Goal: Task Accomplishment & Management: Manage account settings

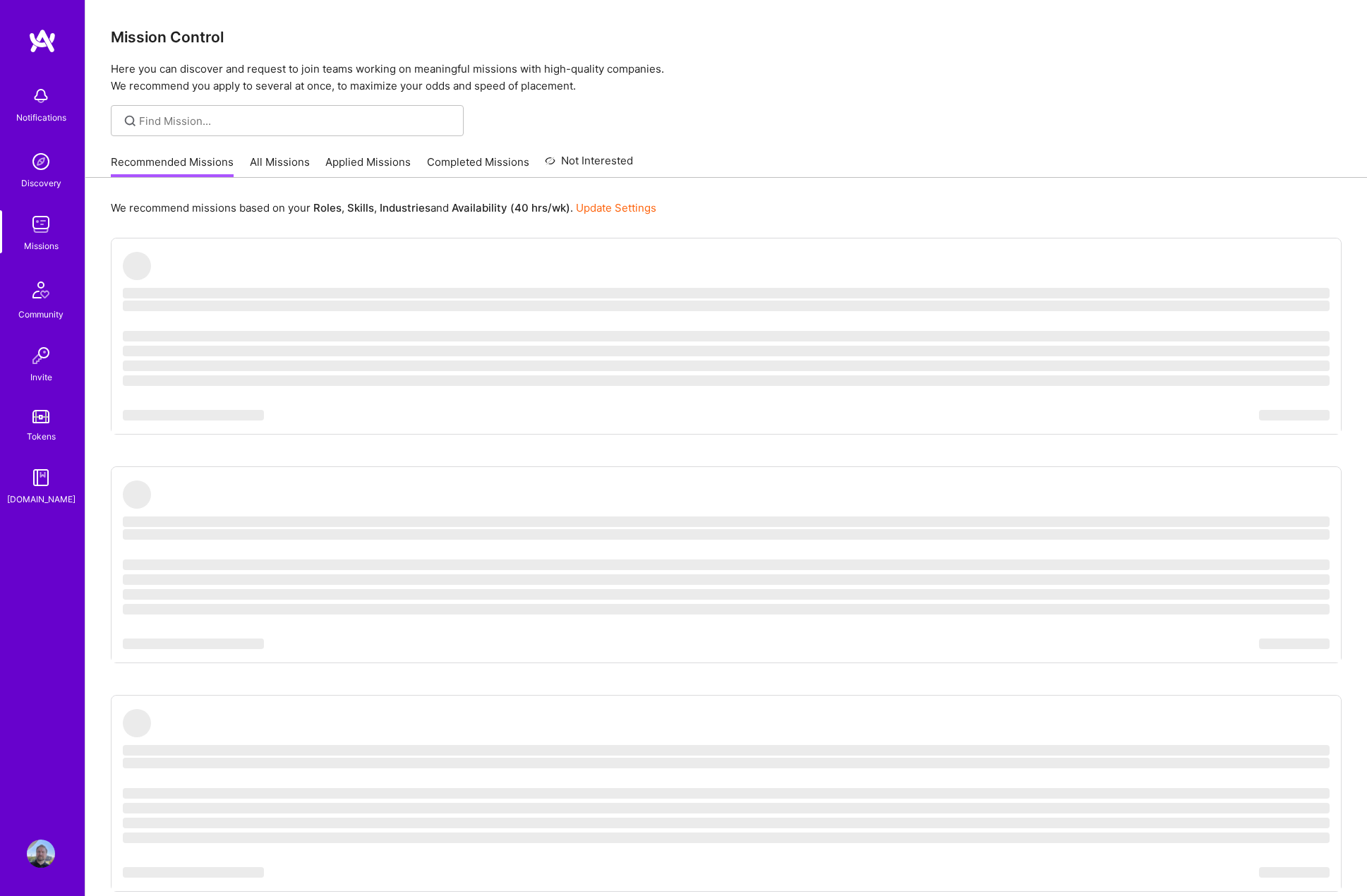
click at [43, 860] on img at bounding box center [41, 853] width 28 height 28
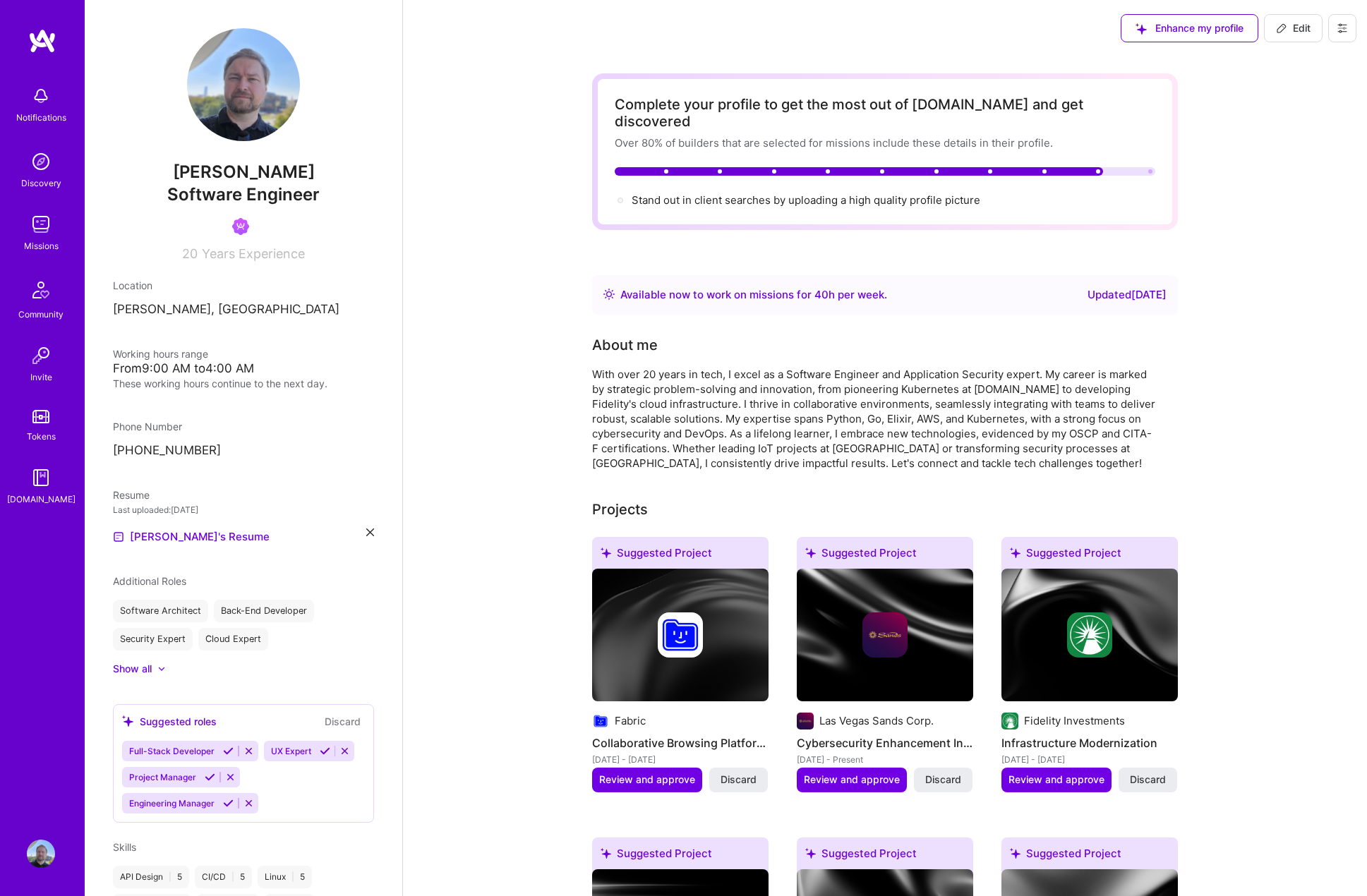
click at [366, 531] on icon at bounding box center [370, 532] width 8 height 8
click at [184, 537] on span "PDF file format" at bounding box center [189, 536] width 97 height 15
click at [848, 773] on span "Review and approve" at bounding box center [851, 779] width 96 height 14
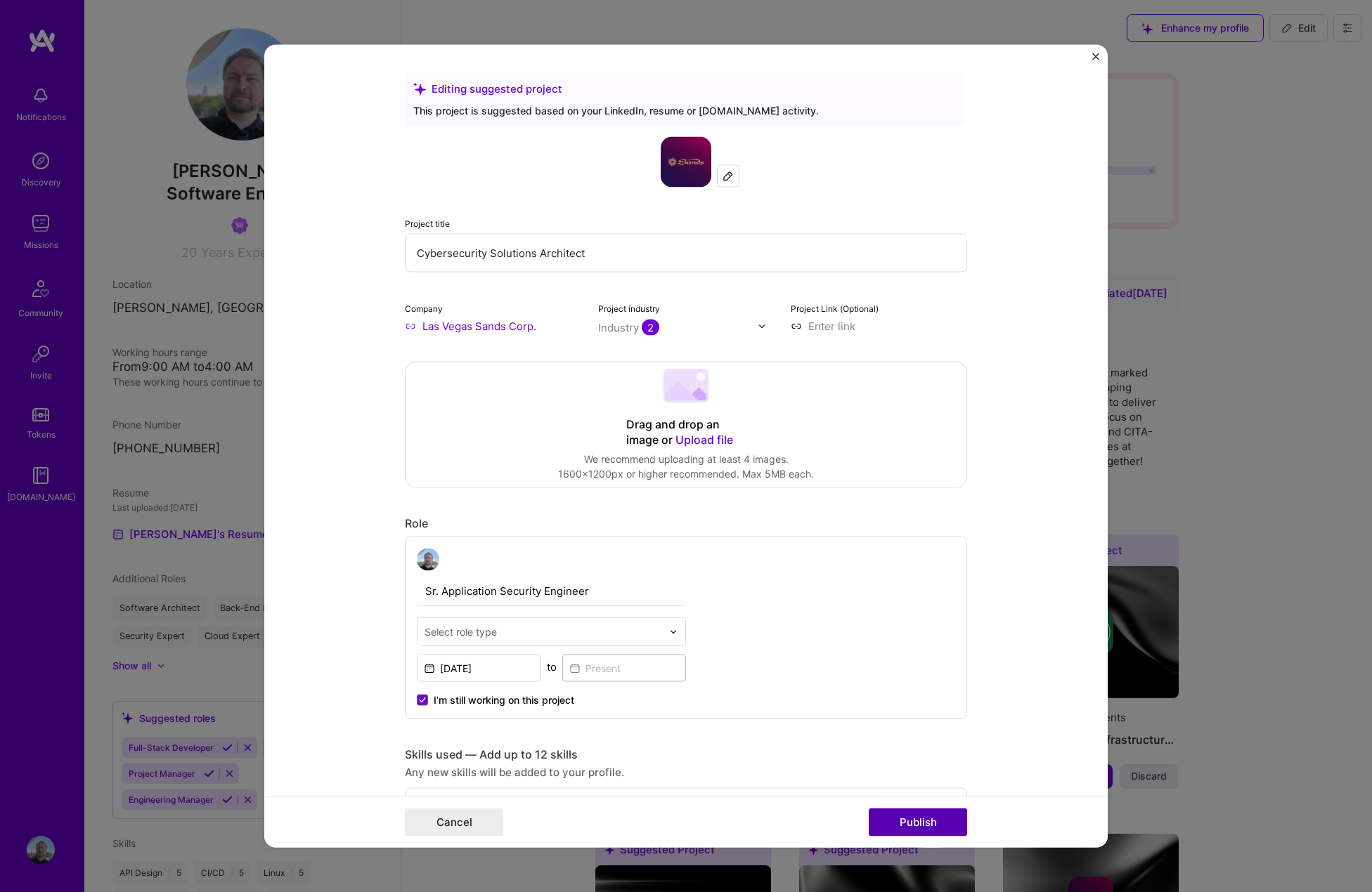
click at [935, 824] on button "Publish" at bounding box center [918, 823] width 99 height 28
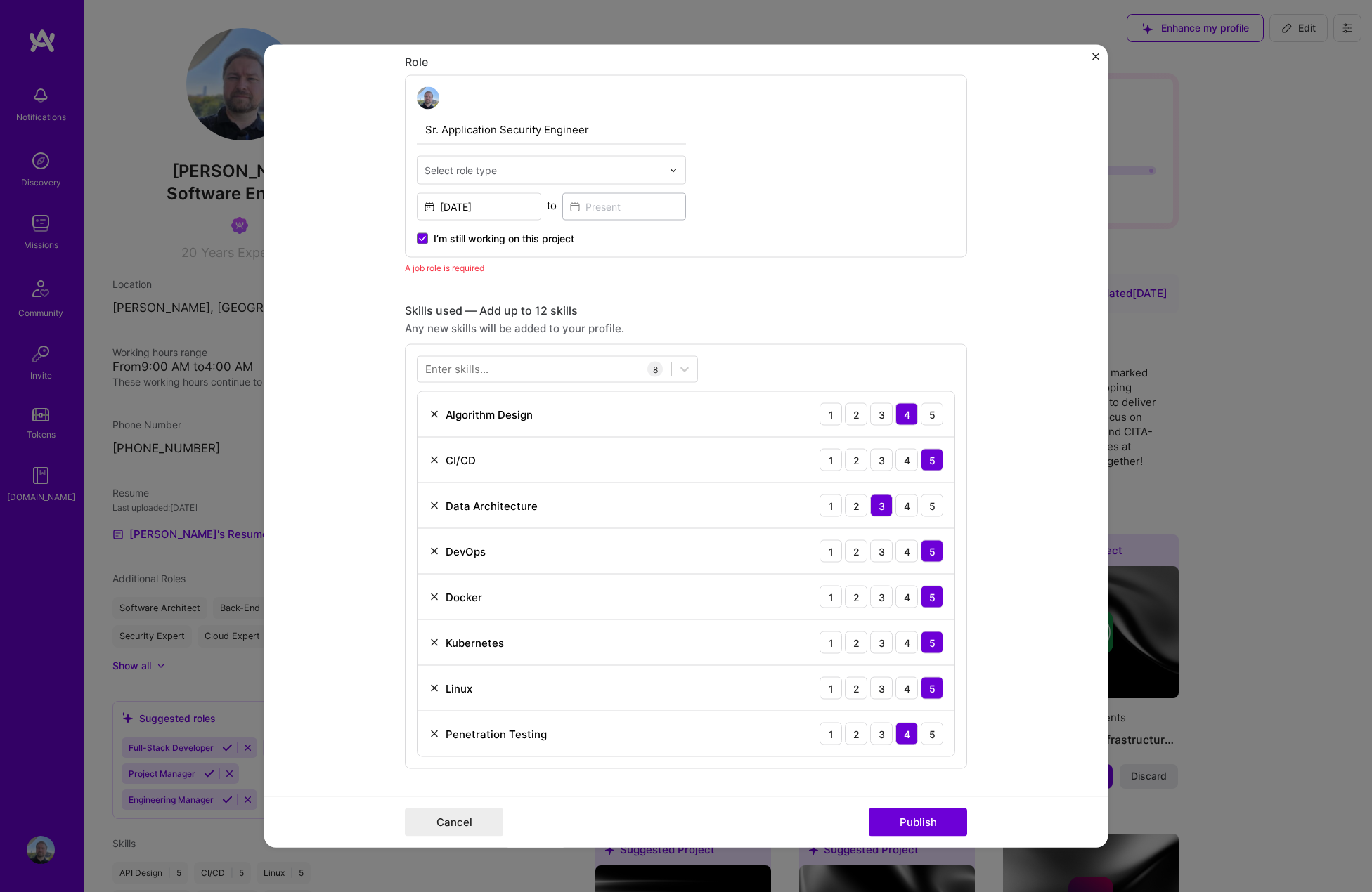
scroll to position [471, 0]
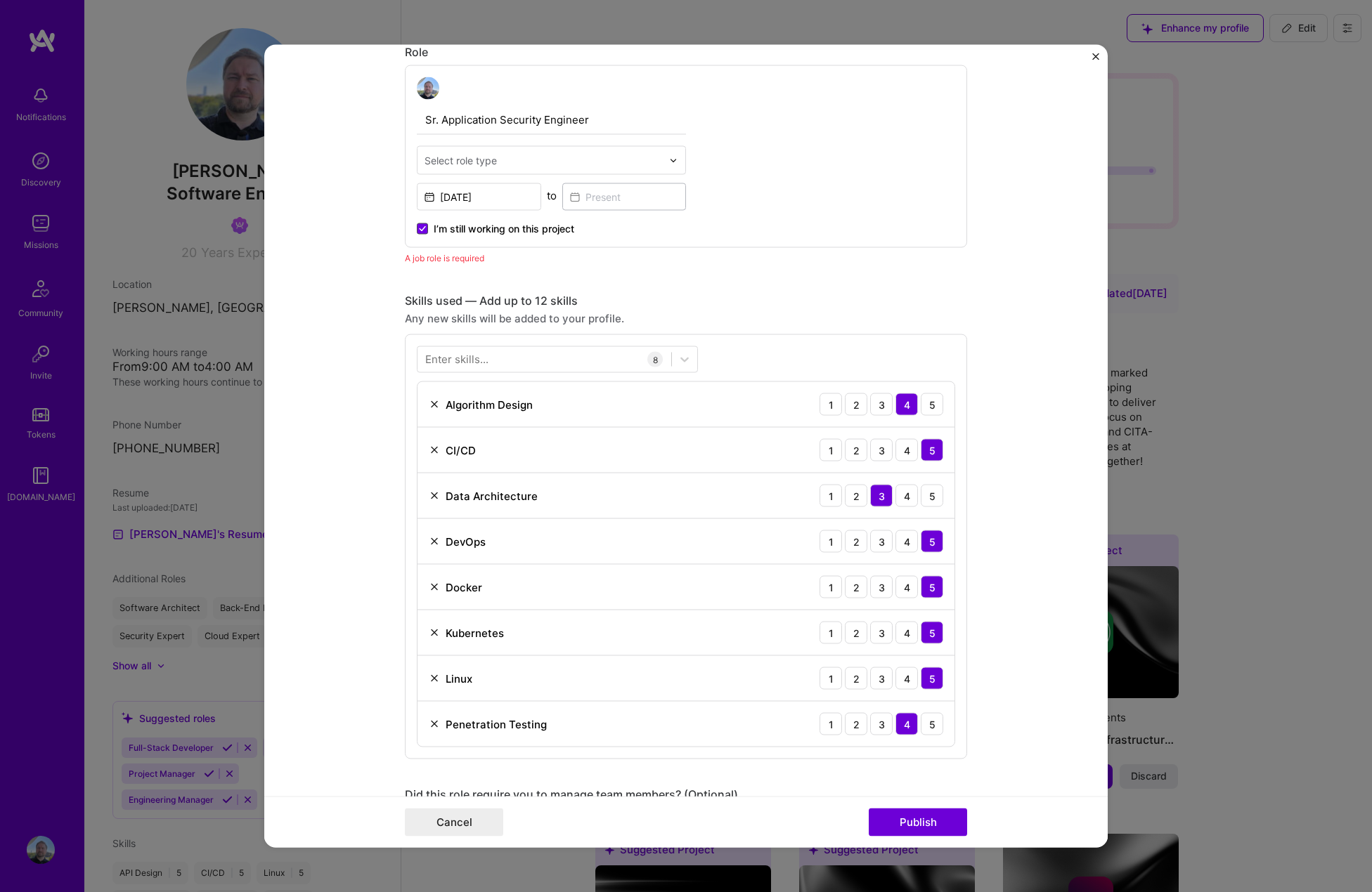
click at [420, 227] on icon at bounding box center [422, 229] width 6 height 4
click at [0, 0] on input "I’m still working on this project" at bounding box center [0, 0] width 0 height 0
click at [607, 200] on input at bounding box center [624, 197] width 124 height 28
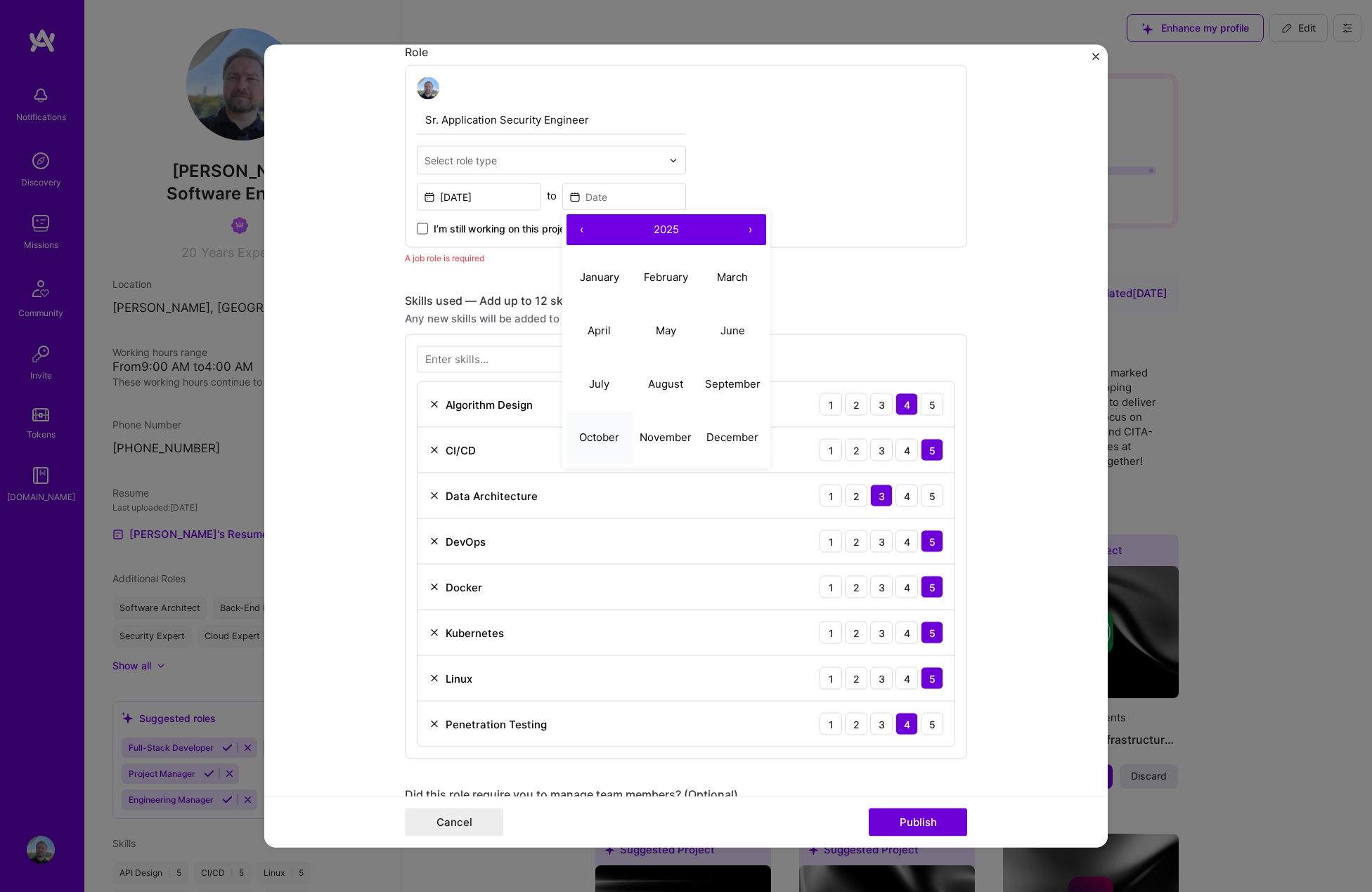
click at [598, 440] on abbr "October" at bounding box center [599, 437] width 40 height 13
type input "[DATE]"
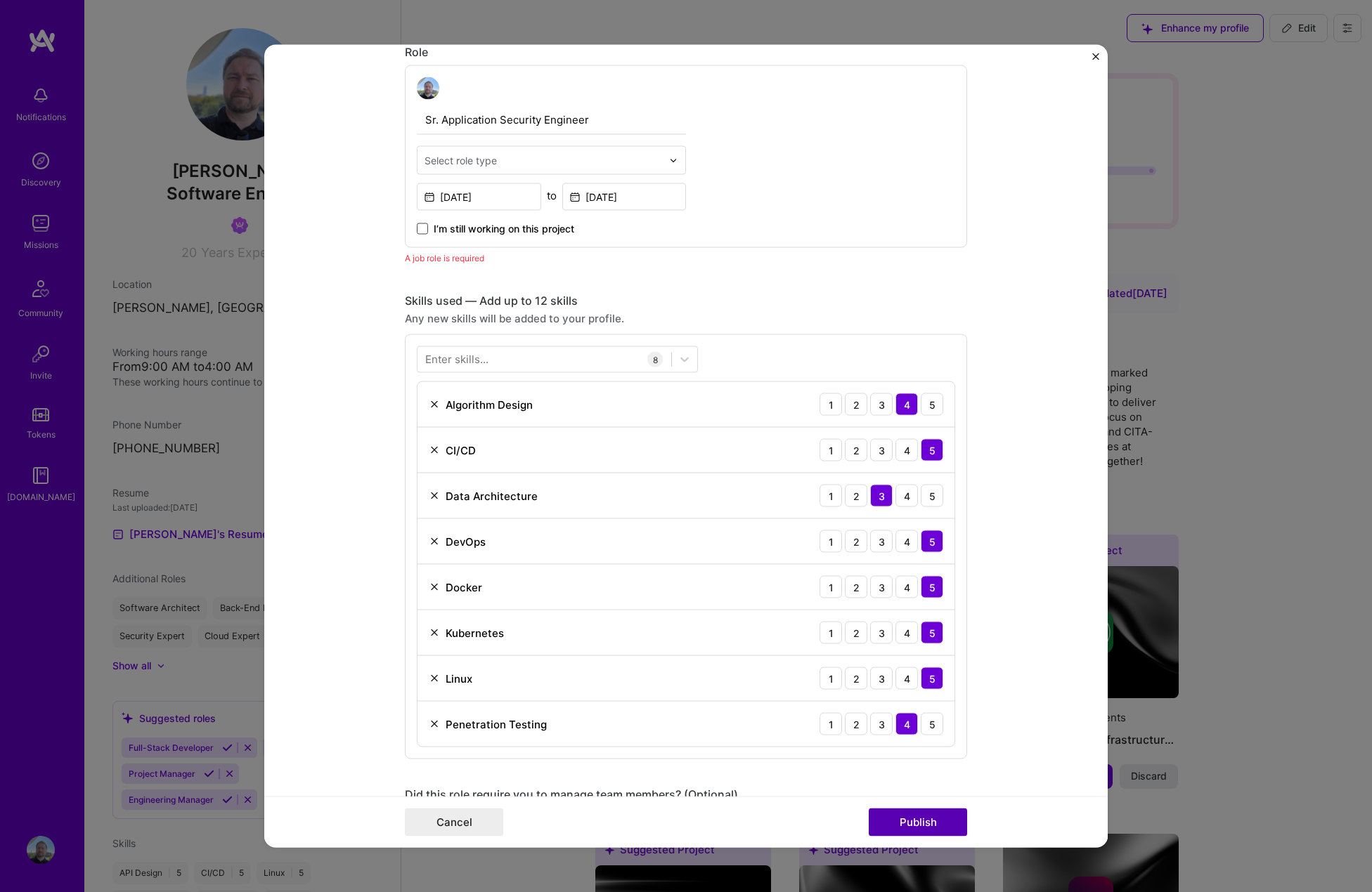
drag, startPoint x: 926, startPoint y: 824, endPoint x: 1006, endPoint y: 790, distance: 86.9
click at [927, 824] on button "Publish" at bounding box center [918, 823] width 99 height 28
click at [500, 161] on input "text" at bounding box center [543, 161] width 238 height 15
type input "appli"
type input "Sec"
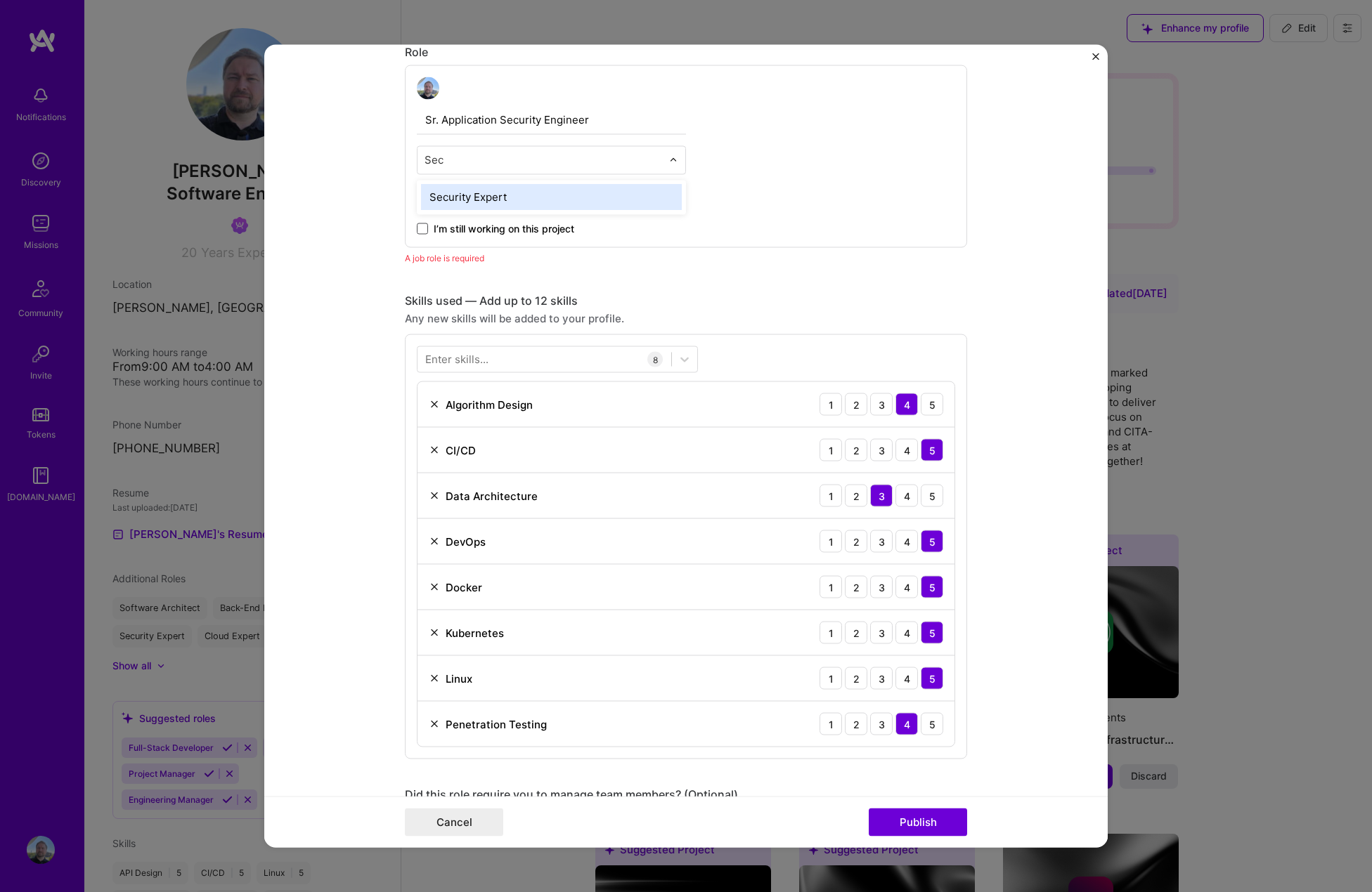
click at [510, 197] on div "Security Expert" at bounding box center [551, 198] width 261 height 26
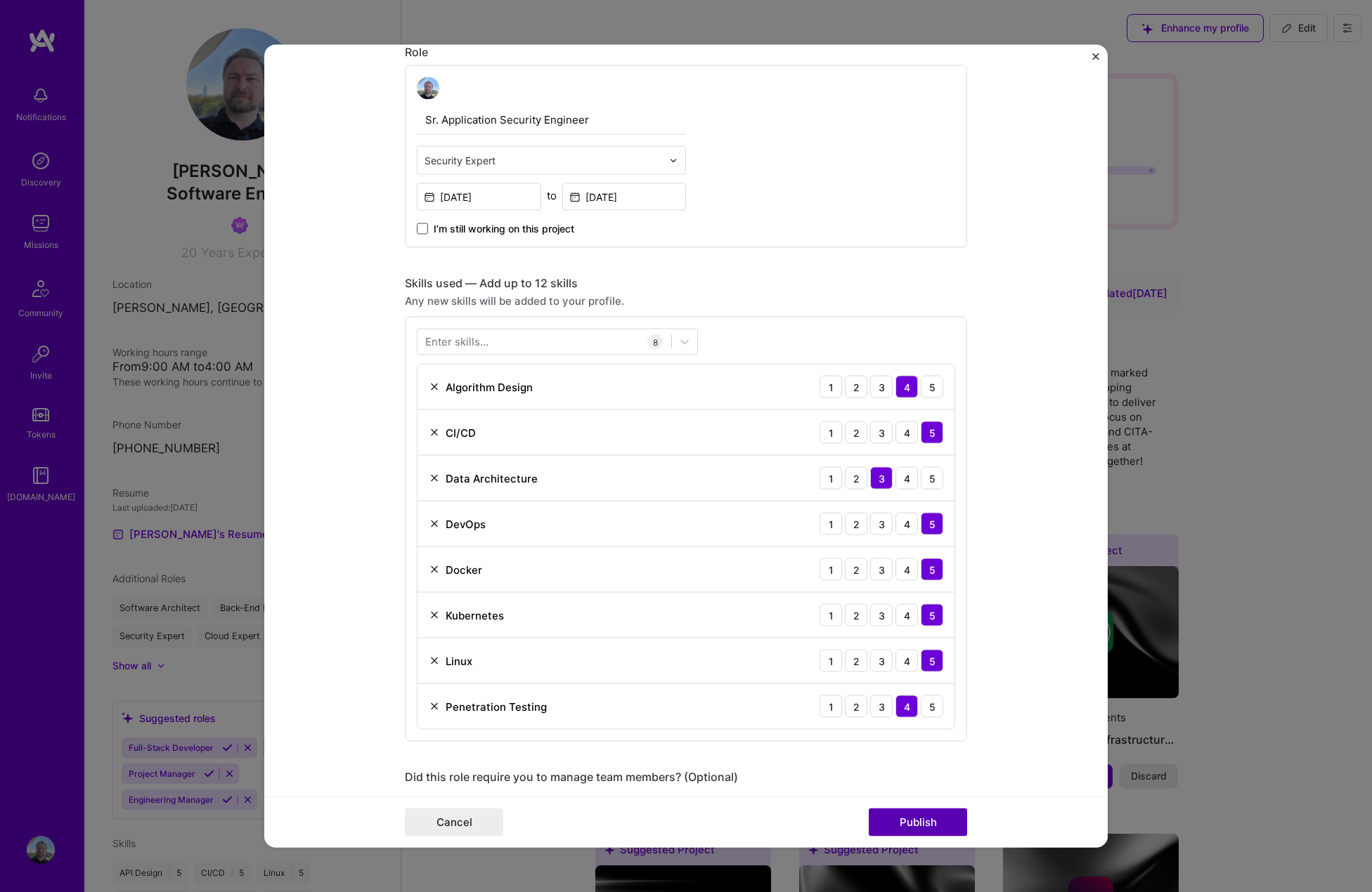
click at [898, 828] on button "Publish" at bounding box center [918, 823] width 99 height 28
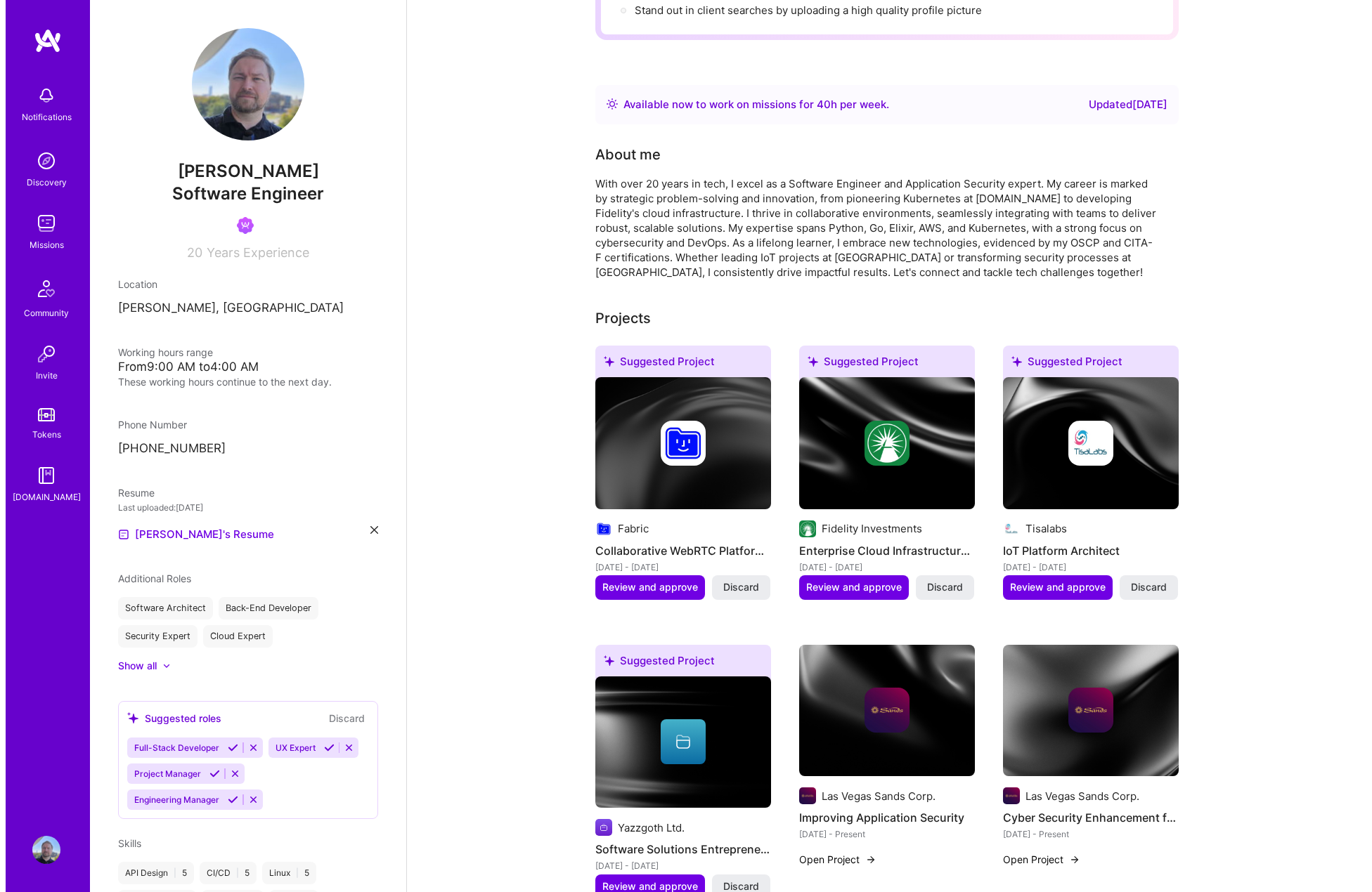
scroll to position [351, 0]
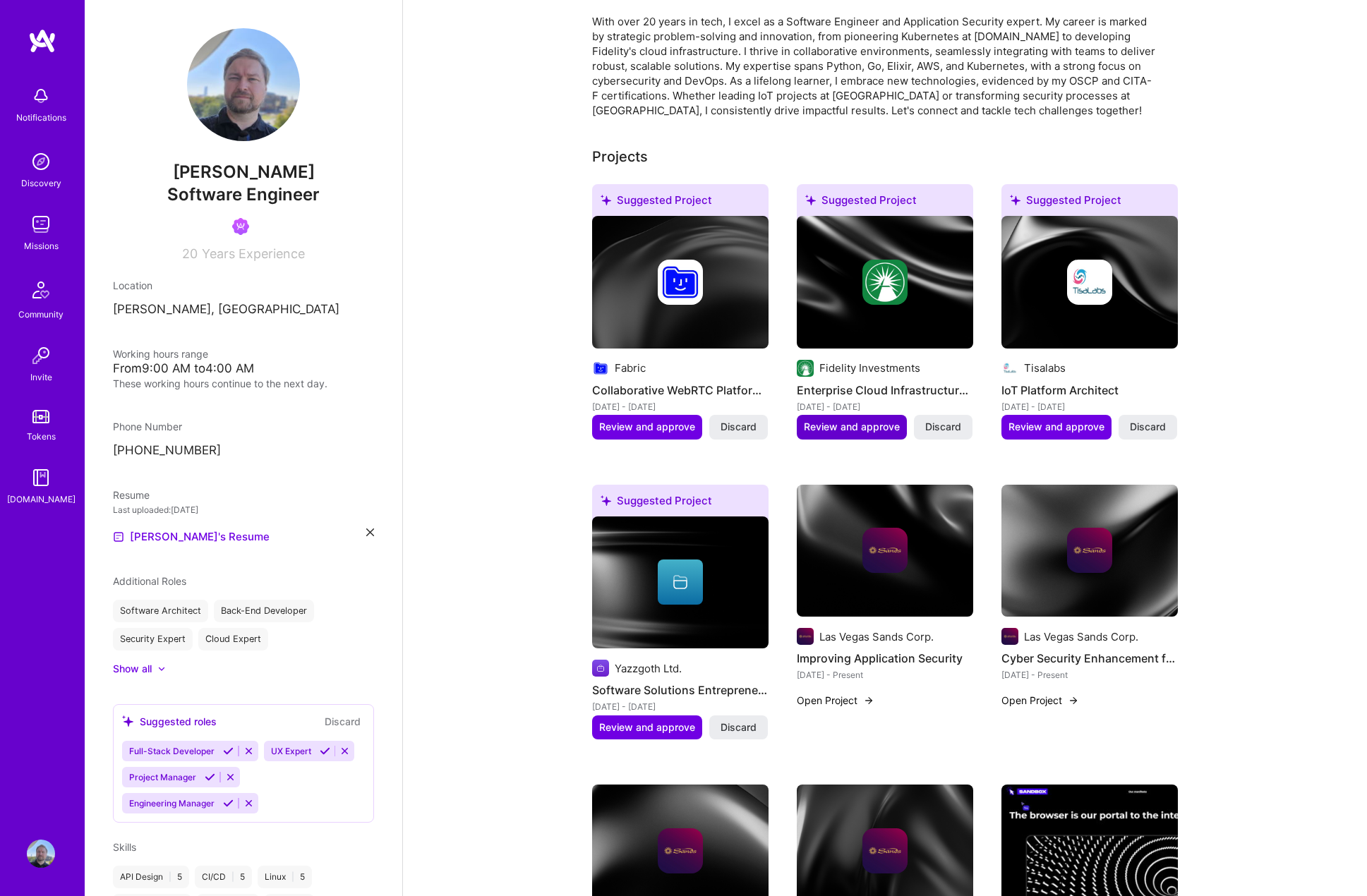
click at [854, 415] on button "Review and approve" at bounding box center [852, 426] width 110 height 24
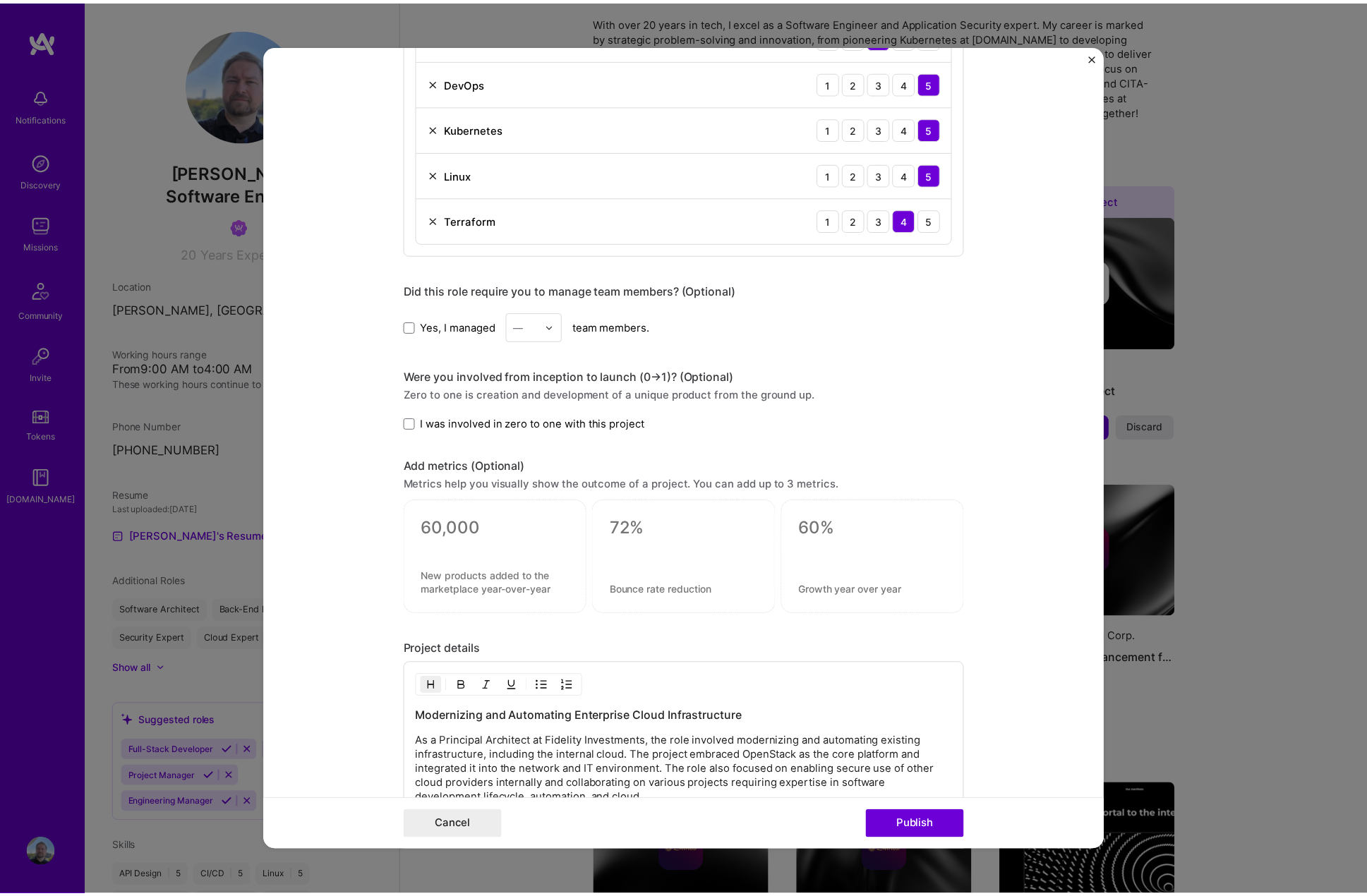
scroll to position [1270, 0]
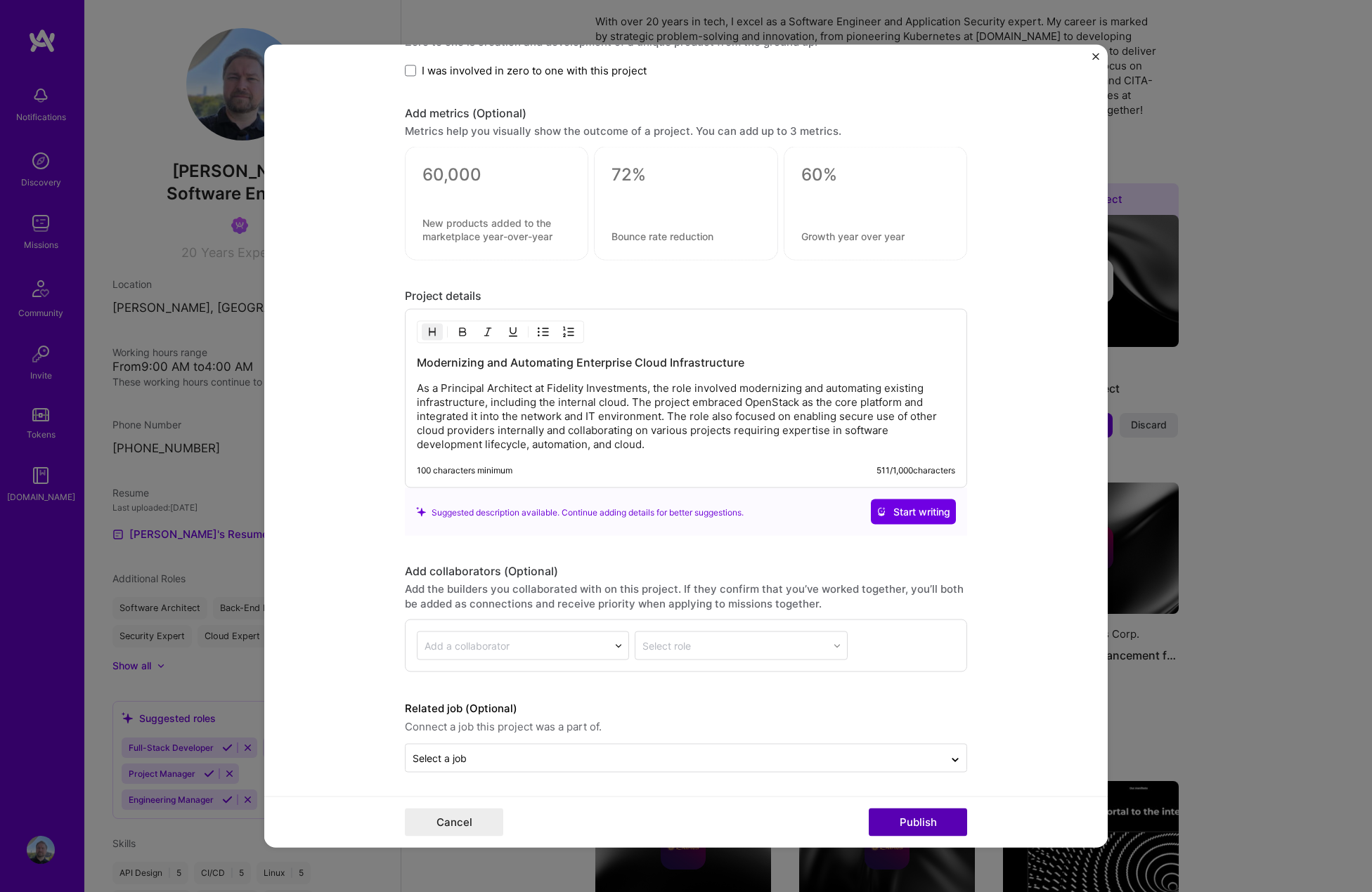
click at [931, 824] on button "Publish" at bounding box center [918, 823] width 99 height 28
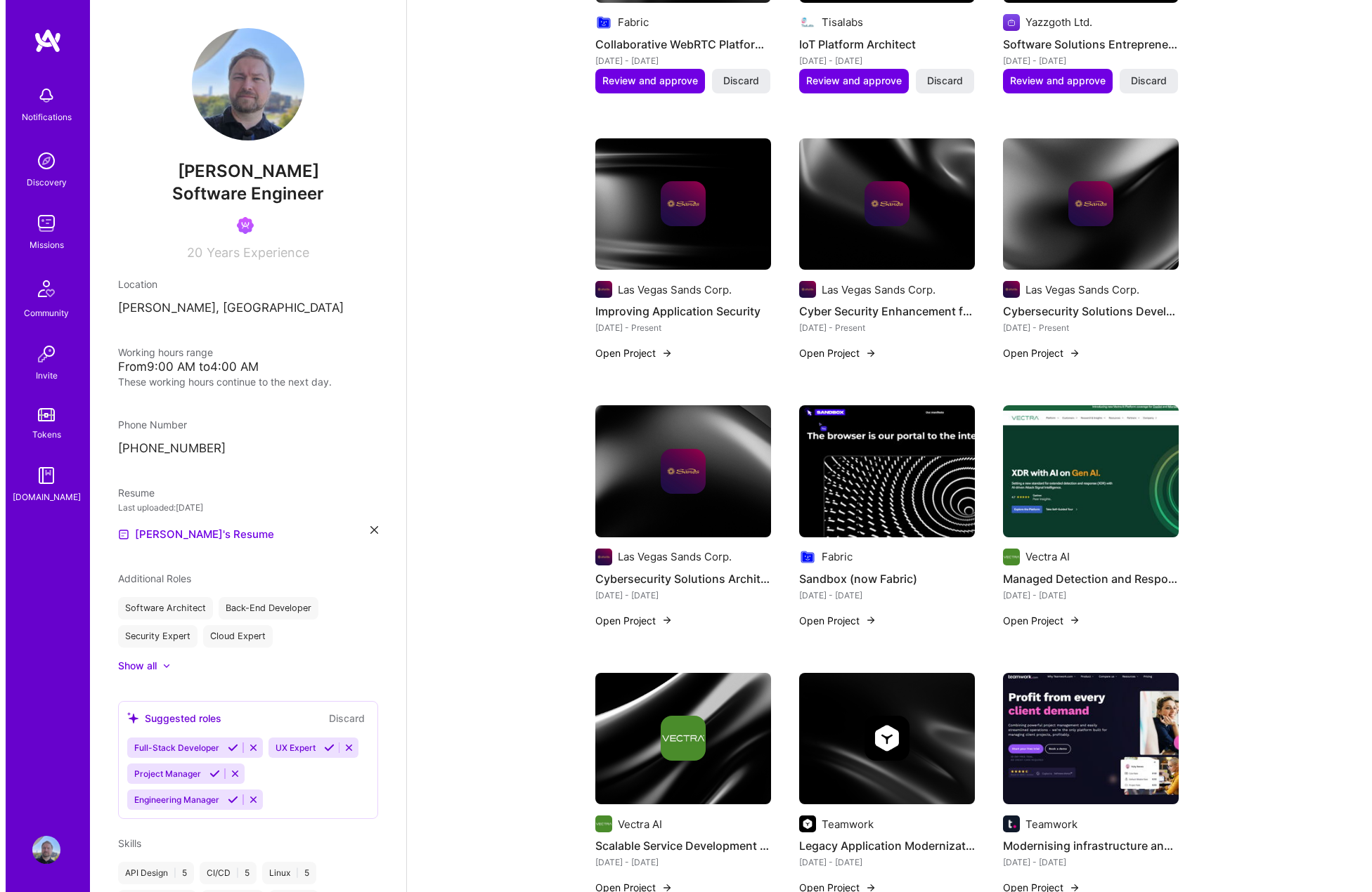
scroll to position [703, 0]
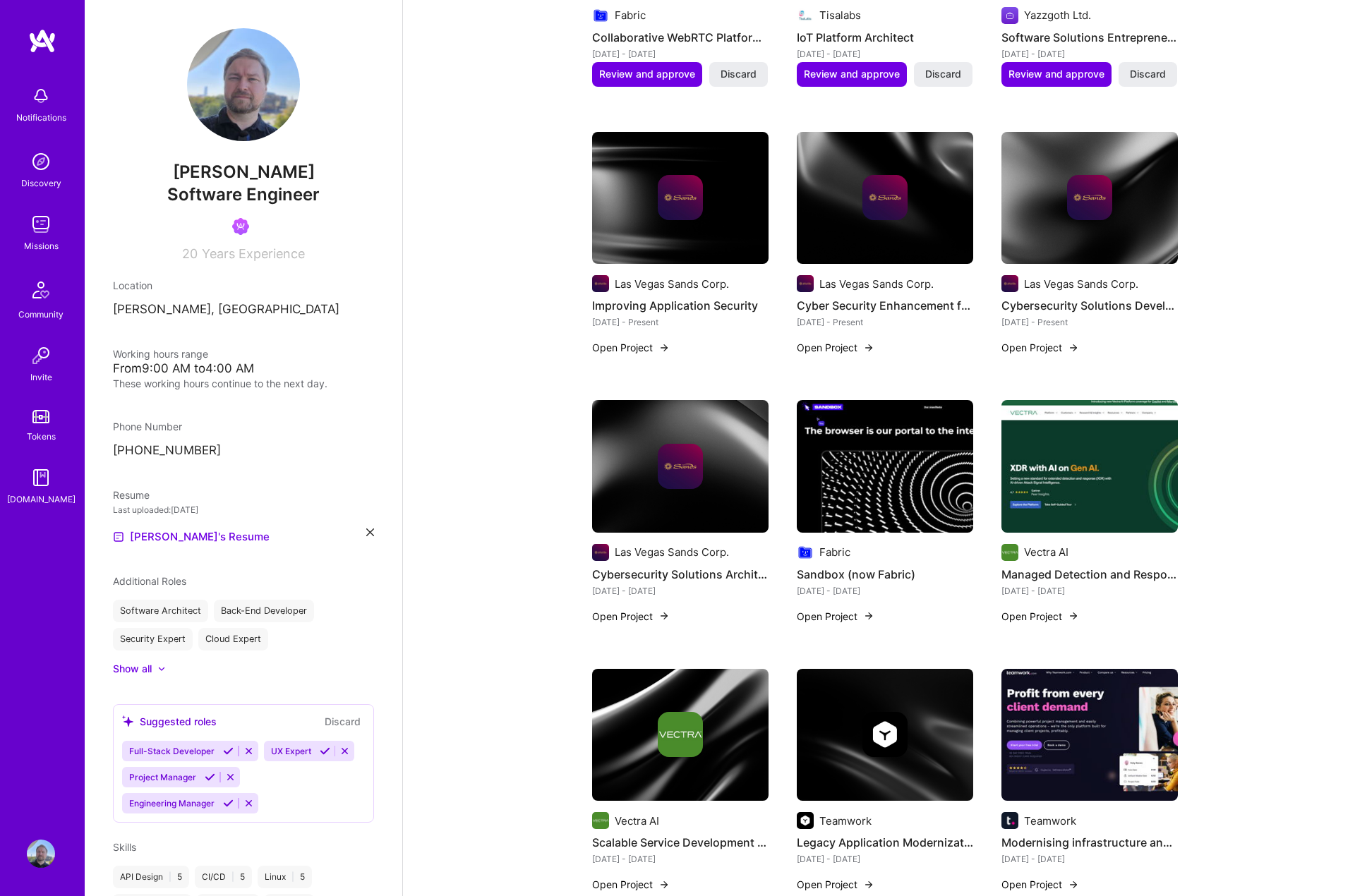
click at [655, 467] on div at bounding box center [680, 467] width 176 height 45
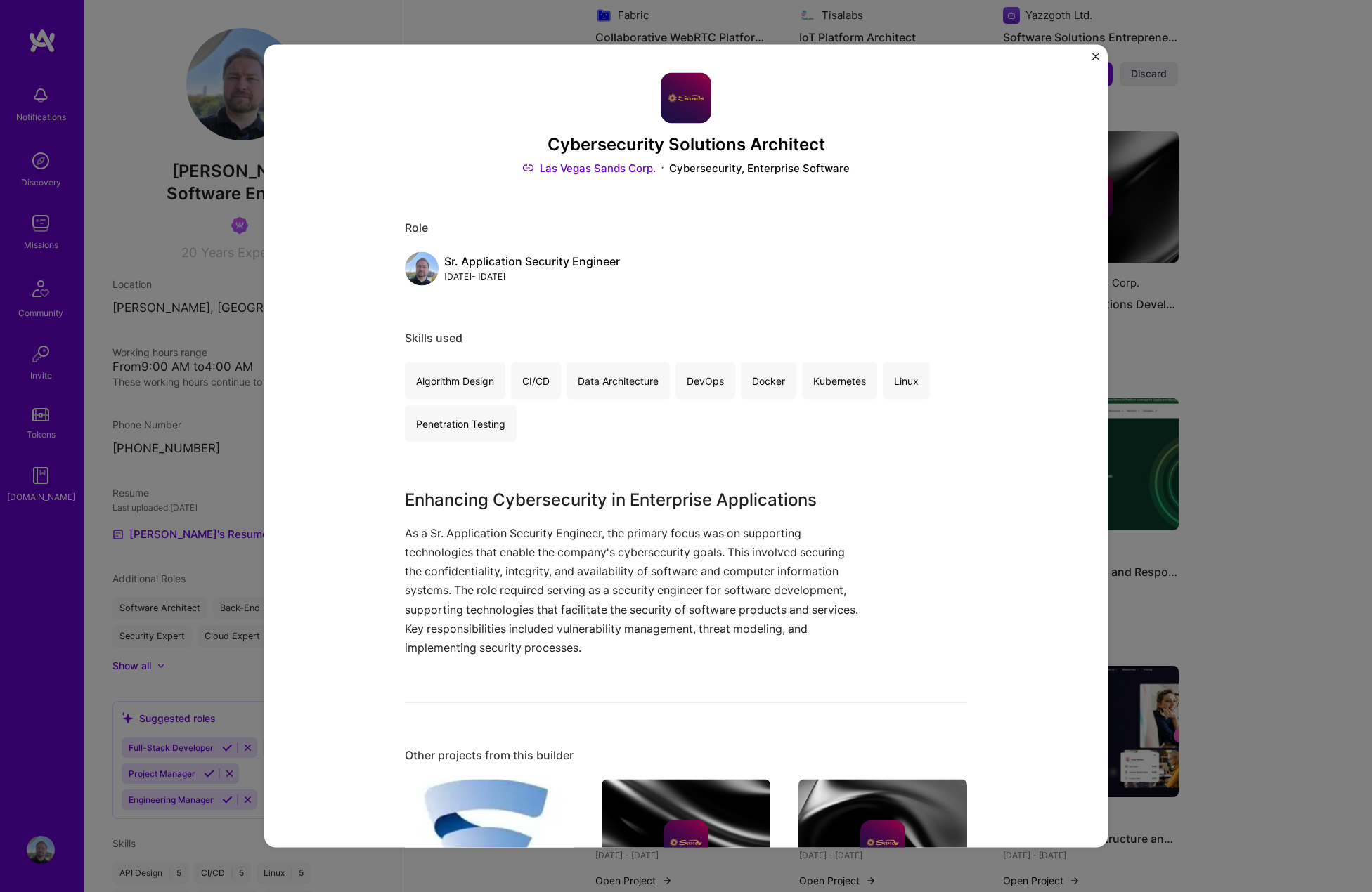
click at [1096, 57] on img "Close" at bounding box center [1096, 57] width 7 height 7
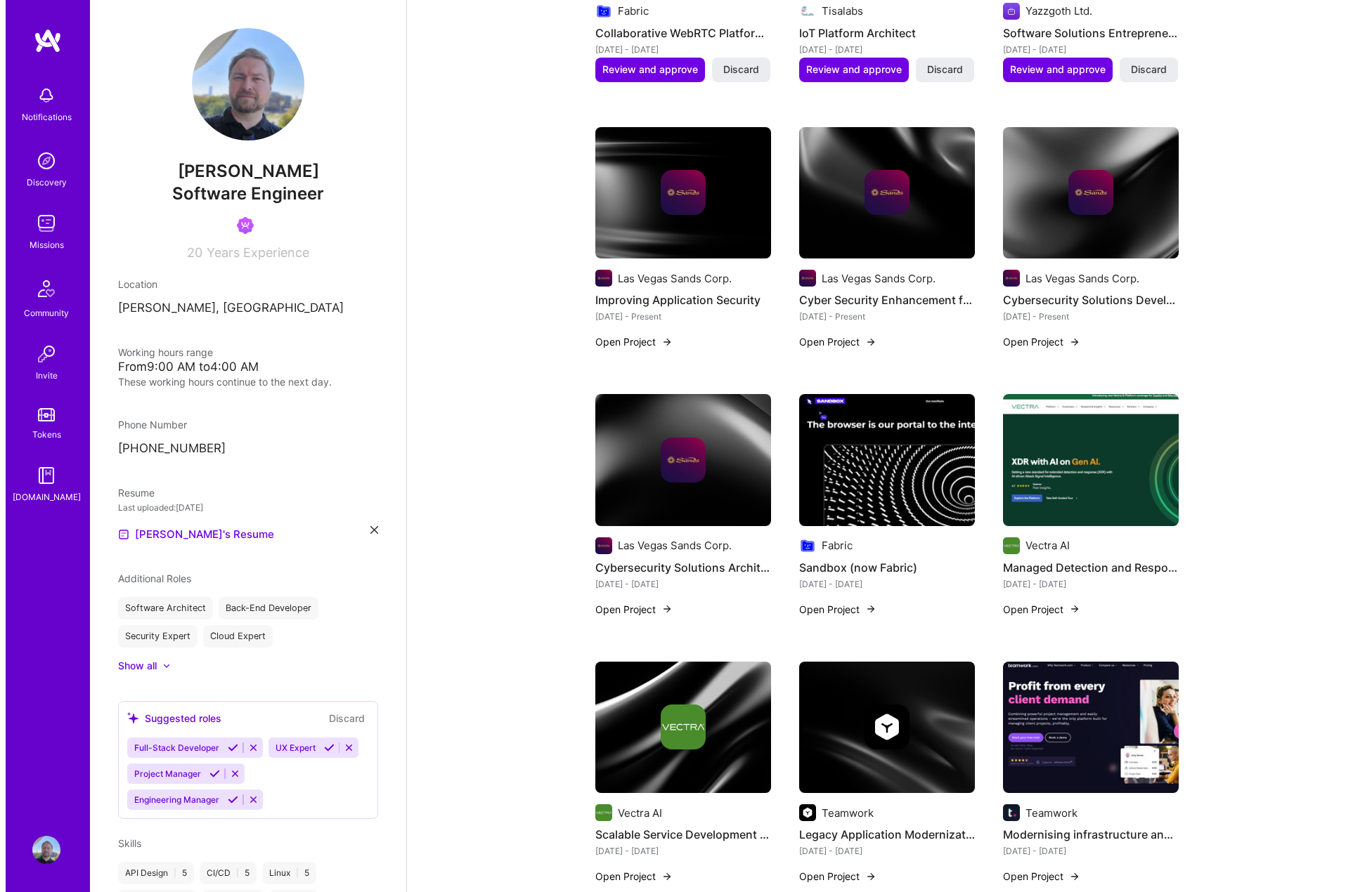
scroll to position [703, 0]
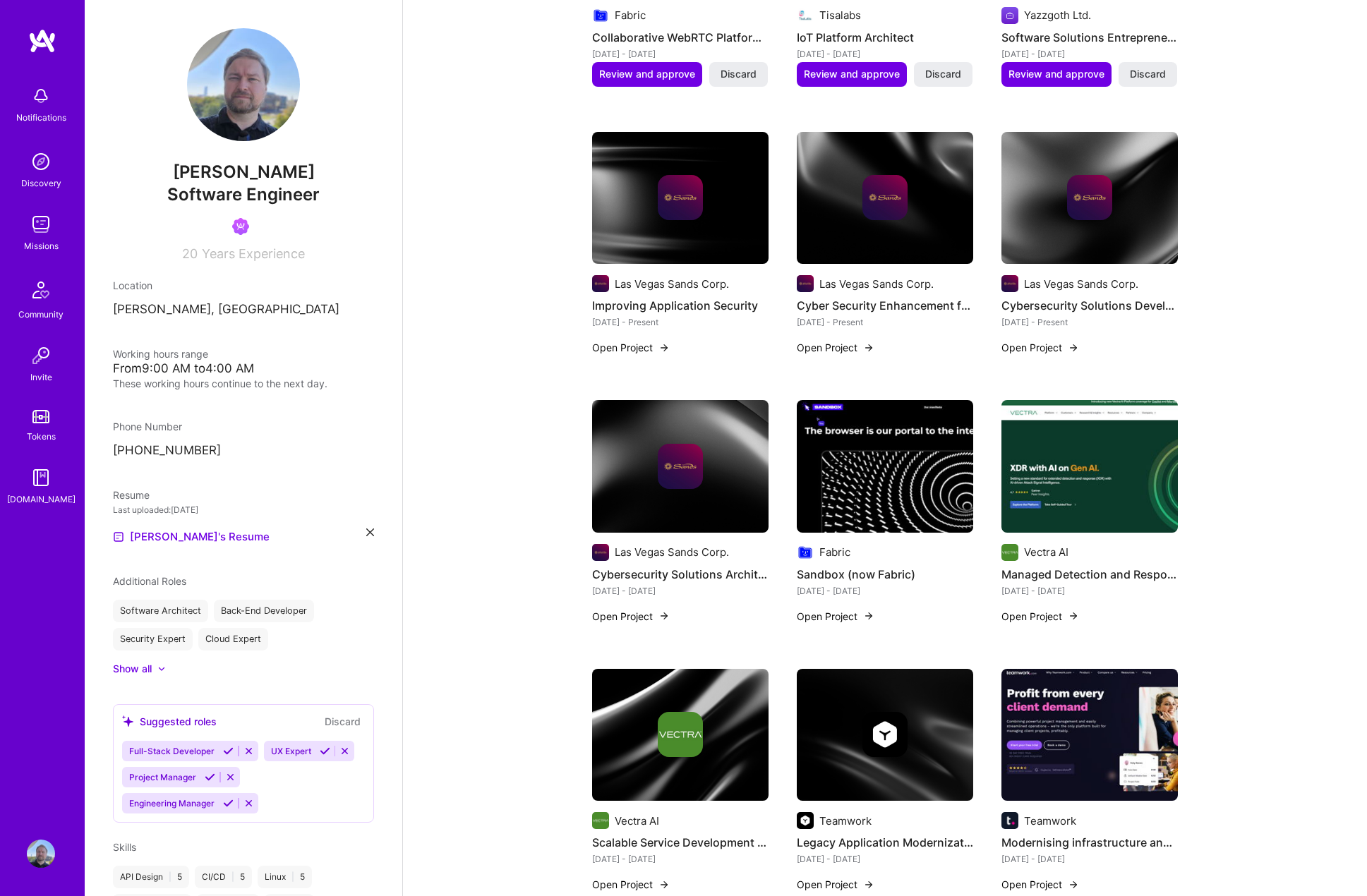
click at [652, 609] on button "Open Project" at bounding box center [631, 616] width 78 height 15
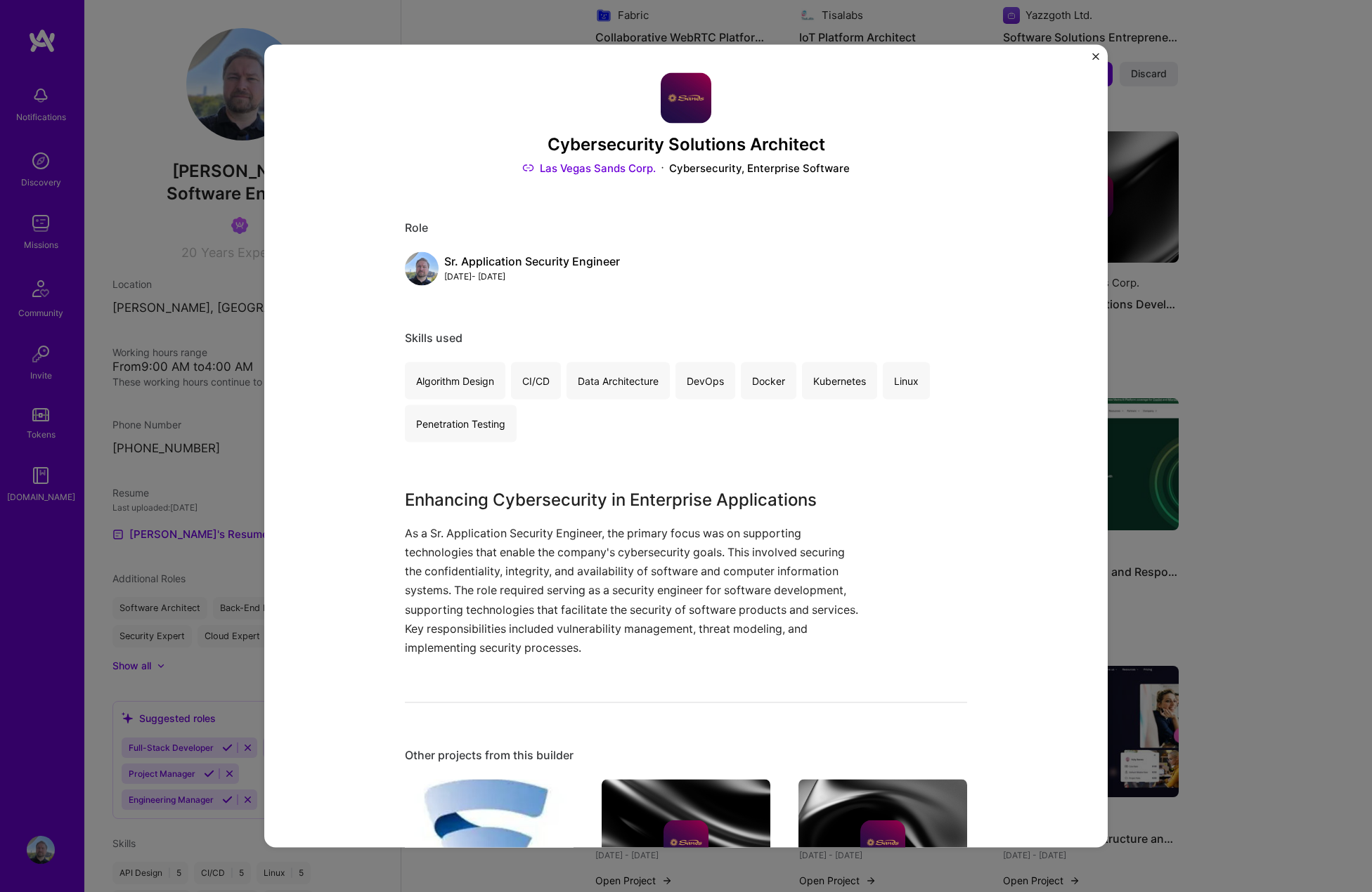
click at [1091, 55] on div "Cybersecurity Solutions Architect Las Vegas Sands Corp. Cybersecurity, Enterpri…" at bounding box center [686, 446] width 844 height 803
click at [1095, 55] on img "Close" at bounding box center [1096, 57] width 7 height 7
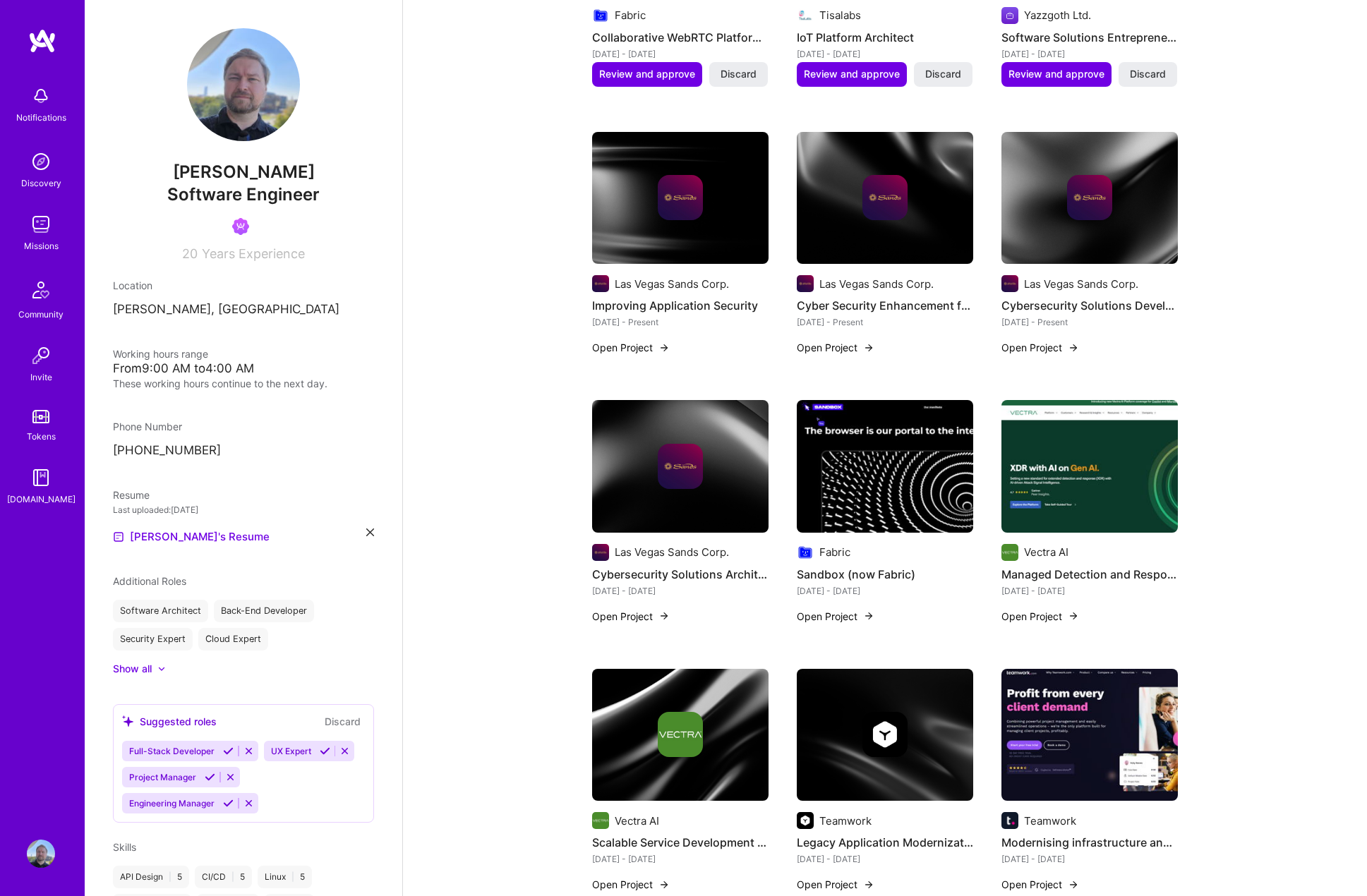
click at [47, 846] on img at bounding box center [41, 853] width 28 height 28
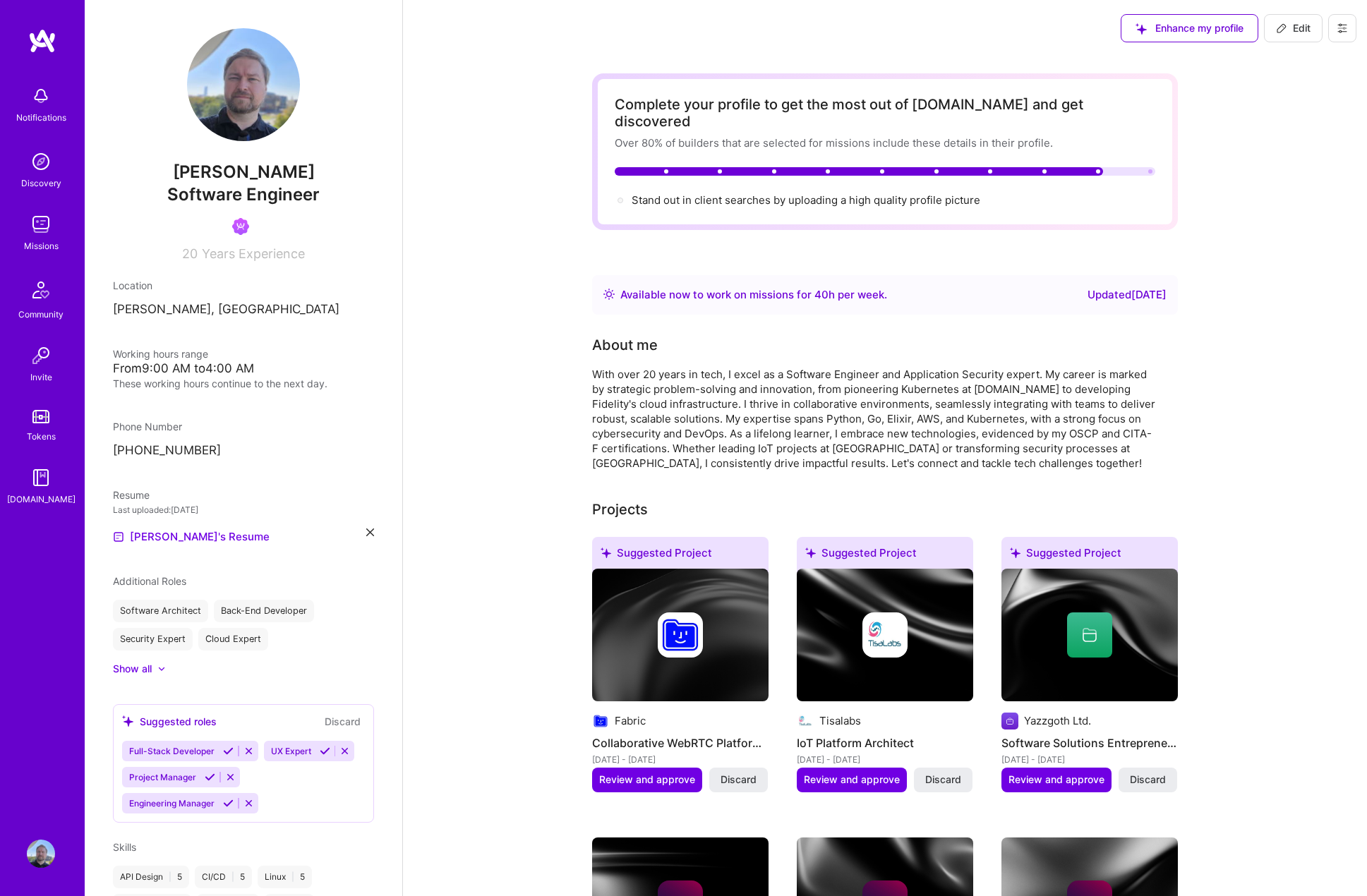
click at [1291, 33] on span "Edit" at bounding box center [1293, 28] width 34 height 14
select select "PL"
select select "Right Now"
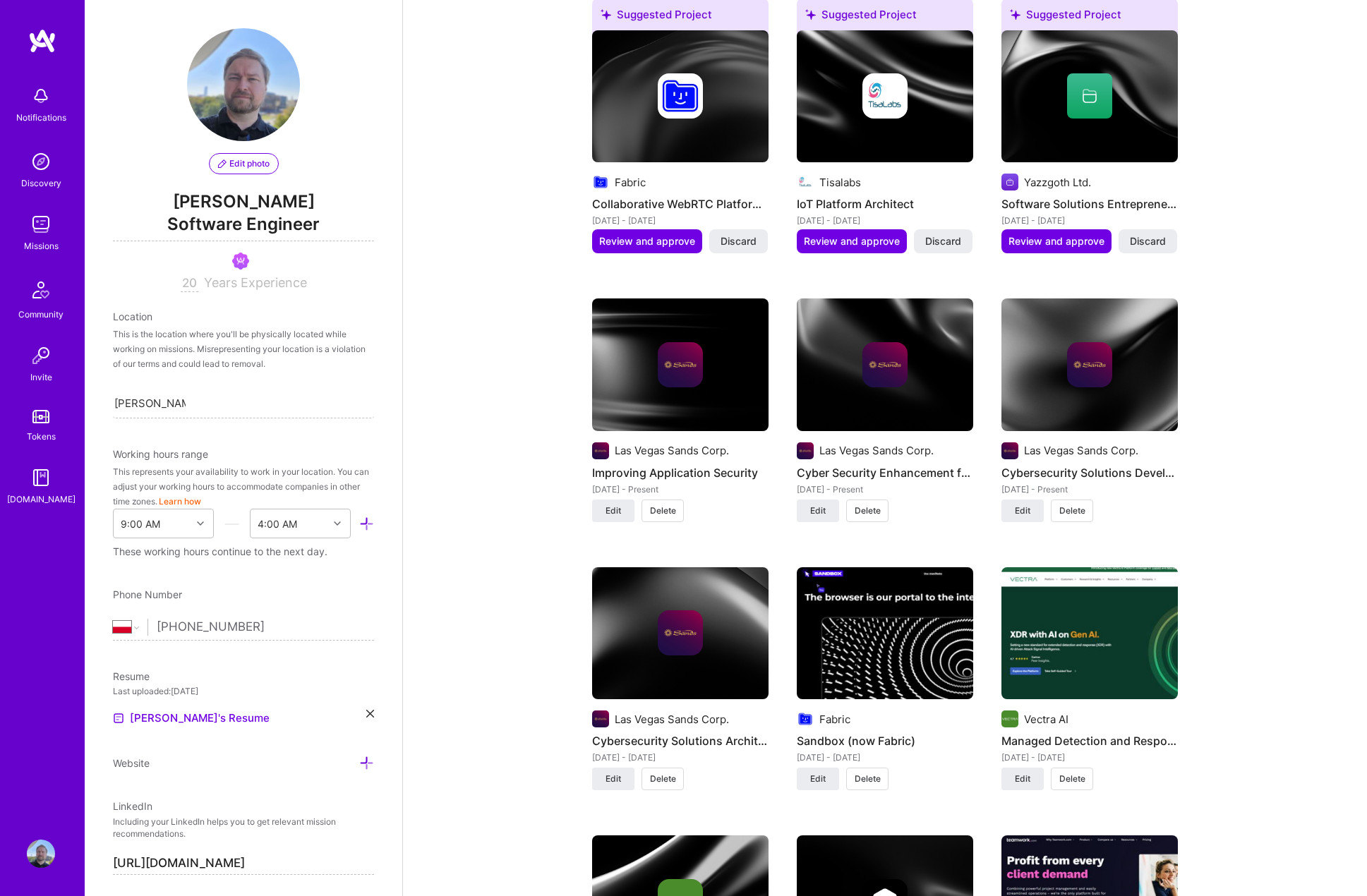
scroll to position [1200, 0]
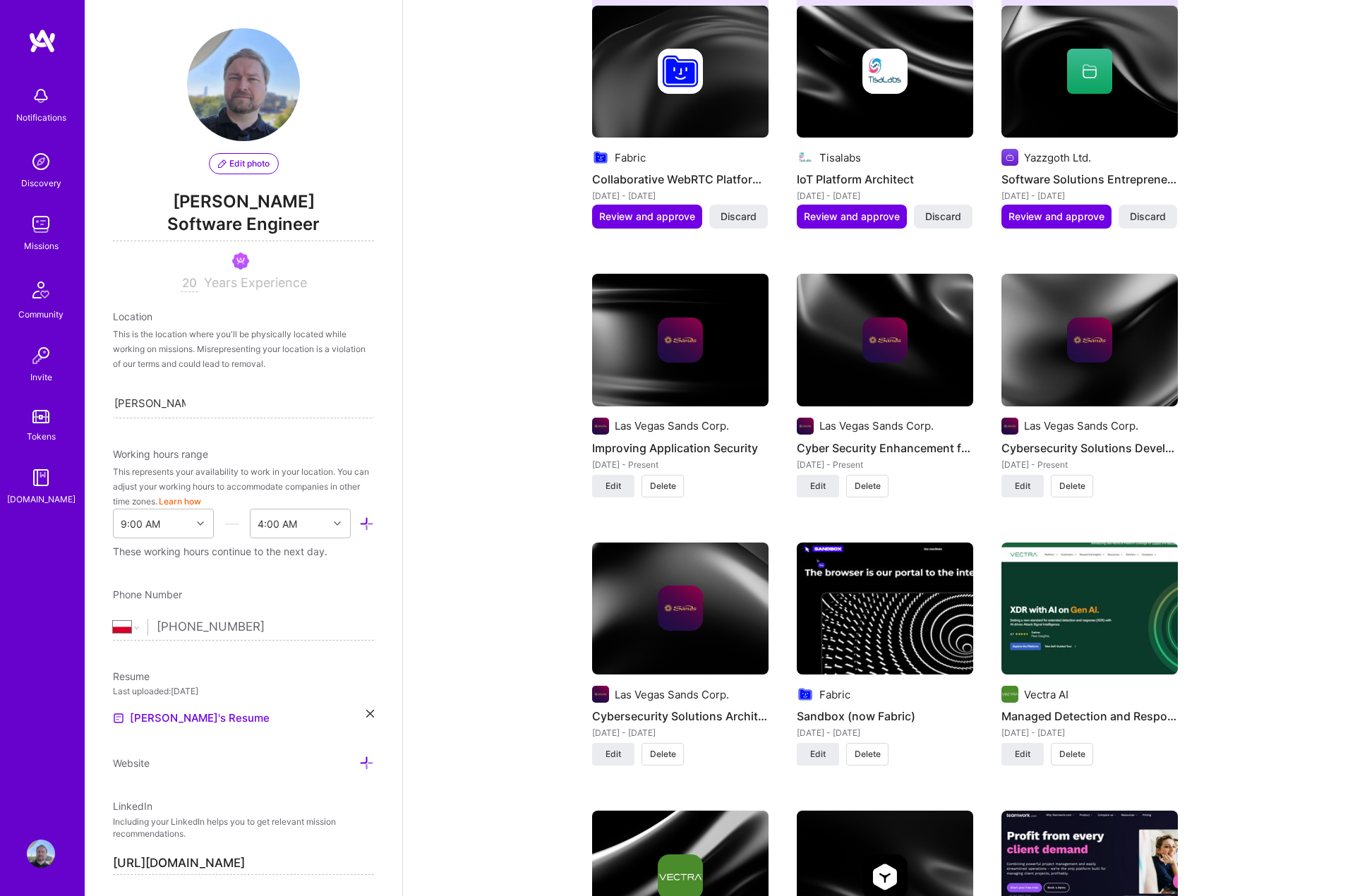
click at [1070, 480] on span "Delete" at bounding box center [1072, 486] width 26 height 12
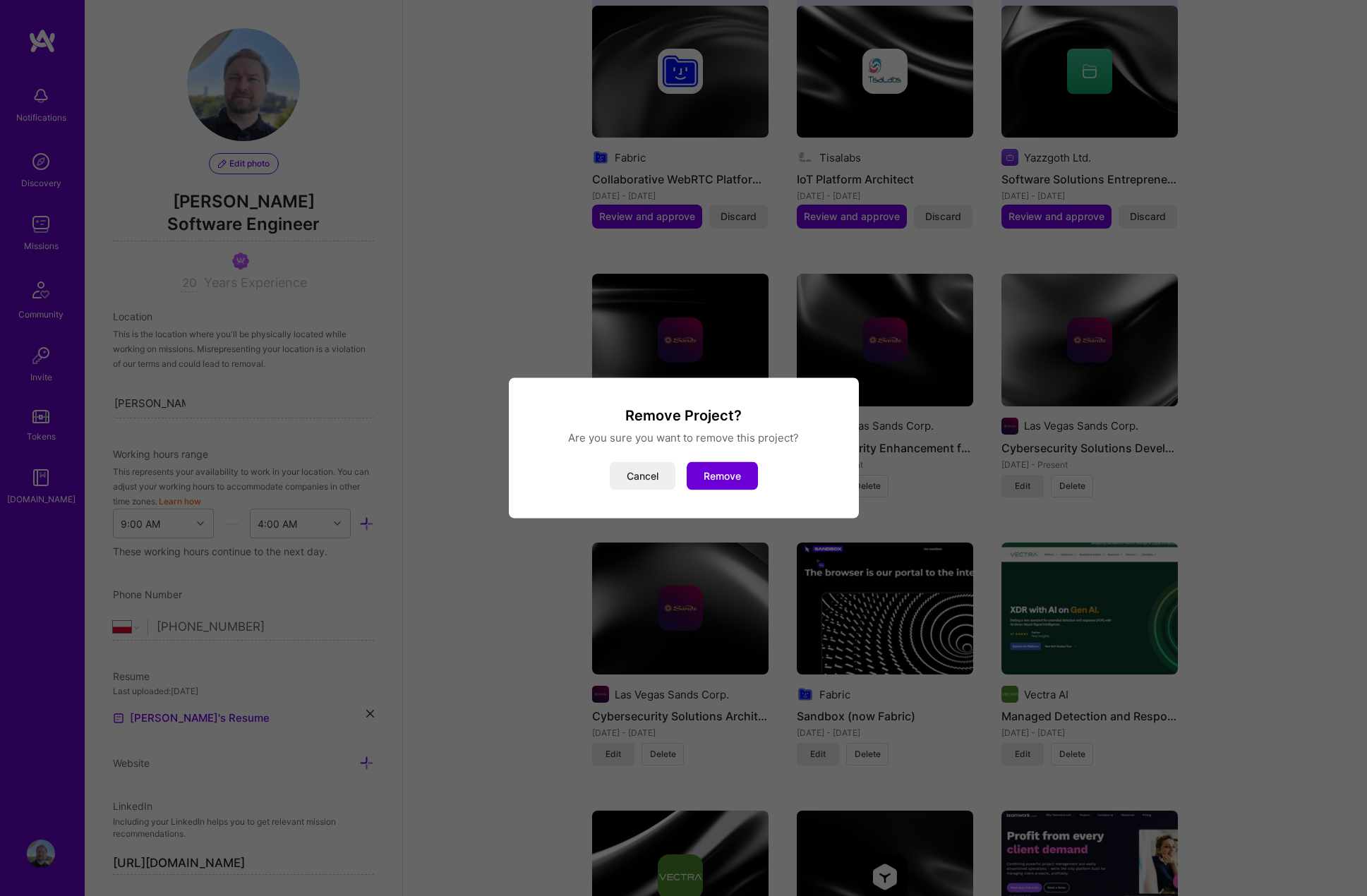
drag, startPoint x: 736, startPoint y: 487, endPoint x: 776, endPoint y: 484, distance: 40.1
click at [737, 487] on button "Remove" at bounding box center [722, 476] width 71 height 28
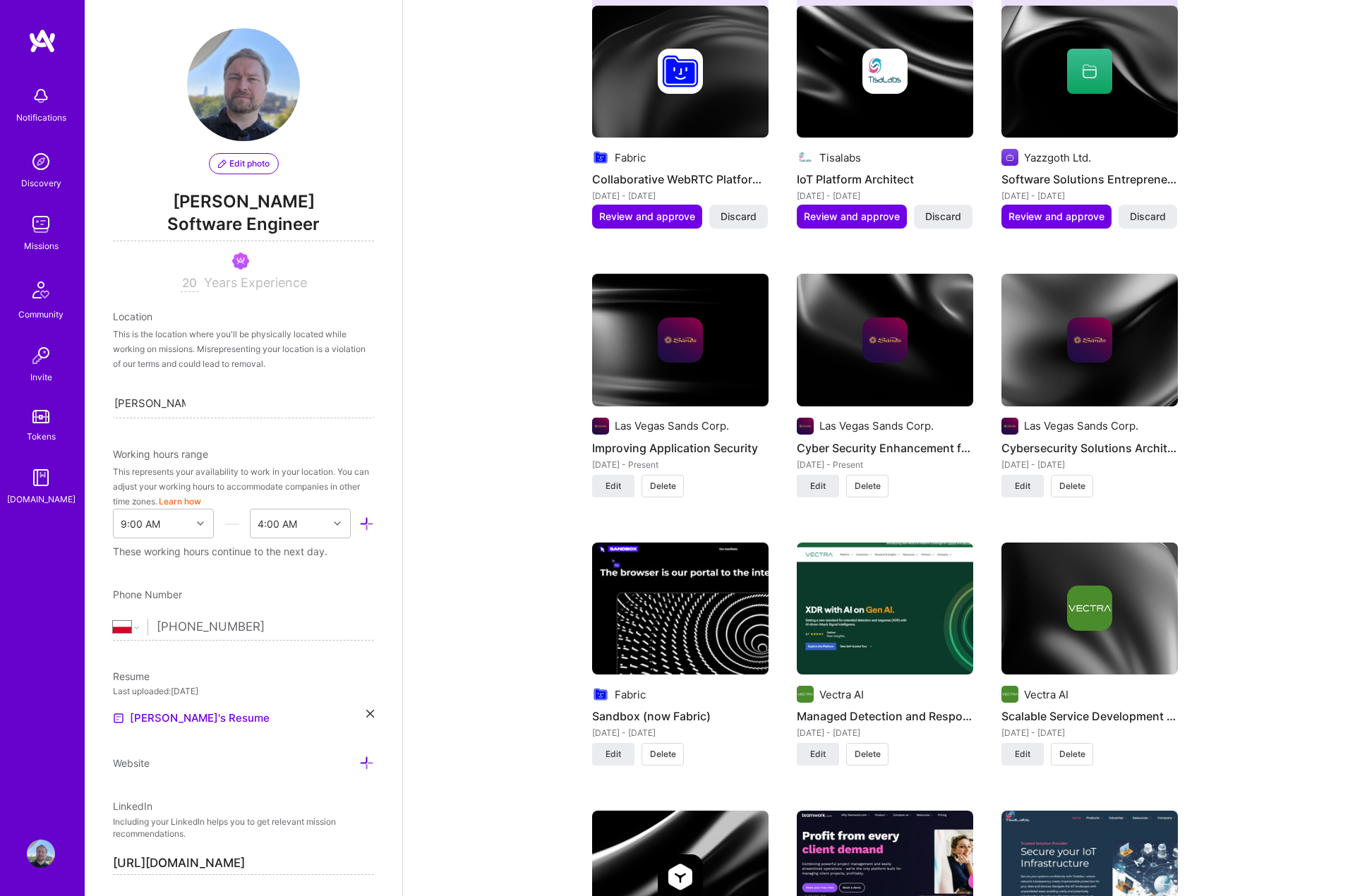
click at [1076, 480] on span "Delete" at bounding box center [1072, 486] width 26 height 12
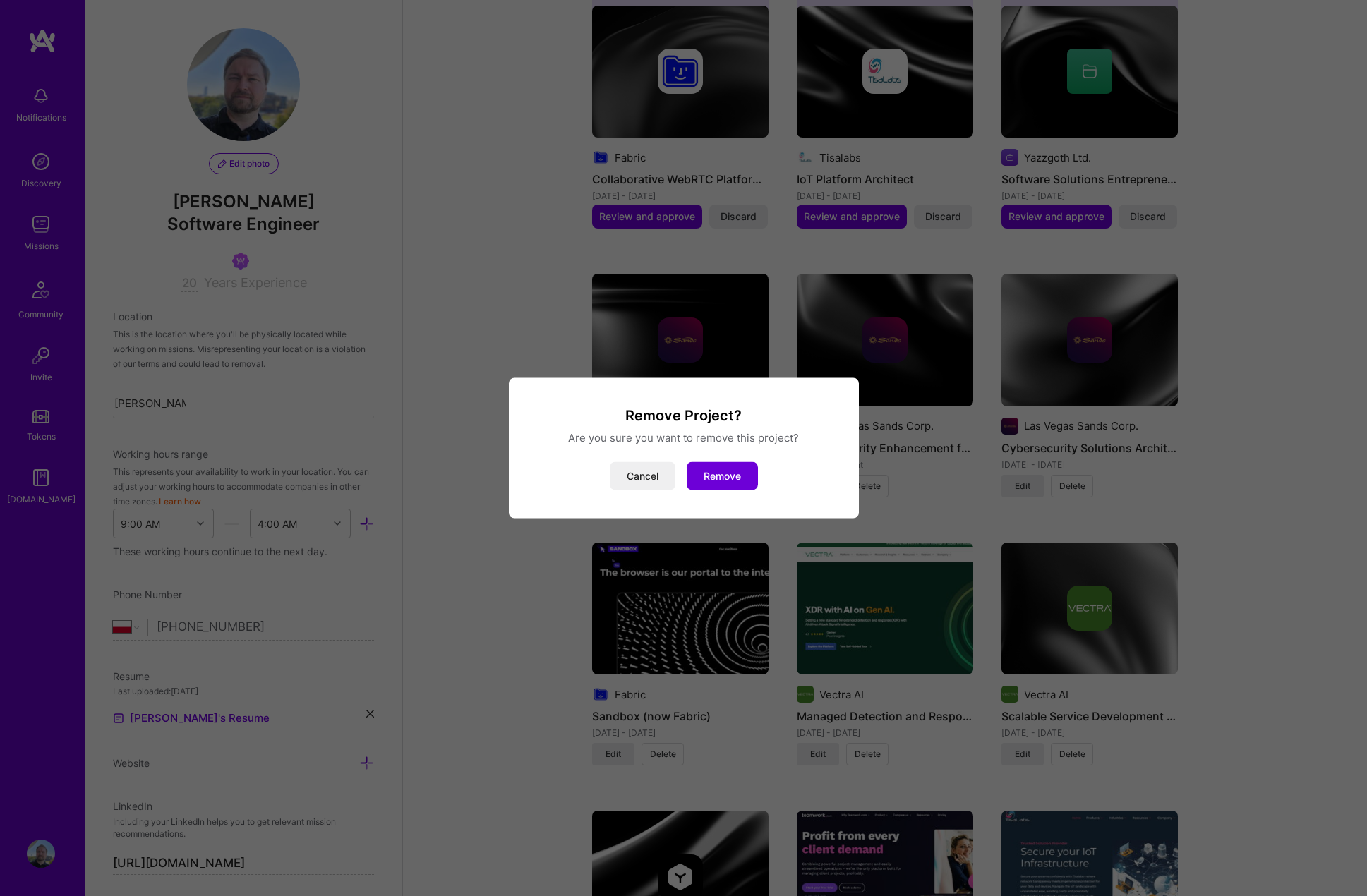
drag, startPoint x: 734, startPoint y: 470, endPoint x: 764, endPoint y: 476, distance: 30.6
click at [735, 470] on button "Remove" at bounding box center [722, 476] width 71 height 28
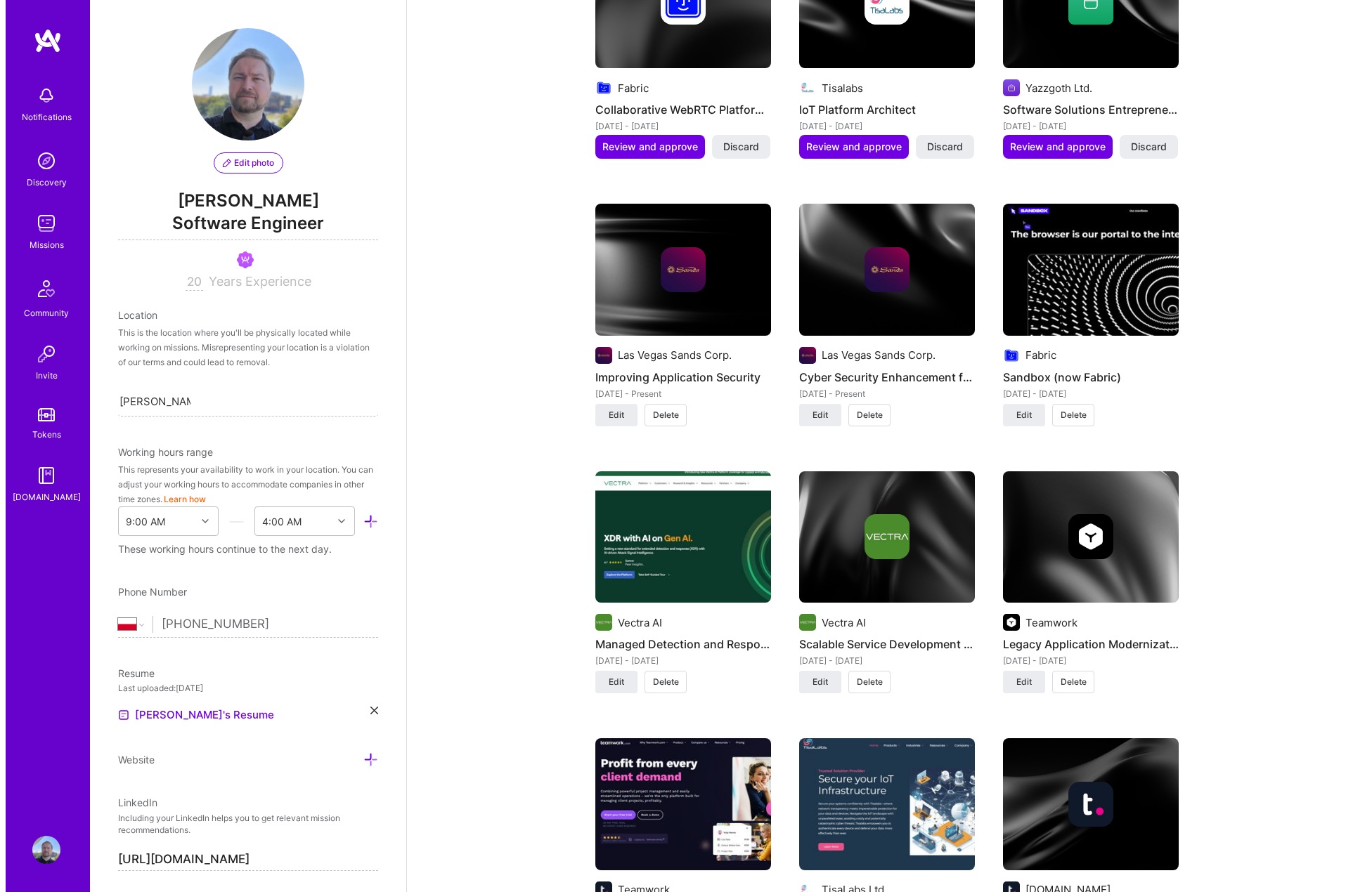
scroll to position [1265, 0]
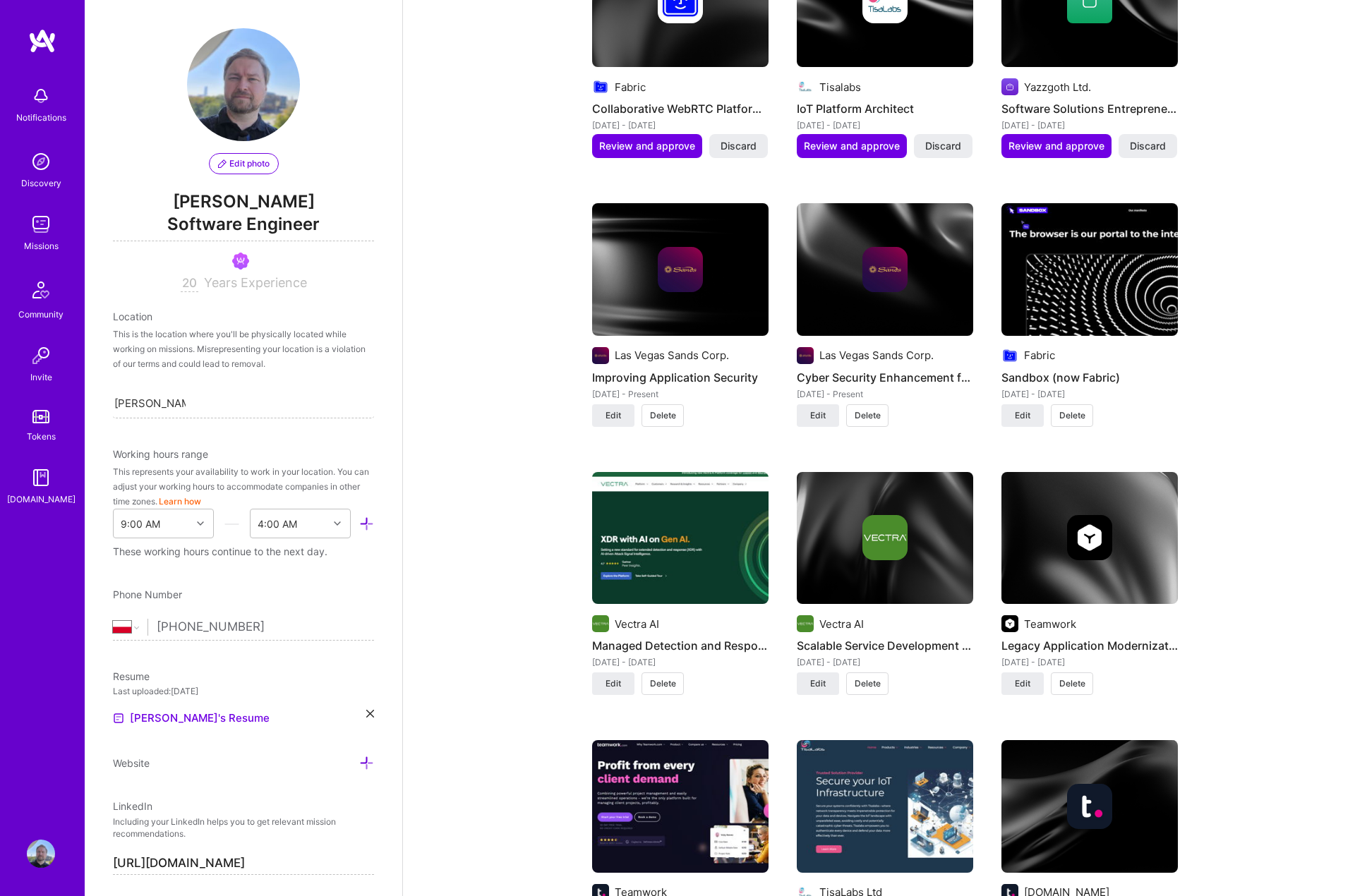
click at [872, 409] on span "Delete" at bounding box center [868, 415] width 26 height 12
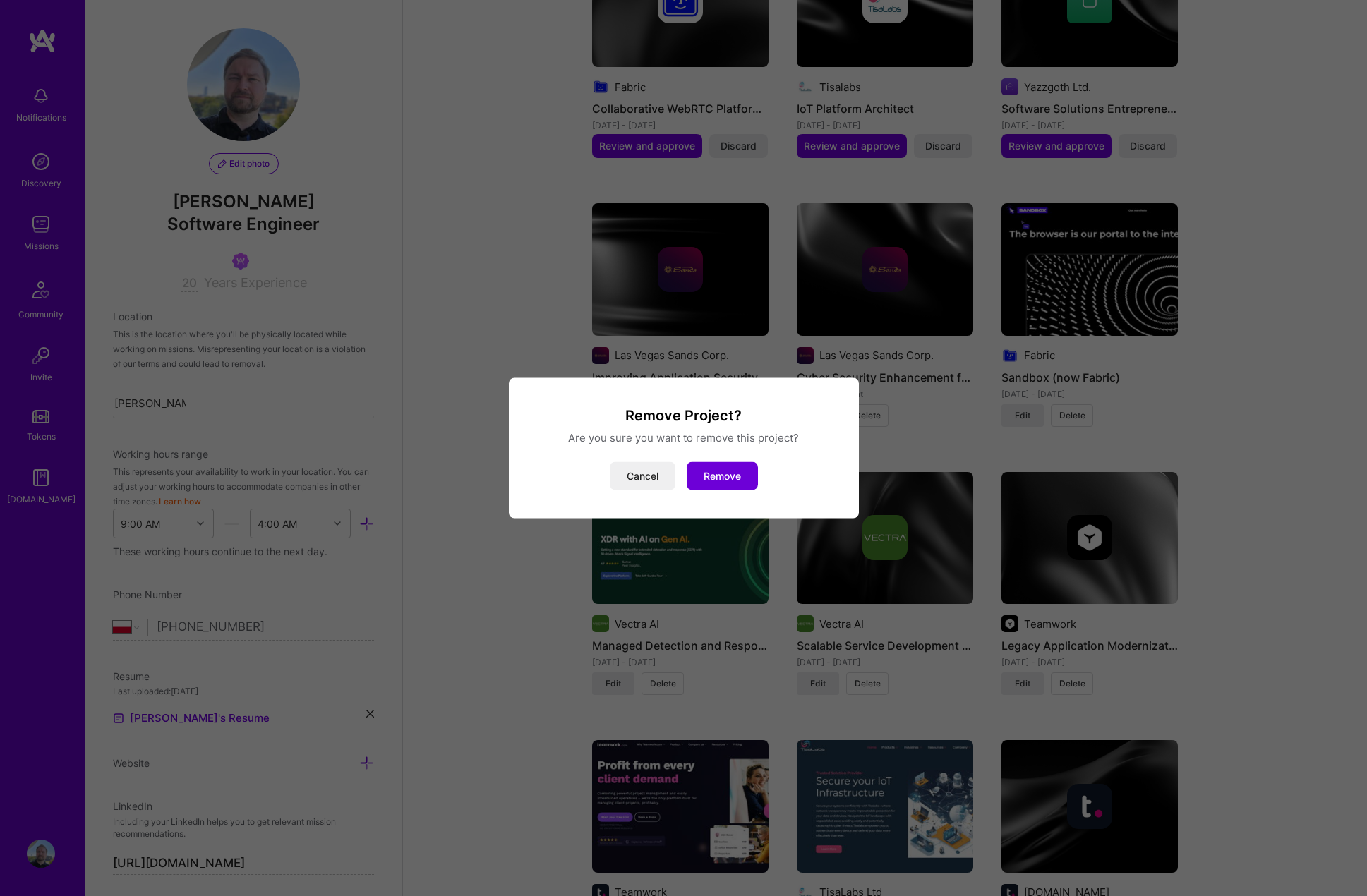
drag, startPoint x: 723, startPoint y: 472, endPoint x: 770, endPoint y: 487, distance: 49.3
click at [725, 473] on button "Remove" at bounding box center [722, 476] width 71 height 28
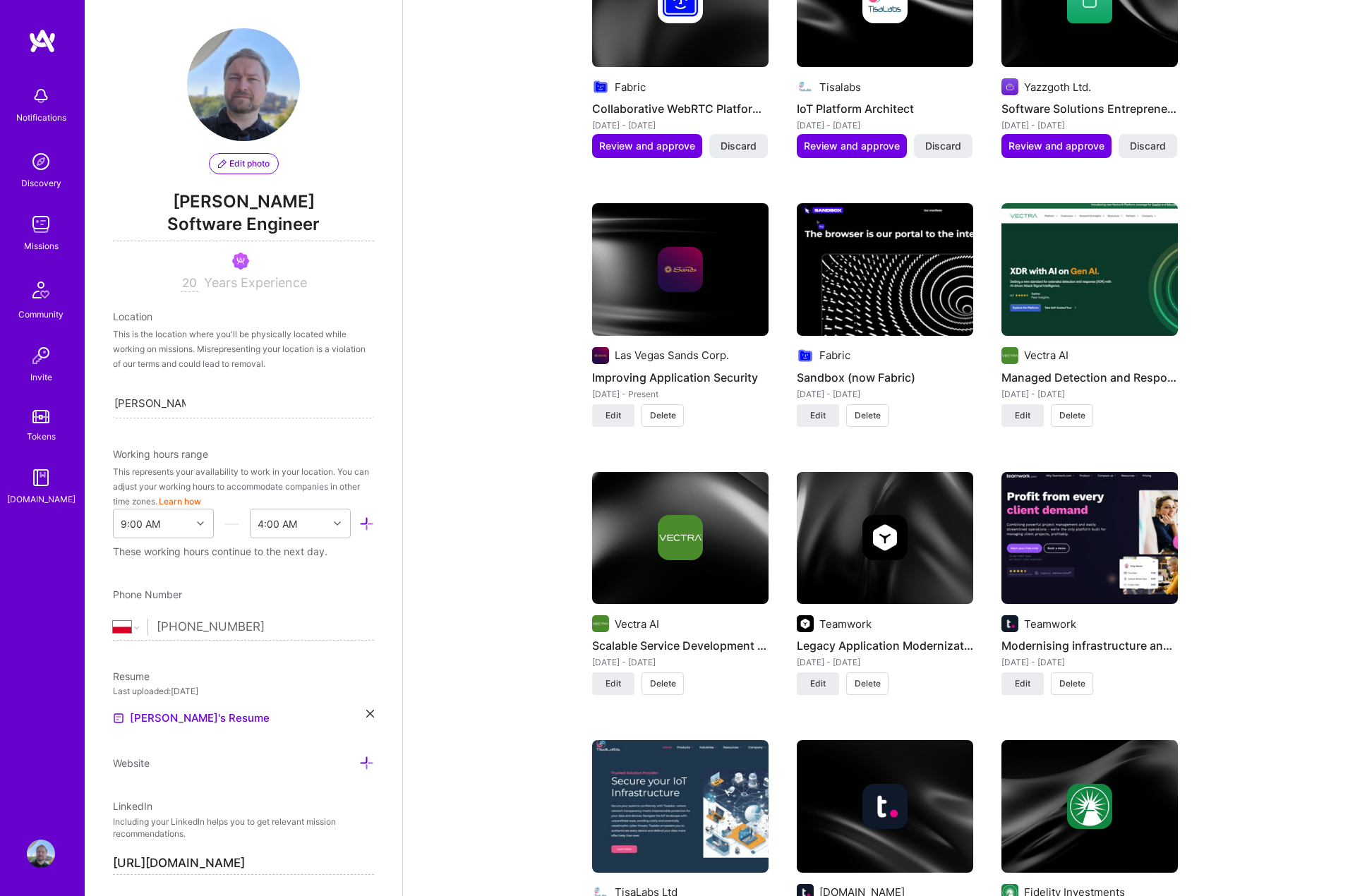
click at [664, 247] on img at bounding box center [680, 270] width 45 height 45
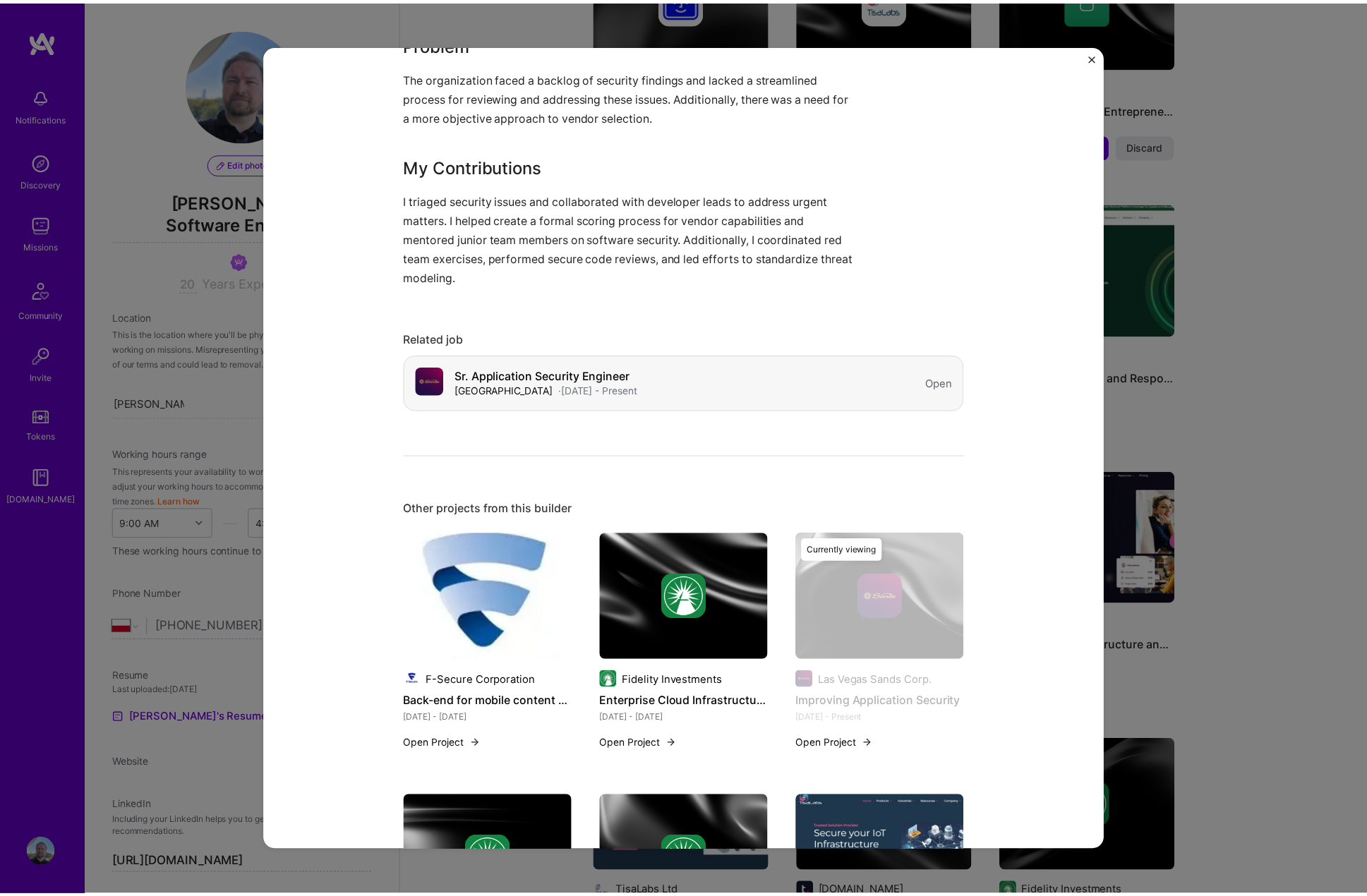
scroll to position [635, 0]
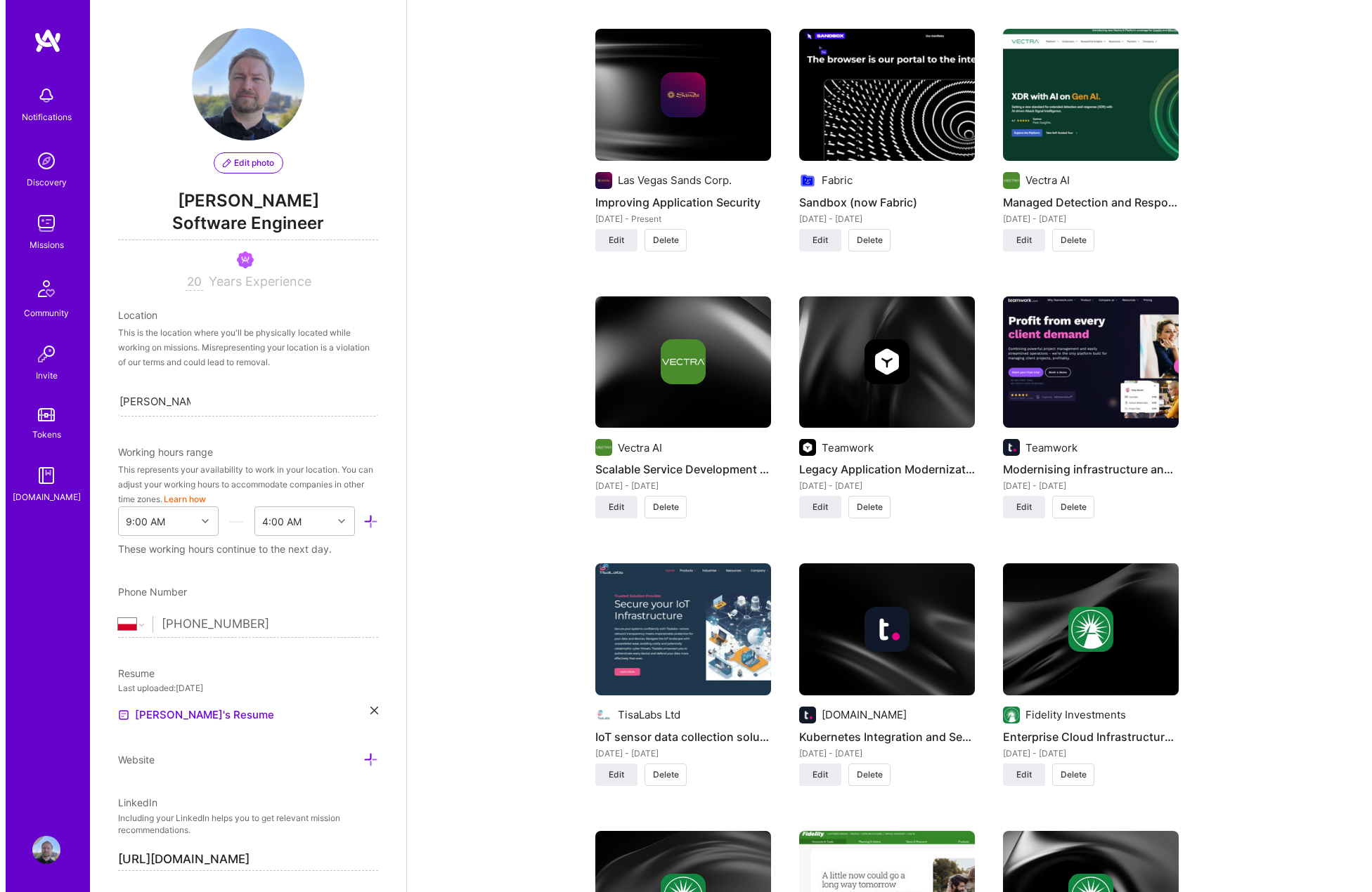
scroll to position [1405, 0]
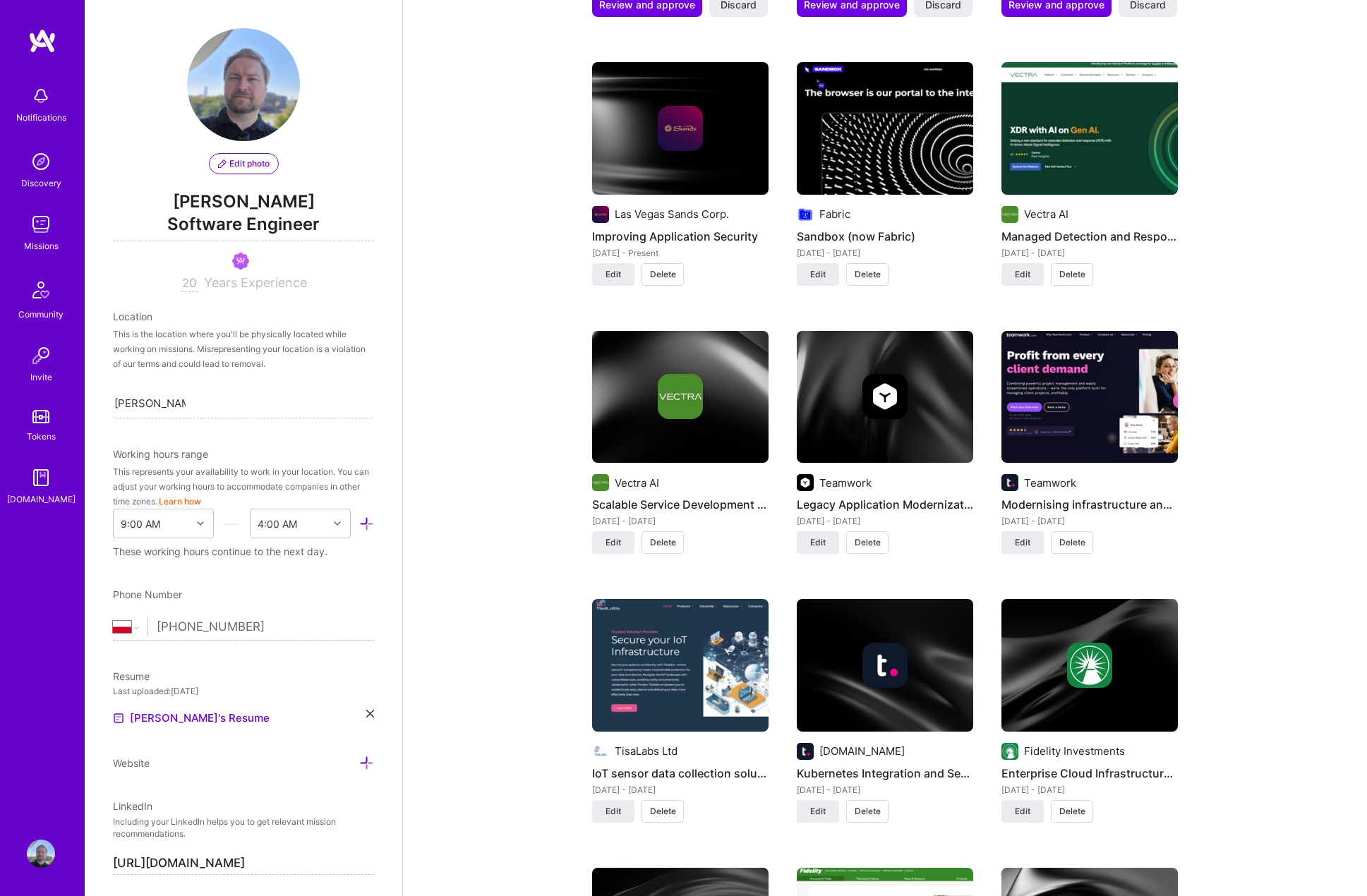
click at [1083, 135] on img at bounding box center [1090, 128] width 176 height 133
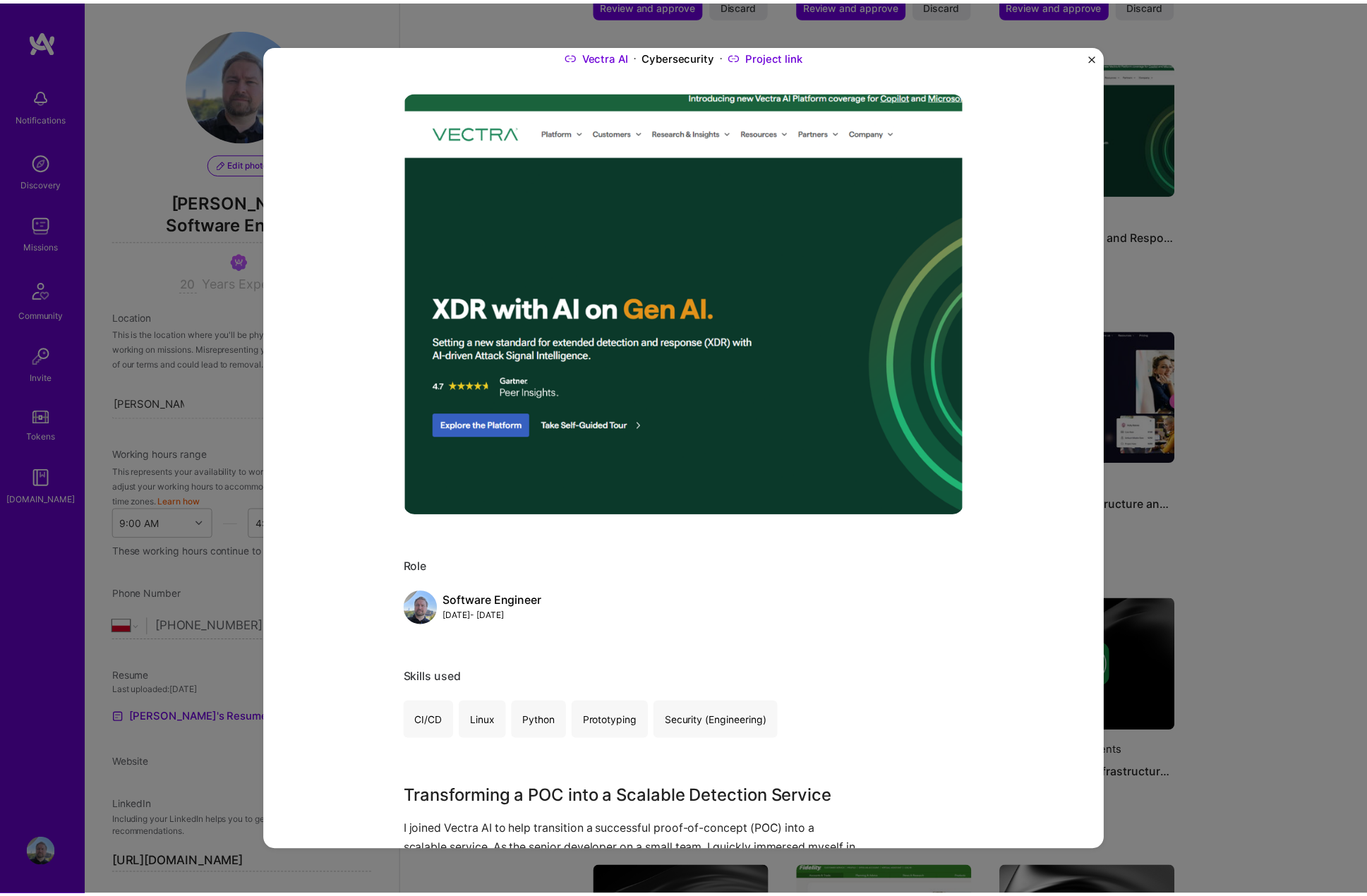
scroll to position [494, 0]
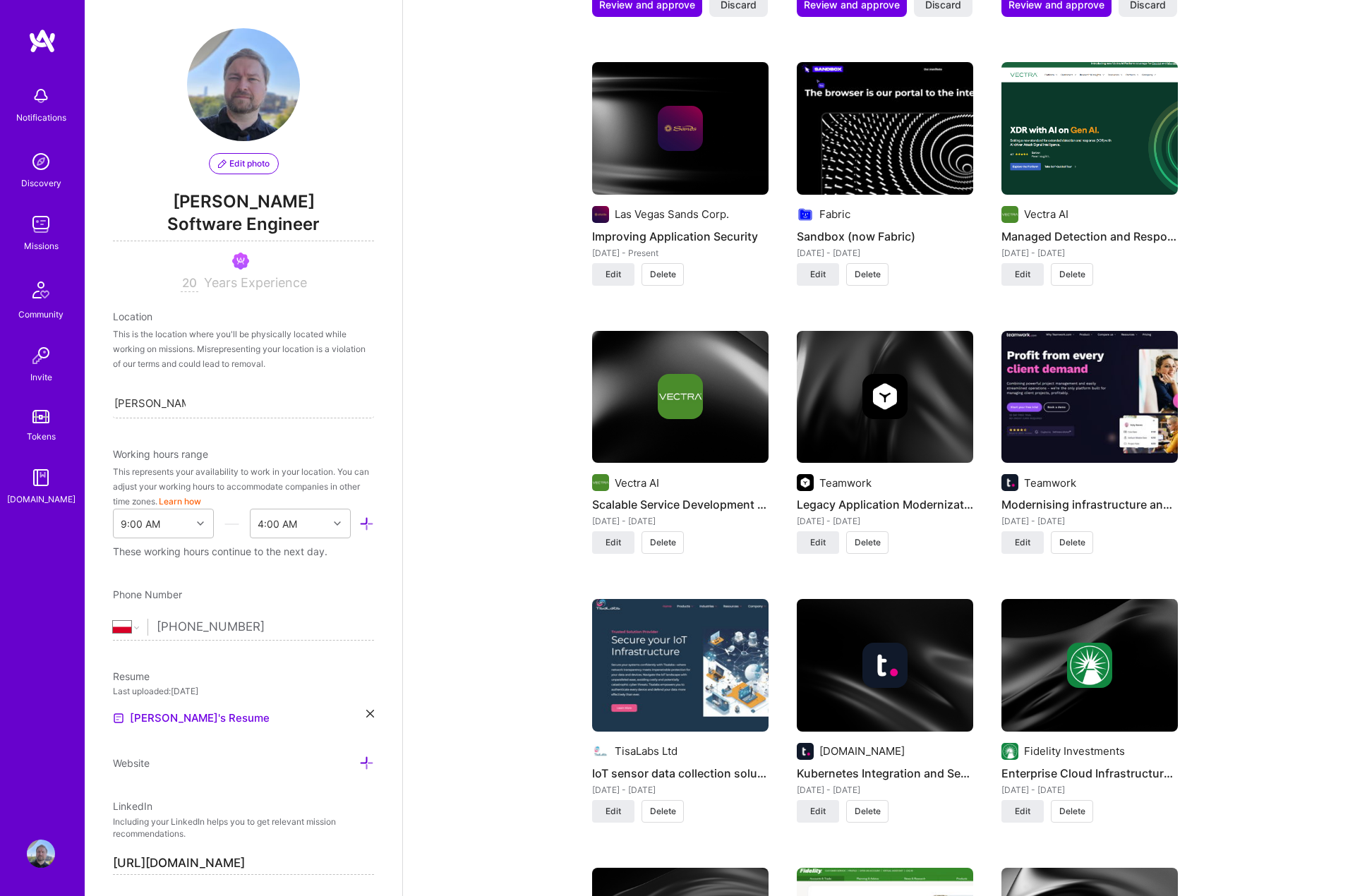
click at [665, 407] on img at bounding box center [680, 397] width 176 height 133
click at [663, 536] on span "Delete" at bounding box center [663, 542] width 26 height 12
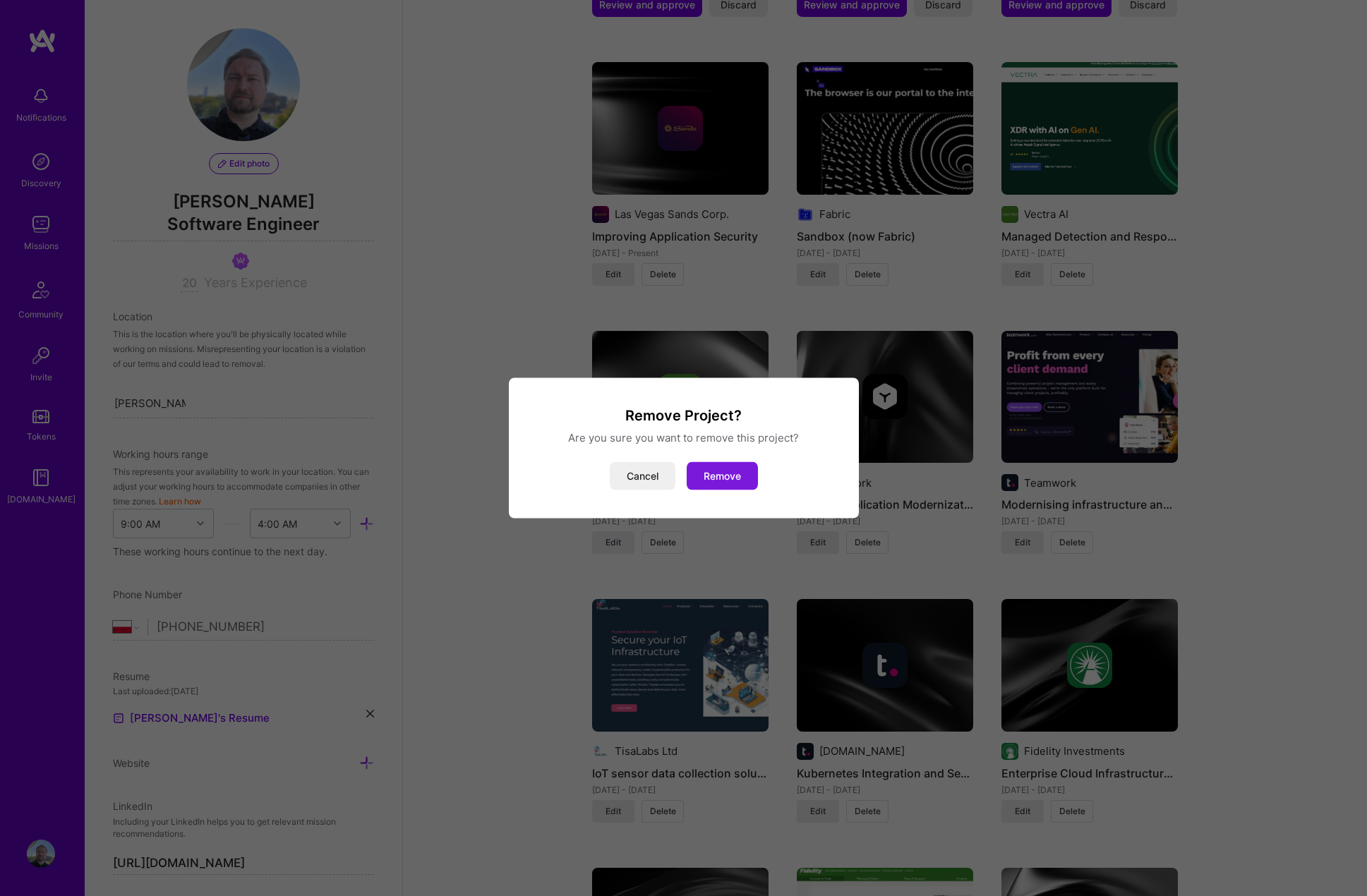
click at [722, 473] on button "Remove" at bounding box center [722, 476] width 71 height 28
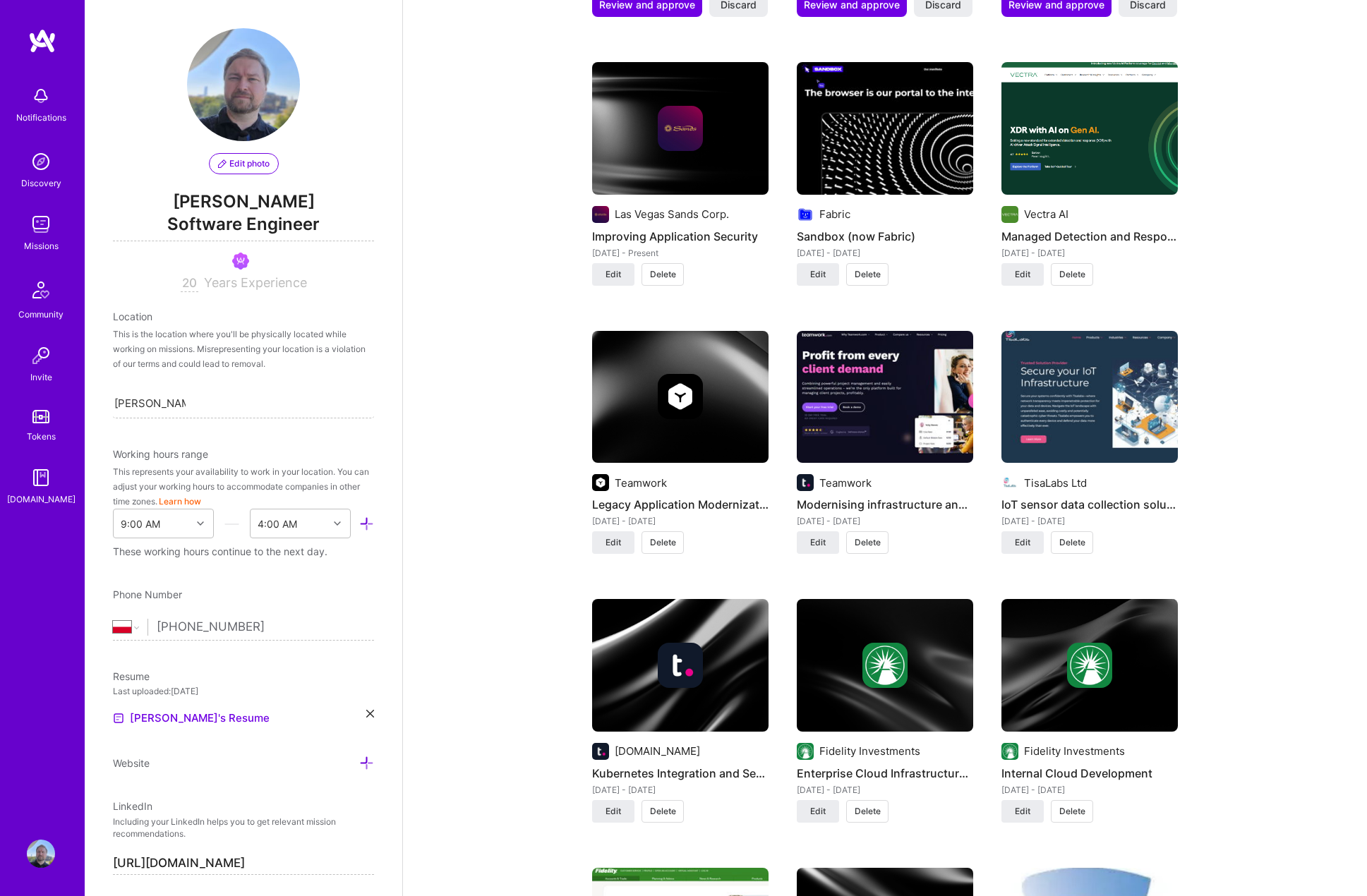
click at [657, 536] on span "Delete" at bounding box center [663, 542] width 26 height 12
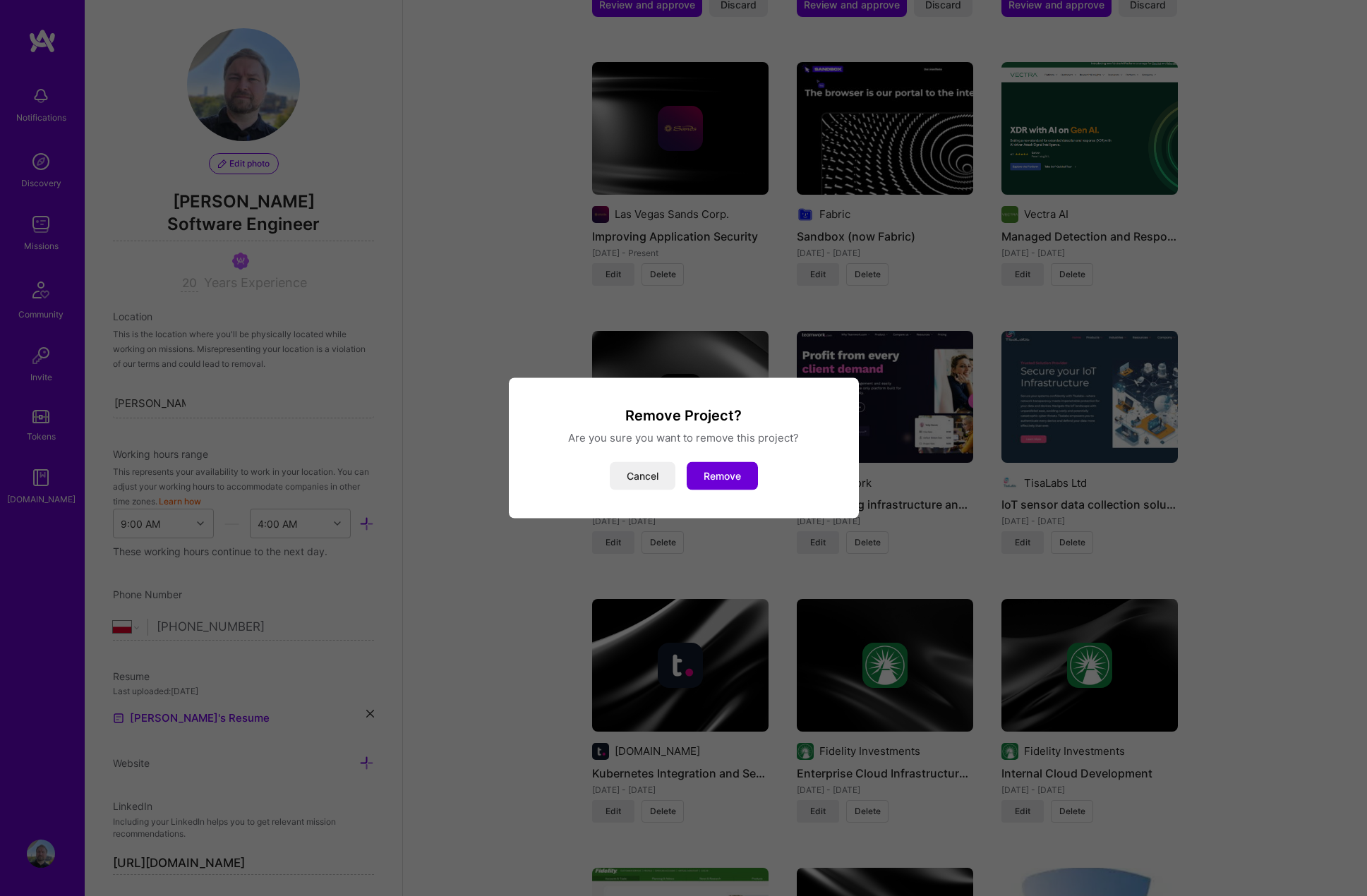
click at [730, 478] on button "Remove" at bounding box center [722, 476] width 71 height 28
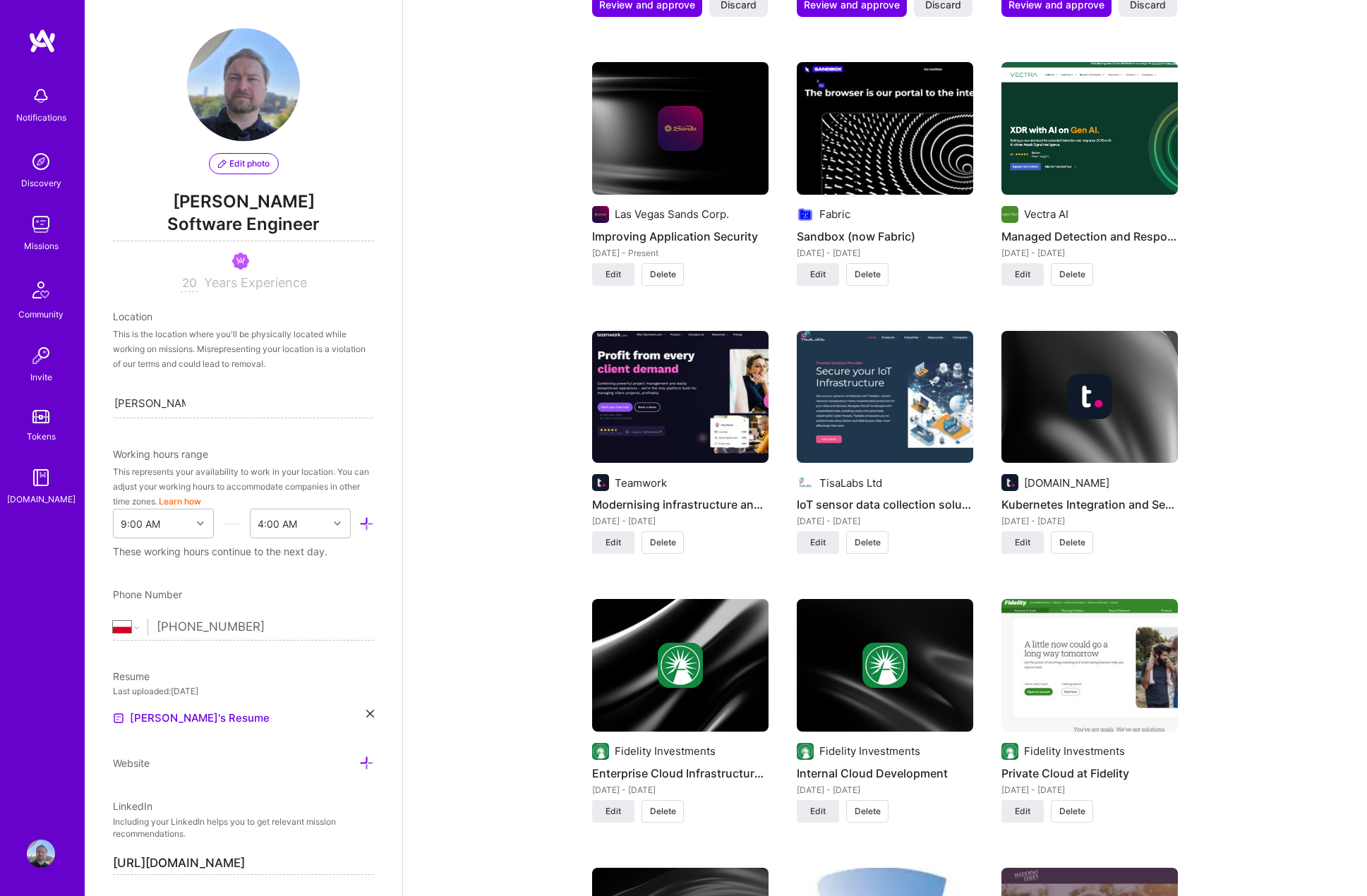
scroll to position [1482, 0]
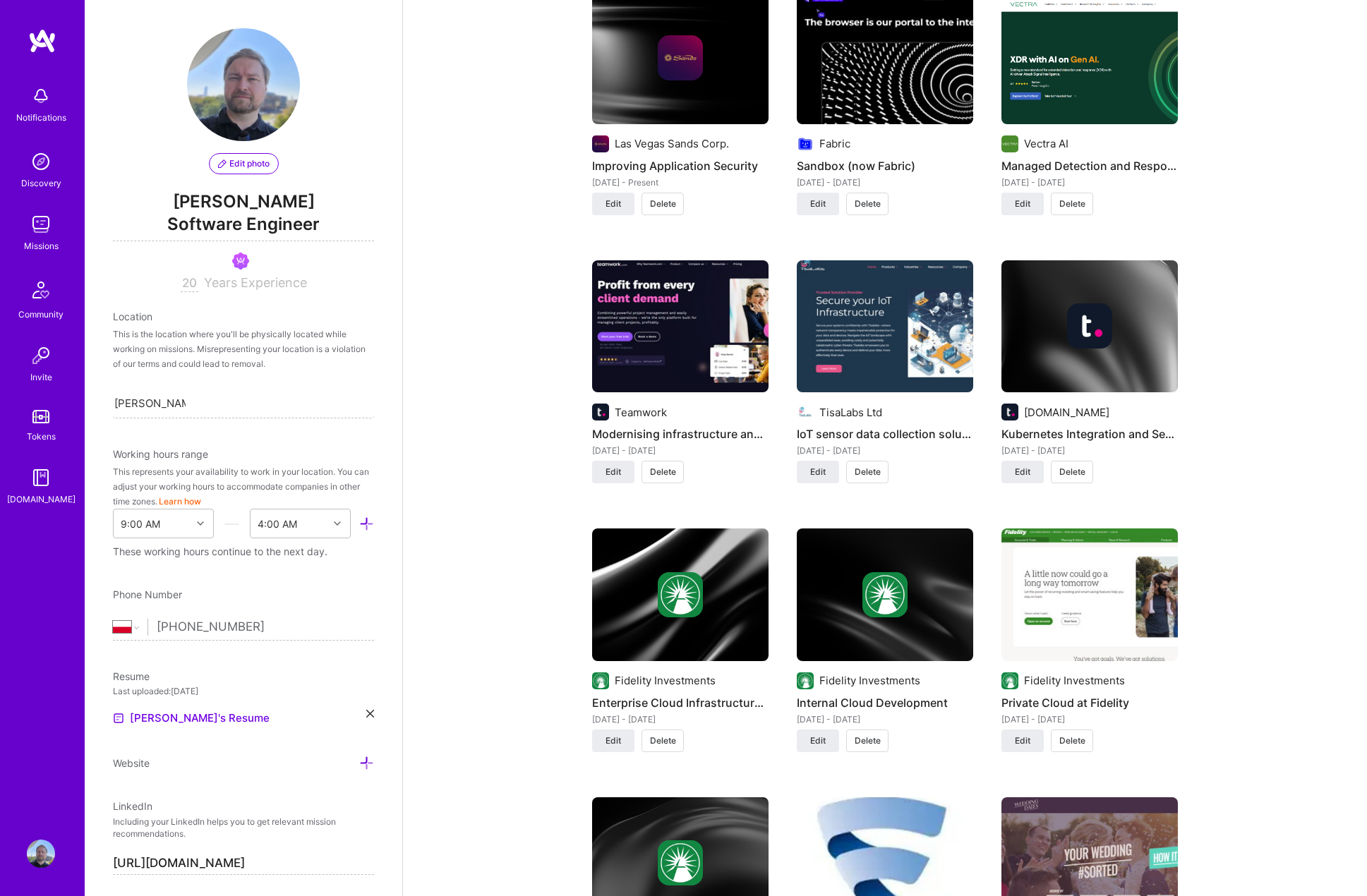
click at [1079, 466] on span "Delete" at bounding box center [1072, 472] width 26 height 12
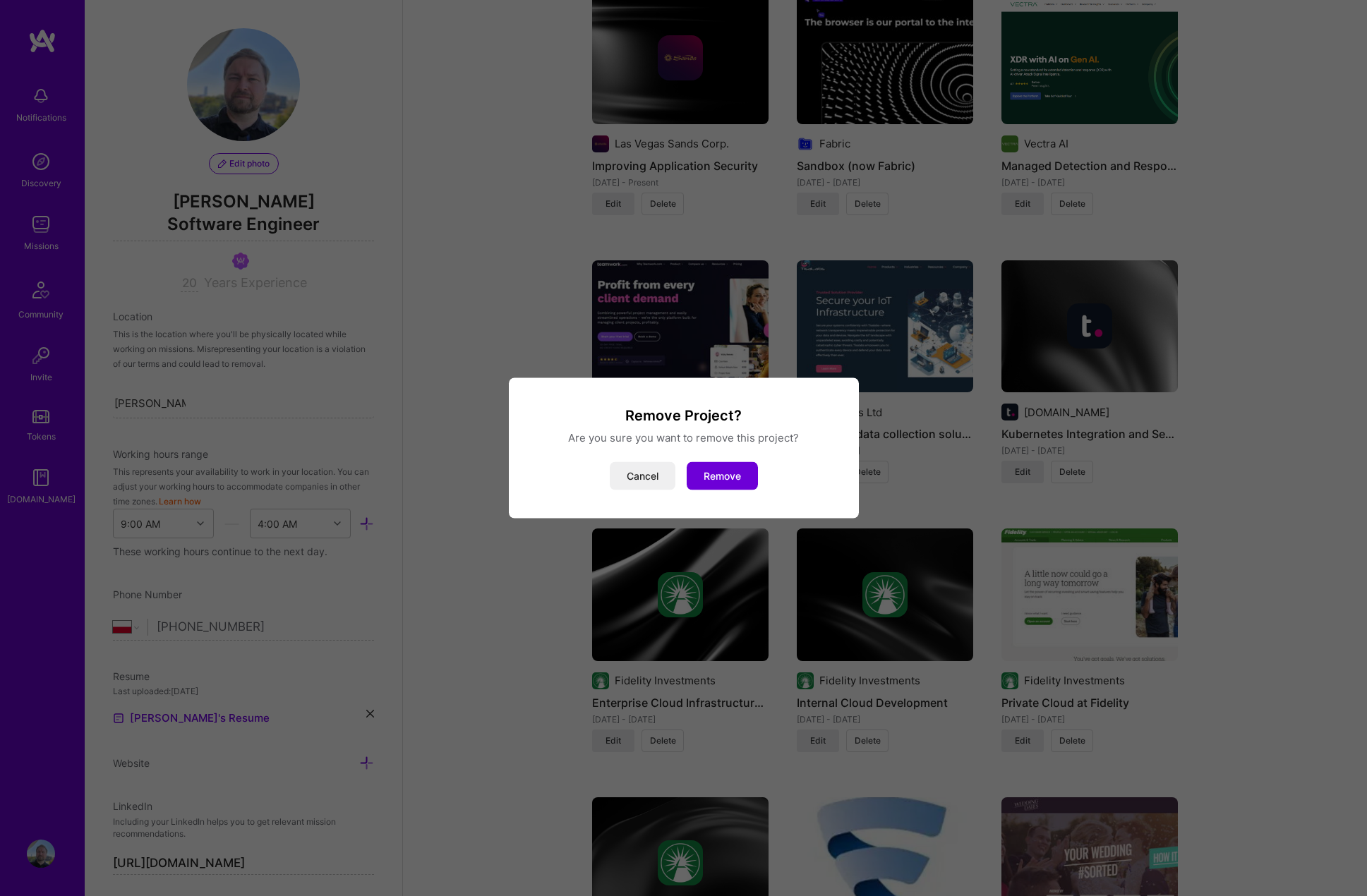
click at [729, 472] on button "Remove" at bounding box center [722, 476] width 71 height 28
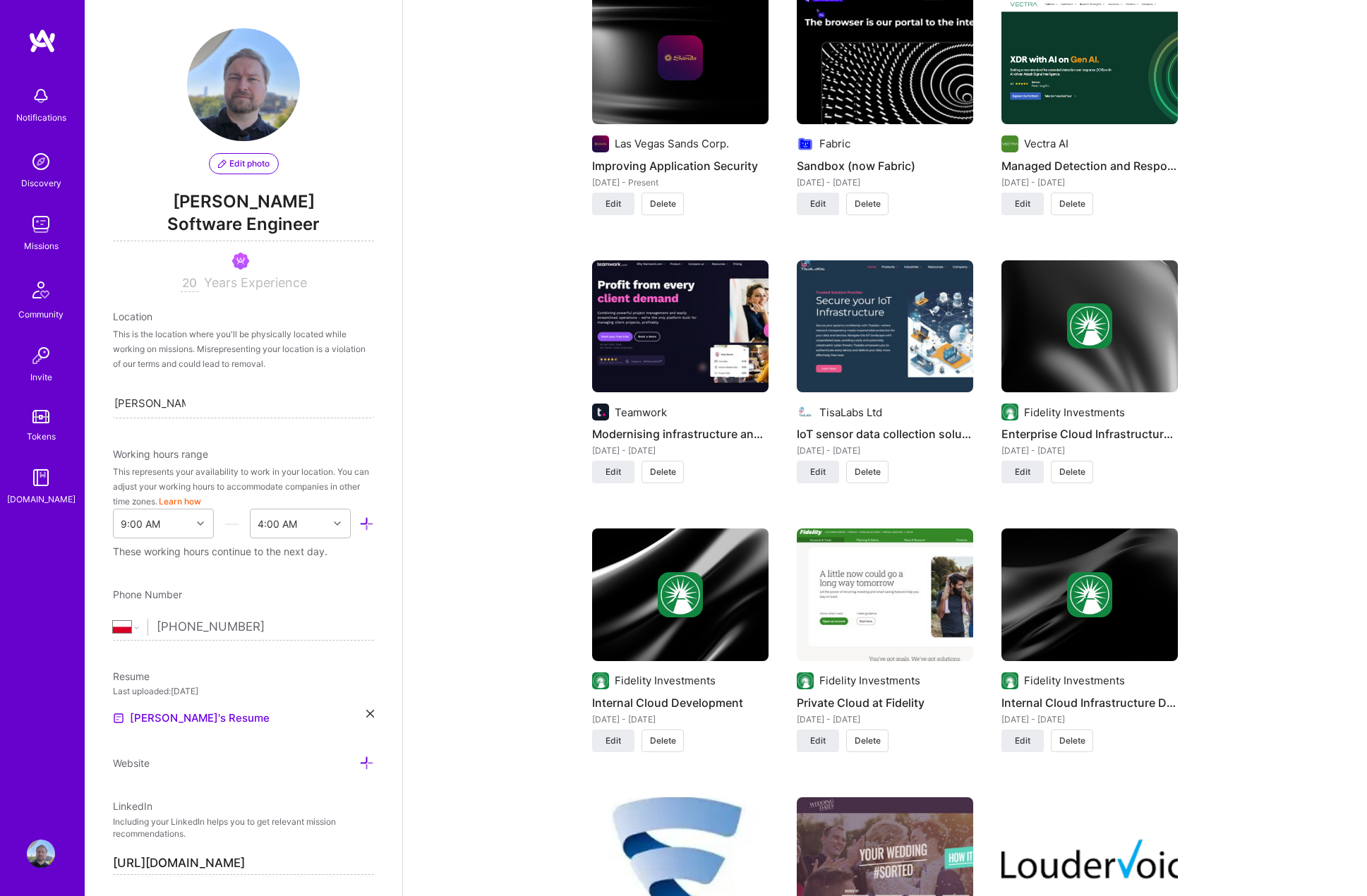
scroll to position [1553, 0]
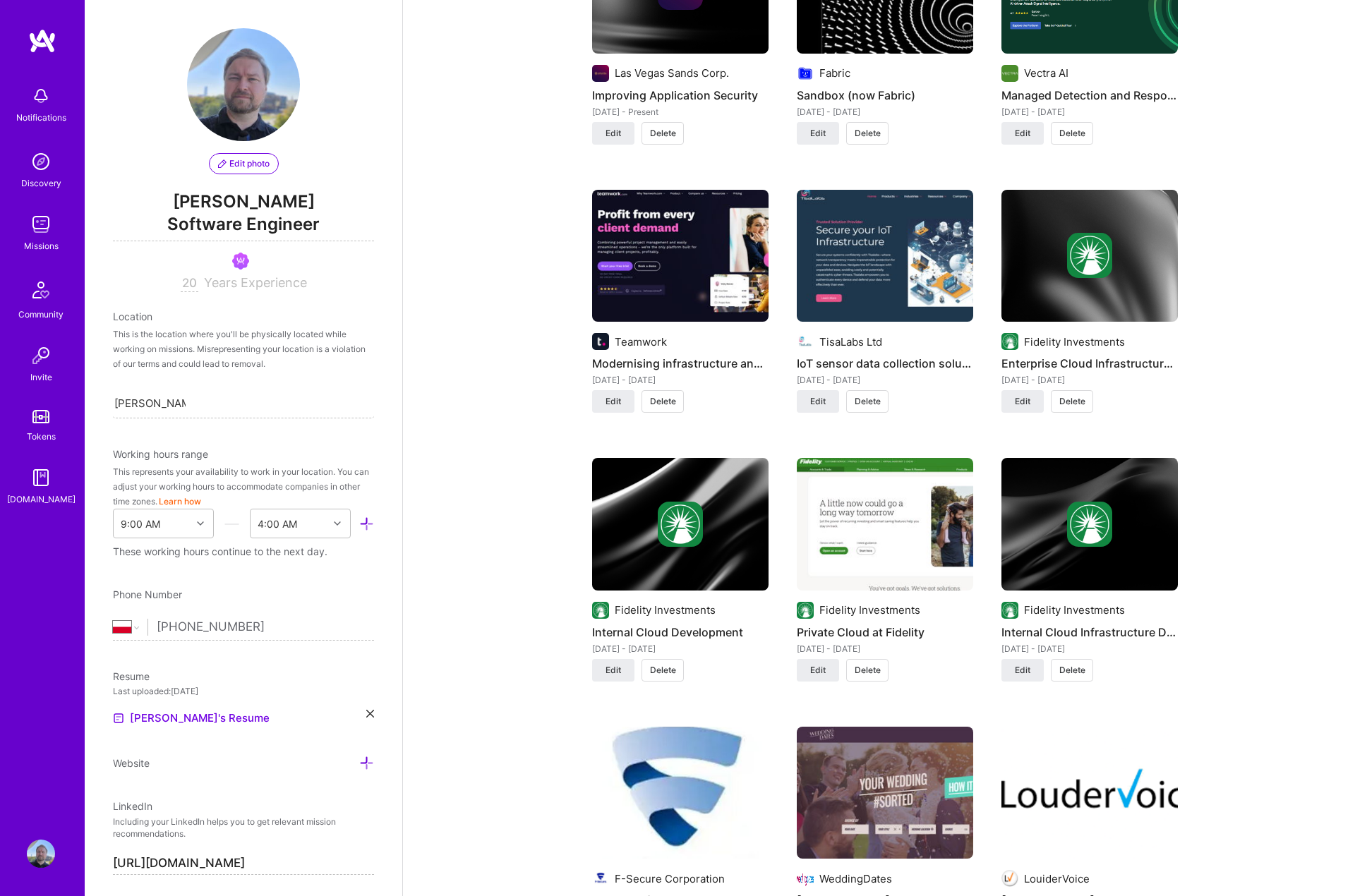
click at [1101, 245] on img at bounding box center [1090, 255] width 45 height 45
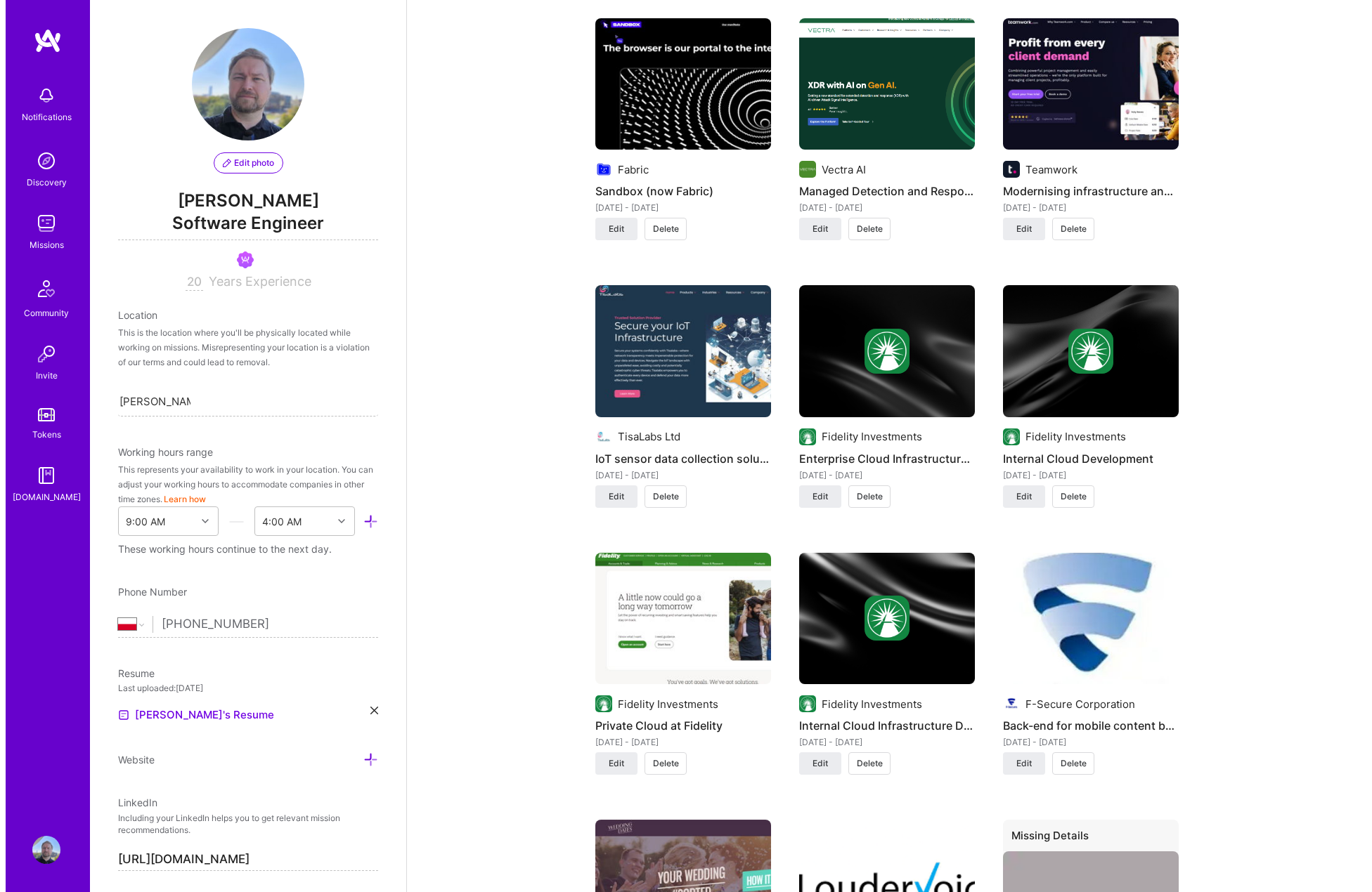
scroll to position [1756, 0]
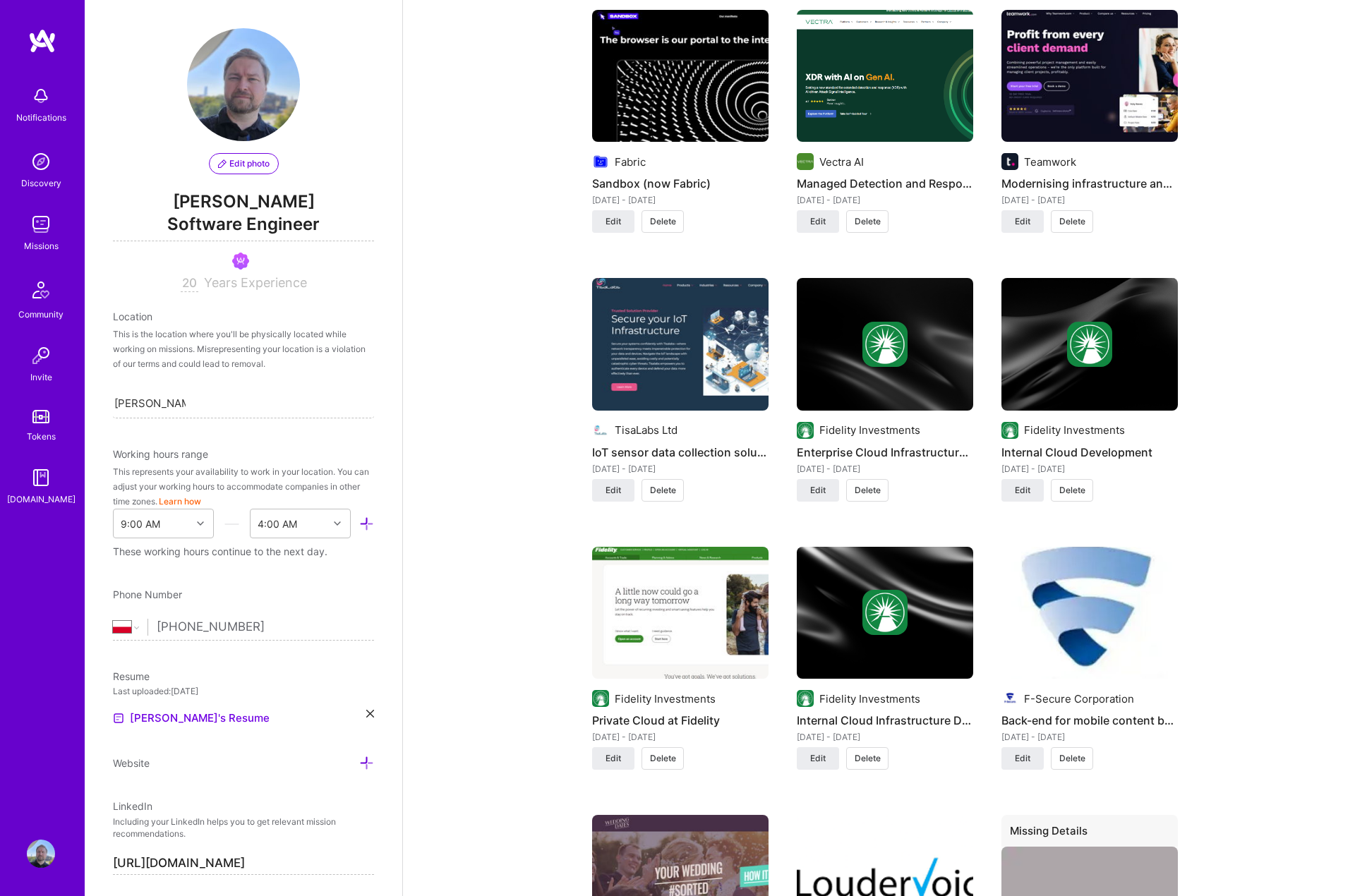
click at [1073, 484] on span "Delete" at bounding box center [1072, 490] width 26 height 12
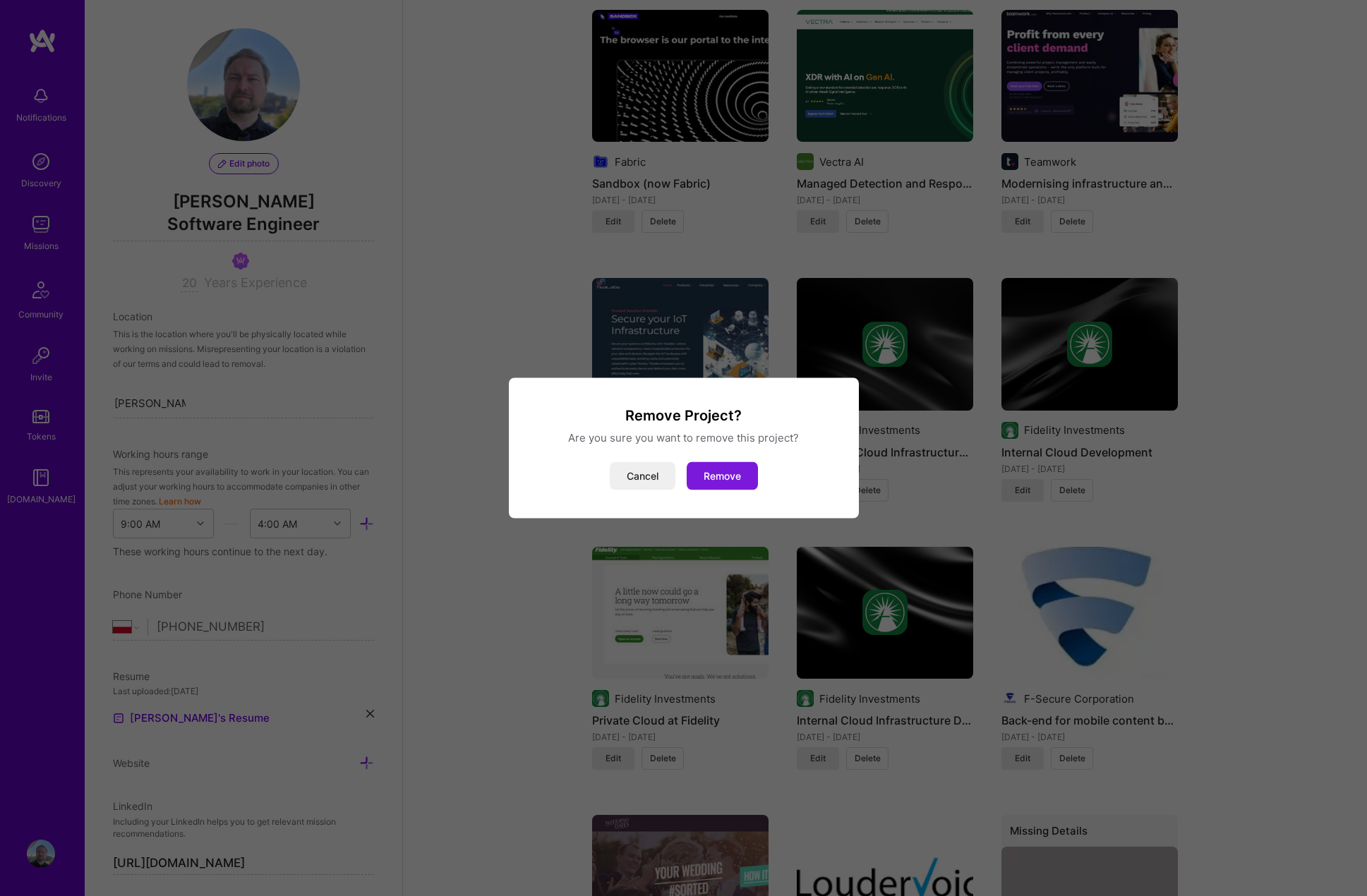
click at [737, 476] on button "Remove" at bounding box center [722, 476] width 71 height 28
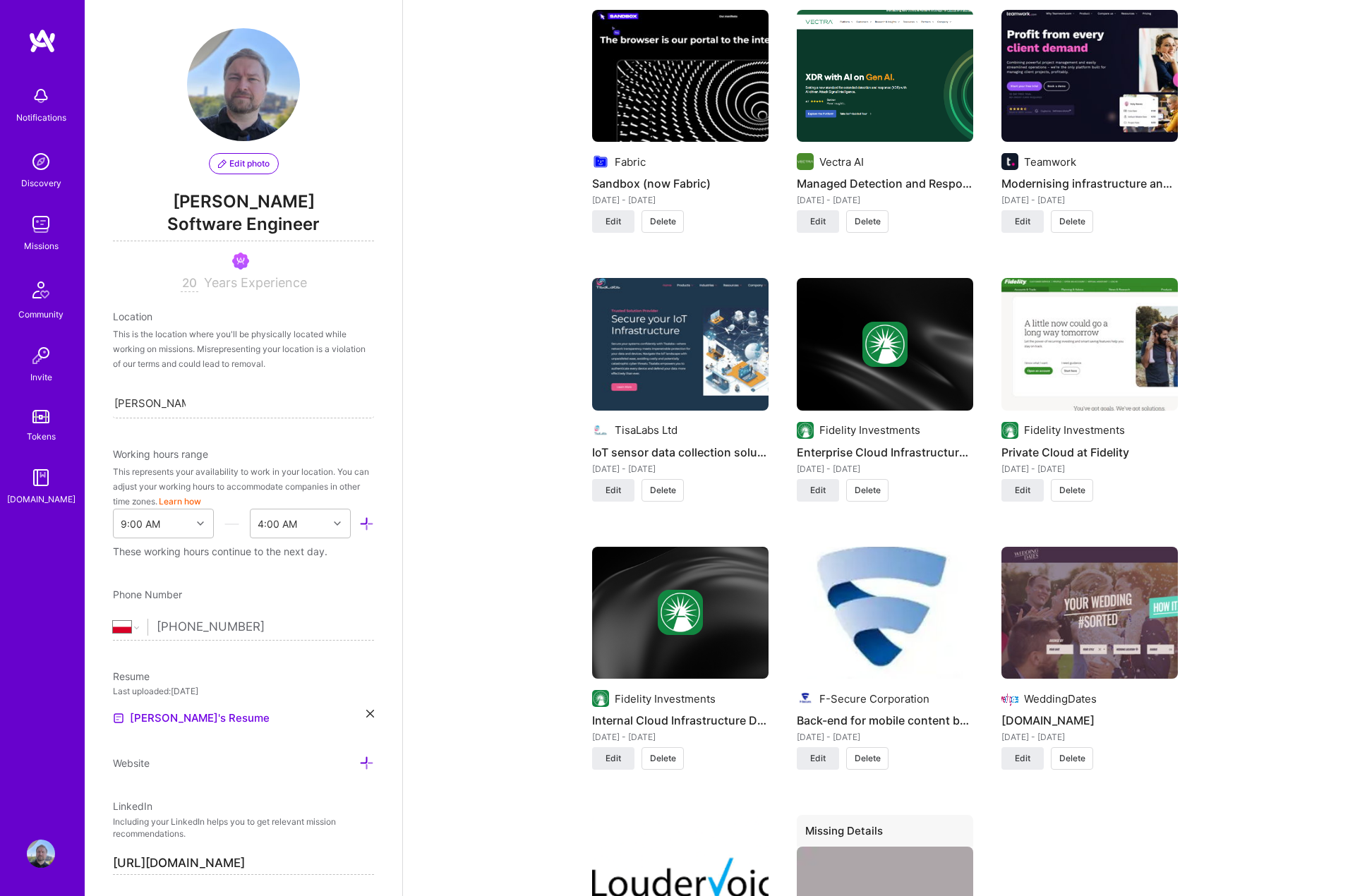
click at [668, 752] on span "Delete" at bounding box center [663, 758] width 26 height 12
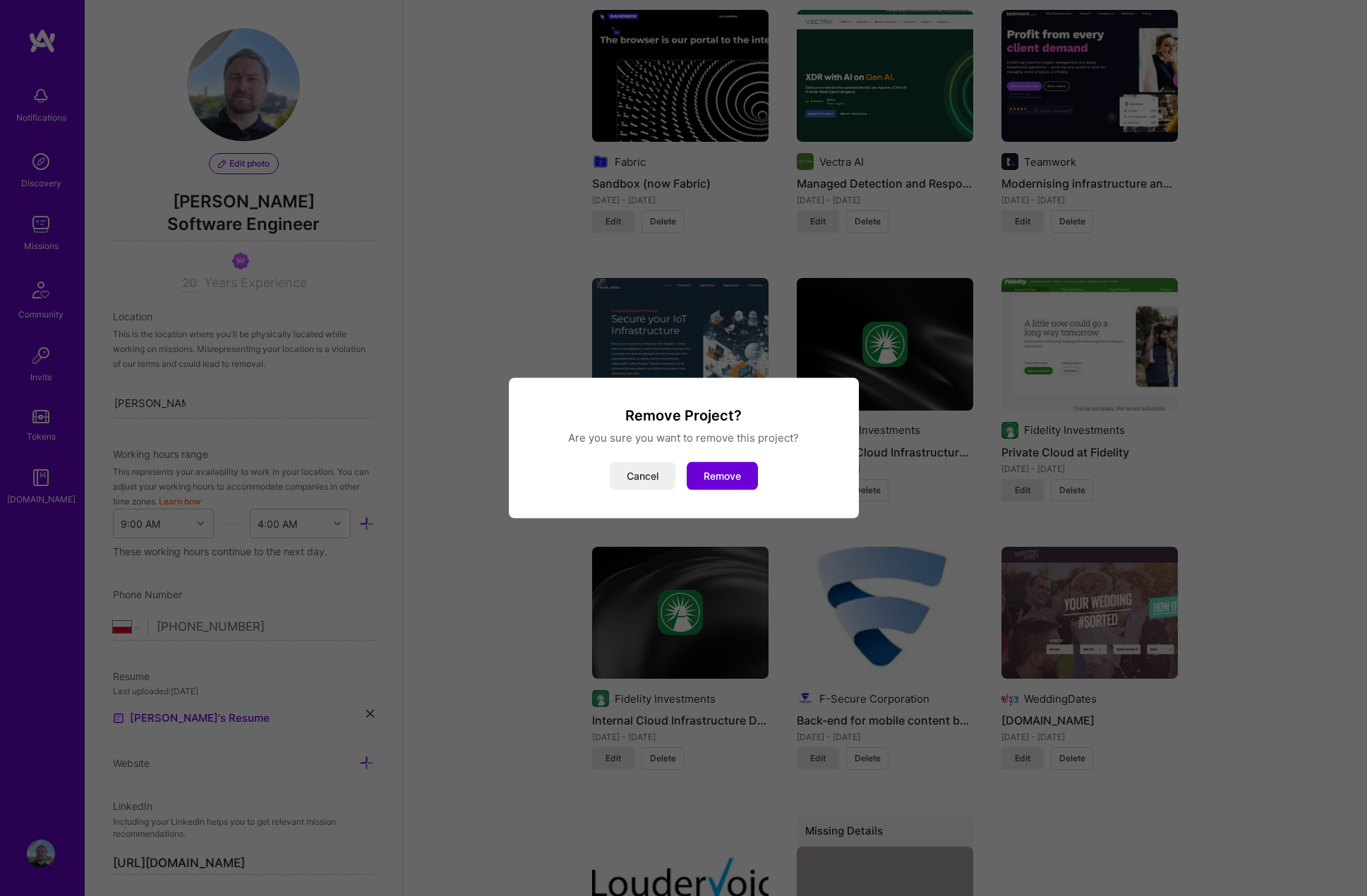
drag, startPoint x: 718, startPoint y: 478, endPoint x: 764, endPoint y: 481, distance: 46.1
click at [723, 478] on button "Remove" at bounding box center [722, 476] width 71 height 28
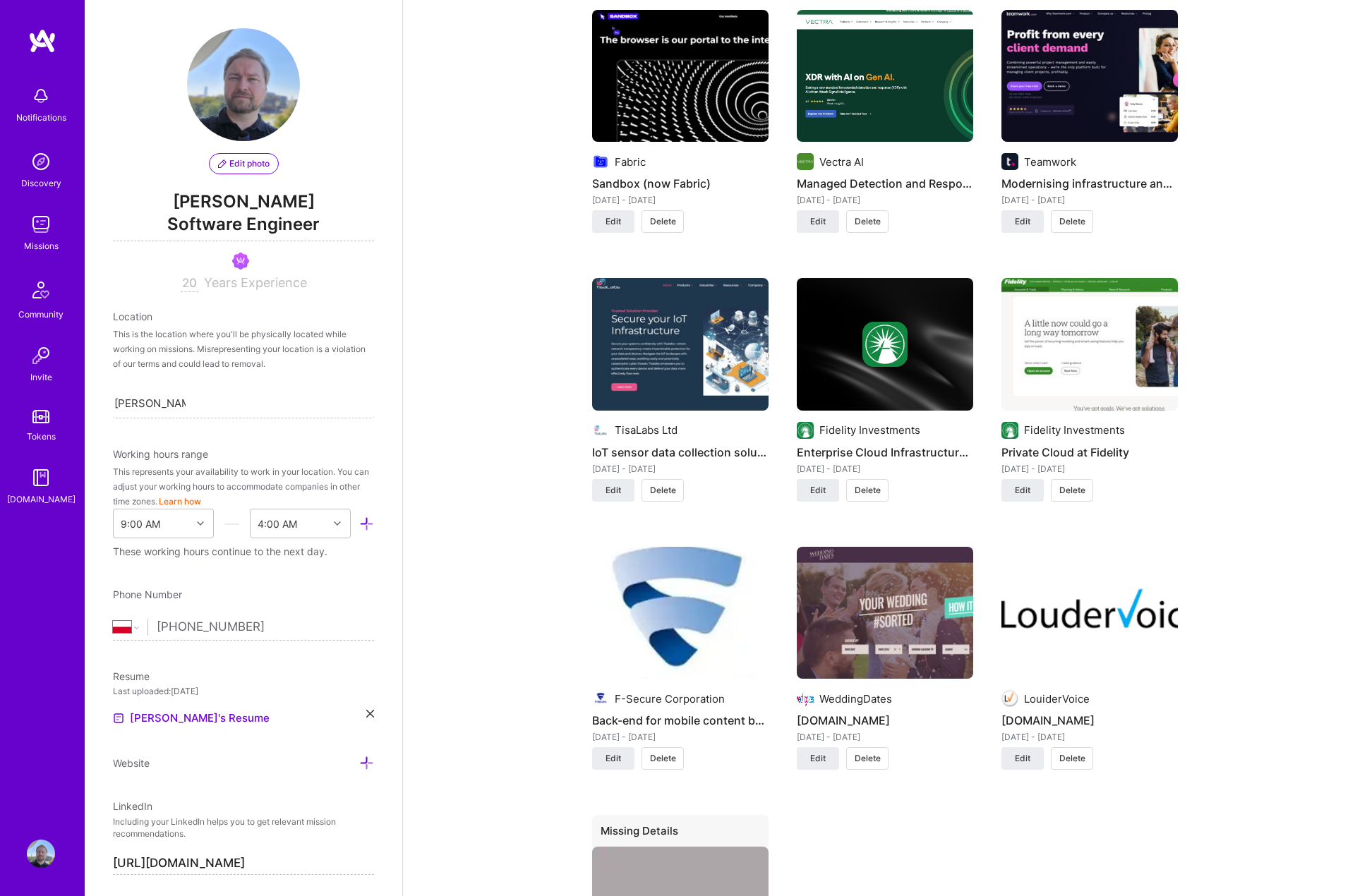
click at [1056, 350] on img at bounding box center [1090, 344] width 176 height 133
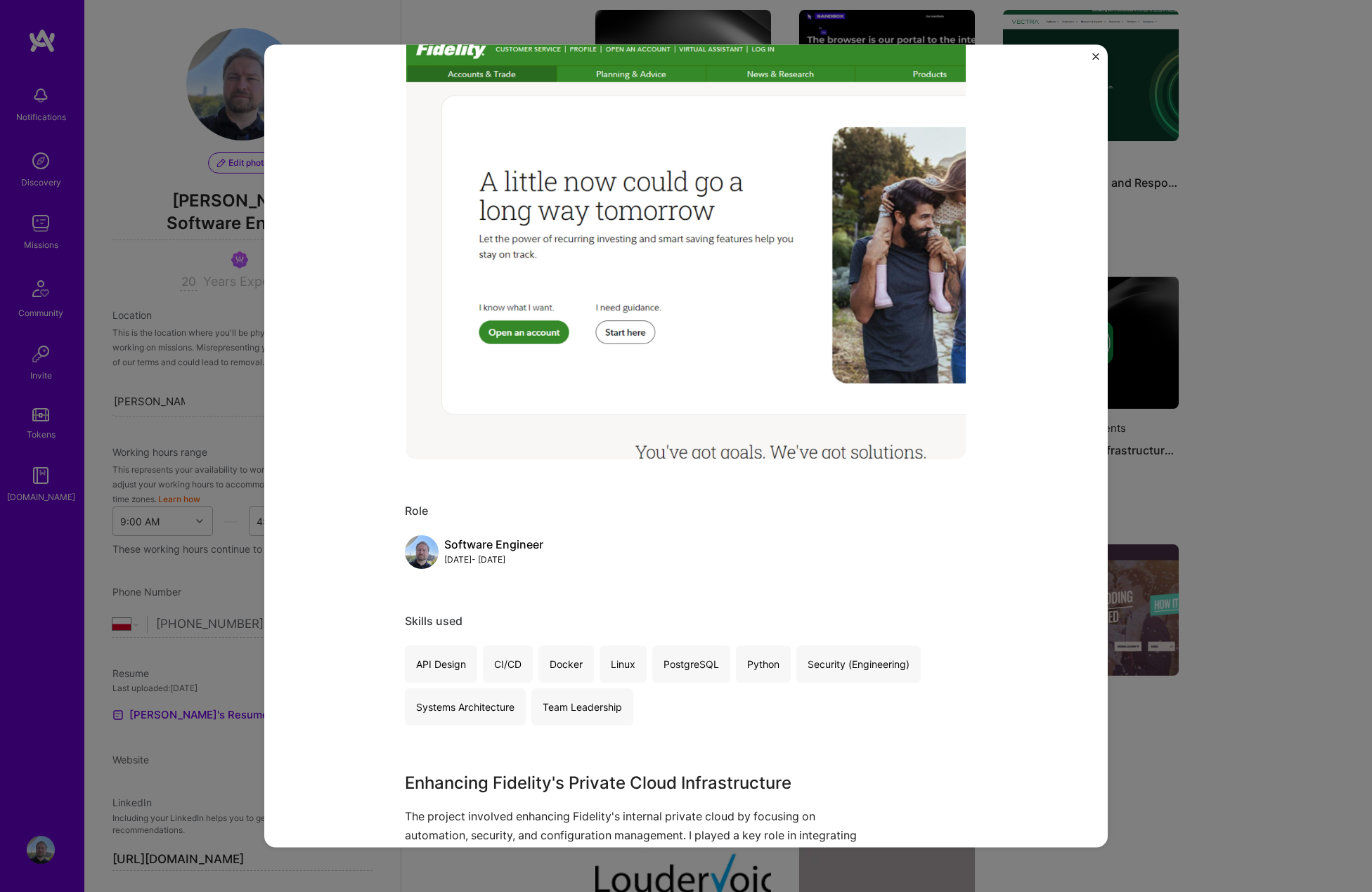
scroll to position [140, 0]
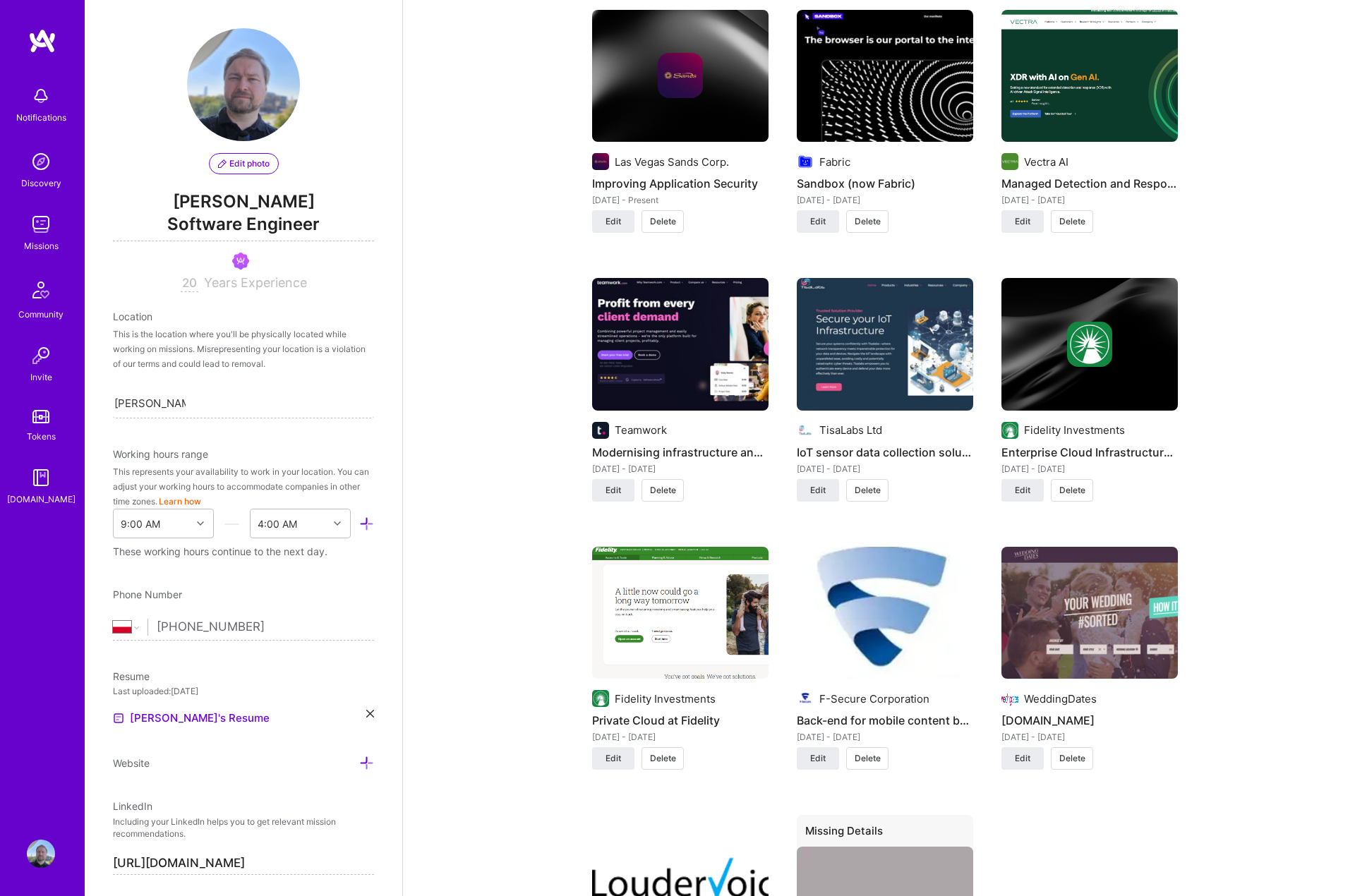
click at [1101, 324] on img at bounding box center [1090, 345] width 45 height 45
click at [608, 752] on span "Edit" at bounding box center [613, 758] width 15 height 12
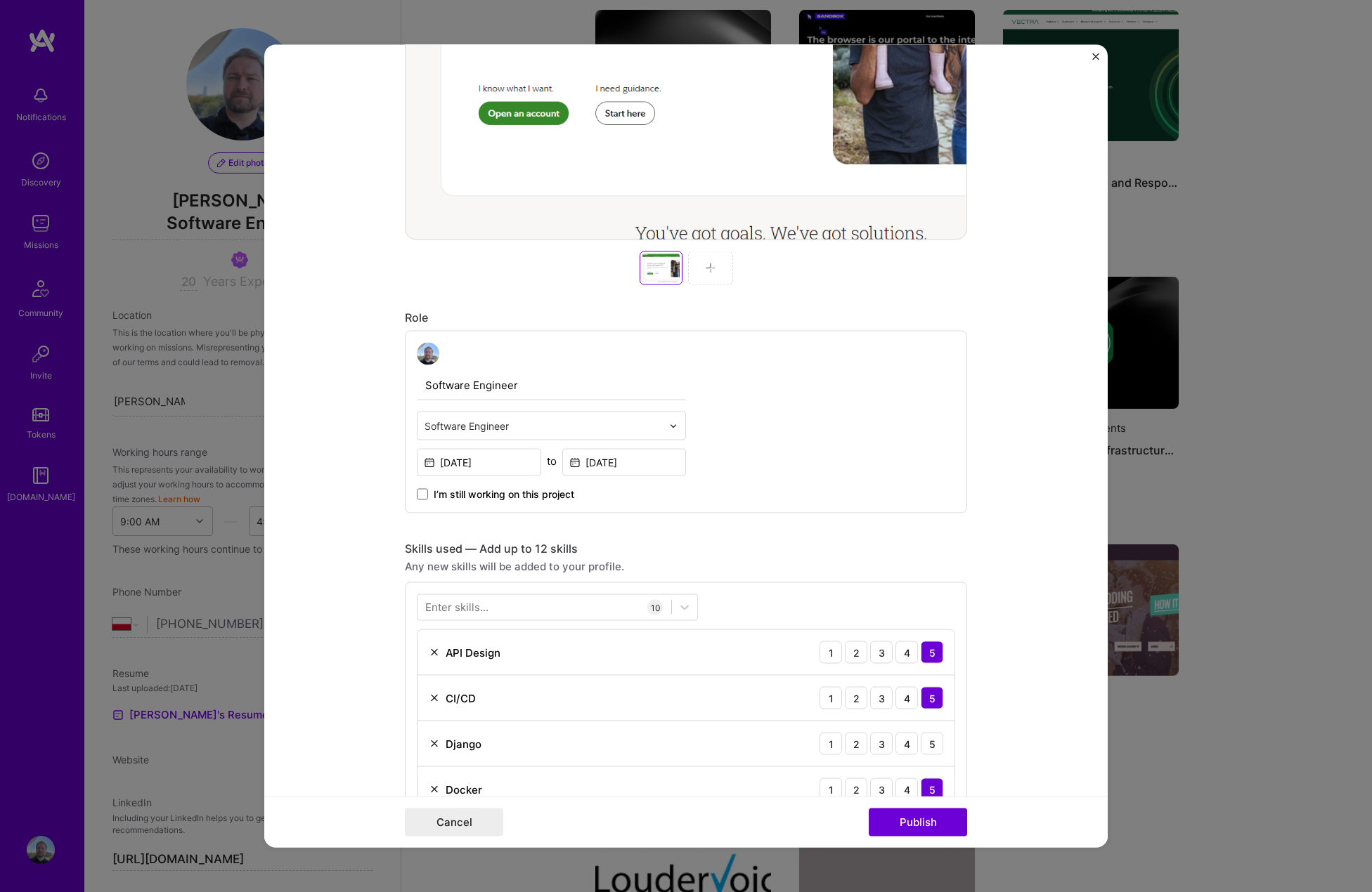
scroll to position [492, 0]
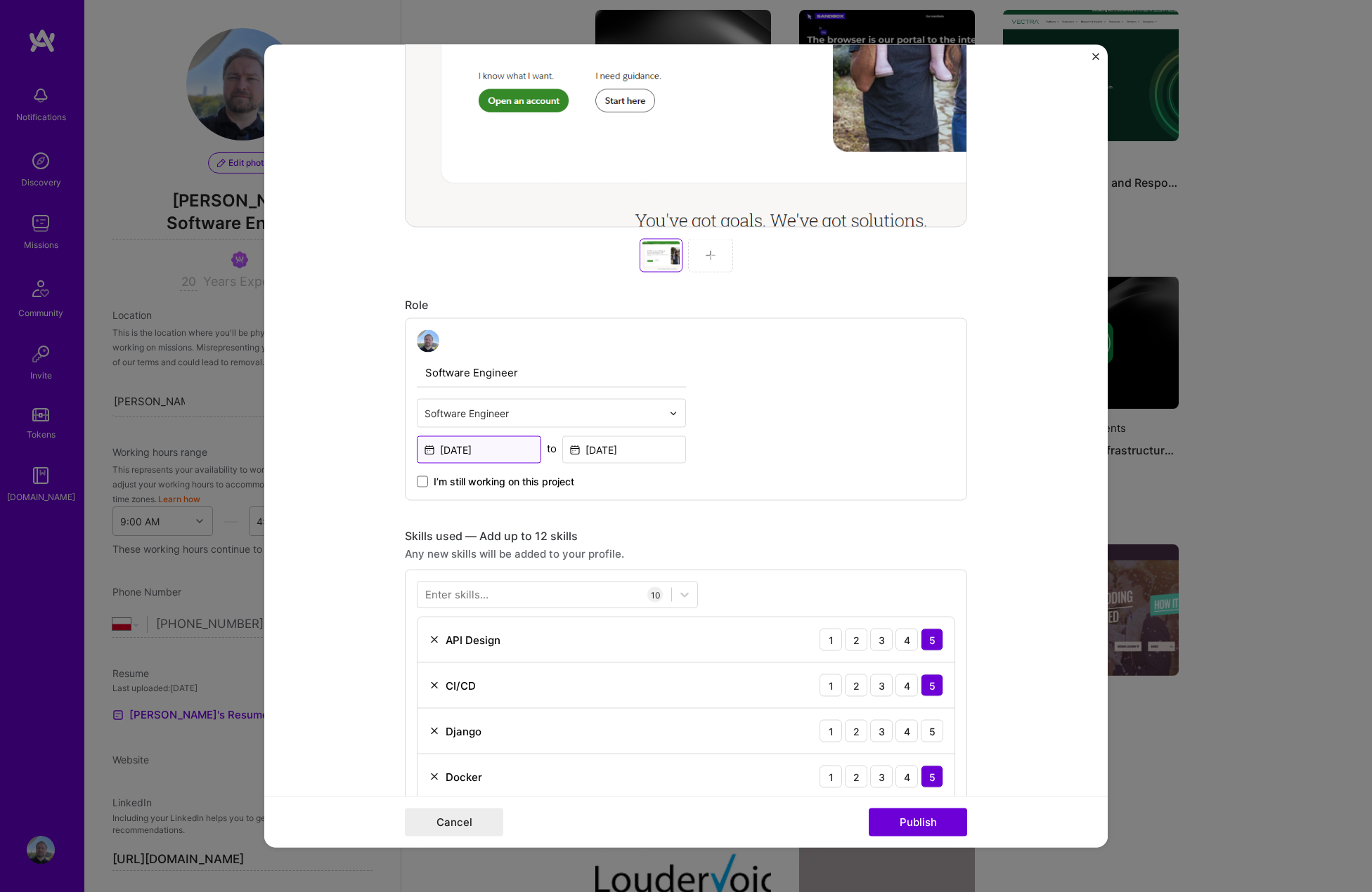
click at [464, 452] on input "Jul, 2015" at bounding box center [479, 450] width 124 height 28
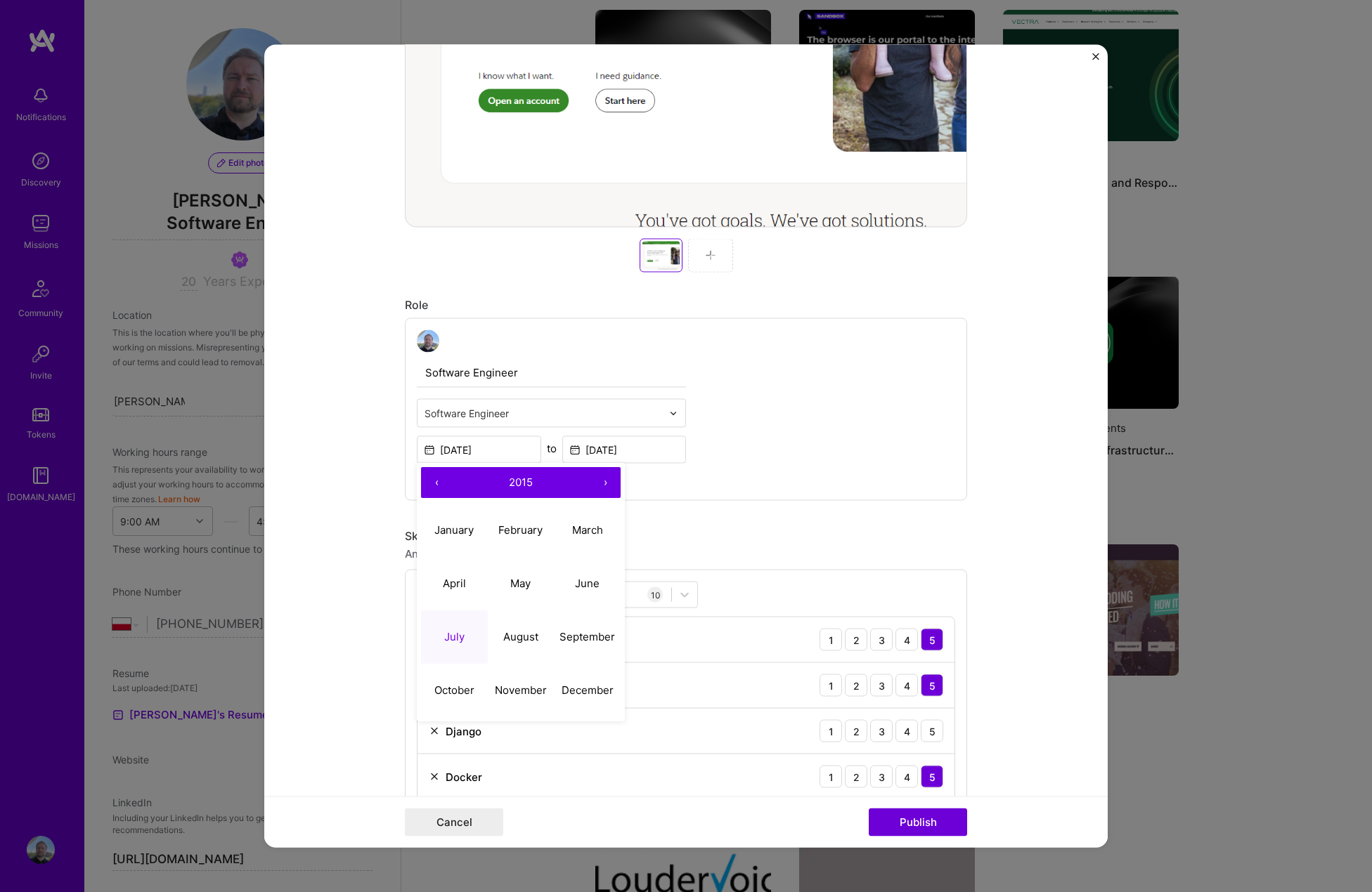
click at [428, 481] on button "‹" at bounding box center [436, 483] width 31 height 31
click at [577, 689] on abbr "December" at bounding box center [587, 690] width 52 height 13
type input "Dec, 2012"
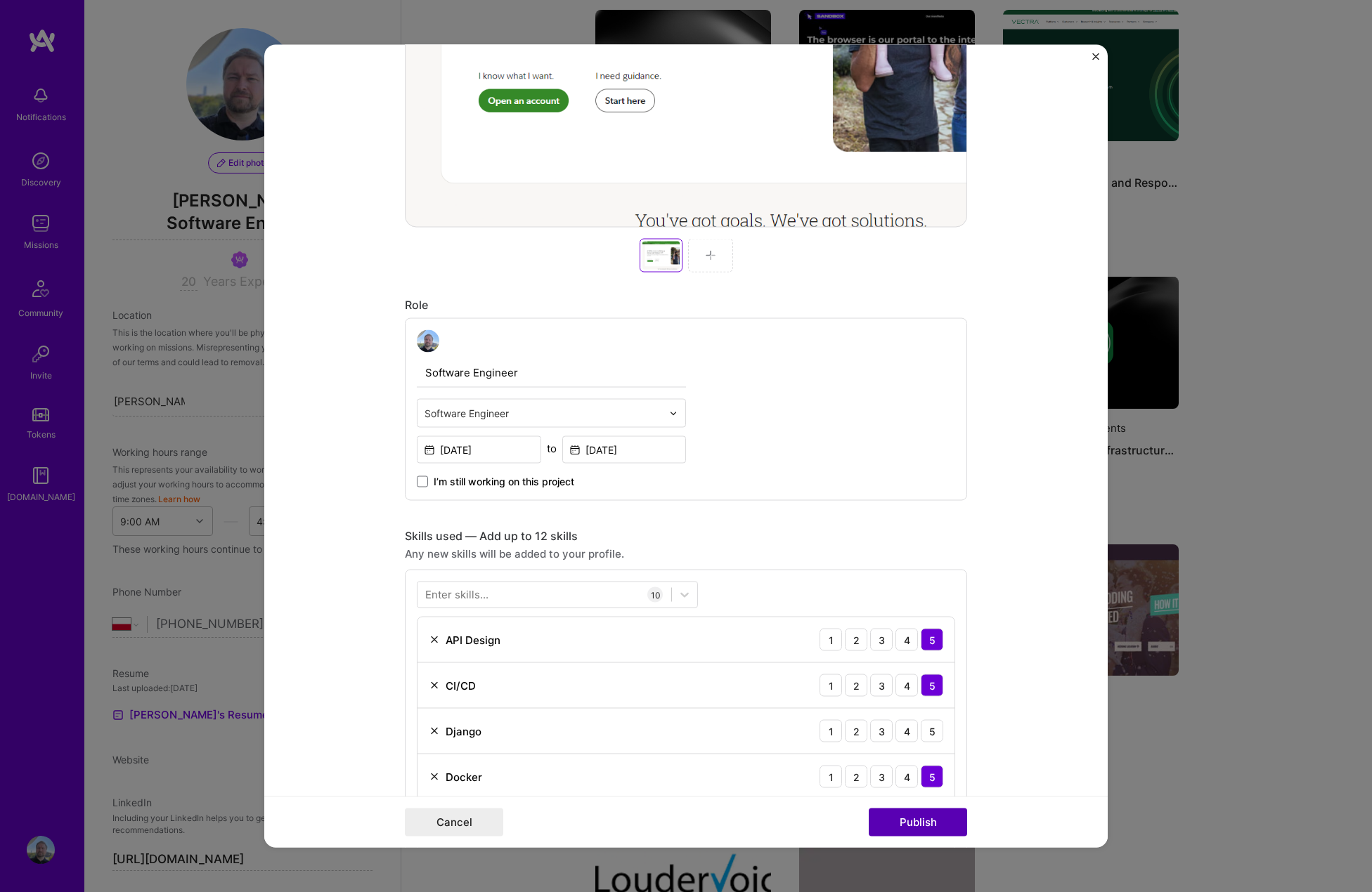
click at [941, 820] on button "Publish" at bounding box center [918, 823] width 99 height 28
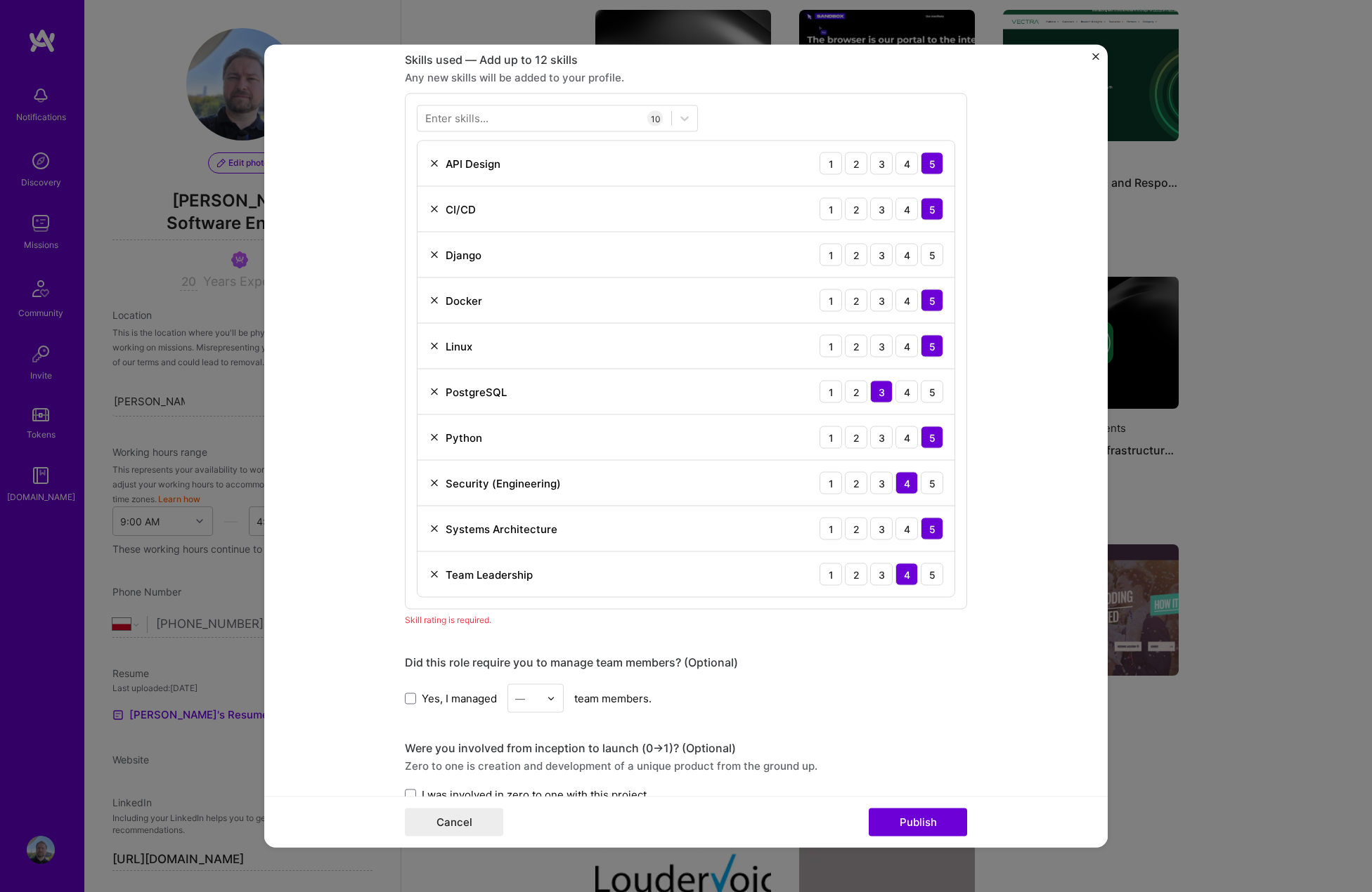
scroll to position [976, 0]
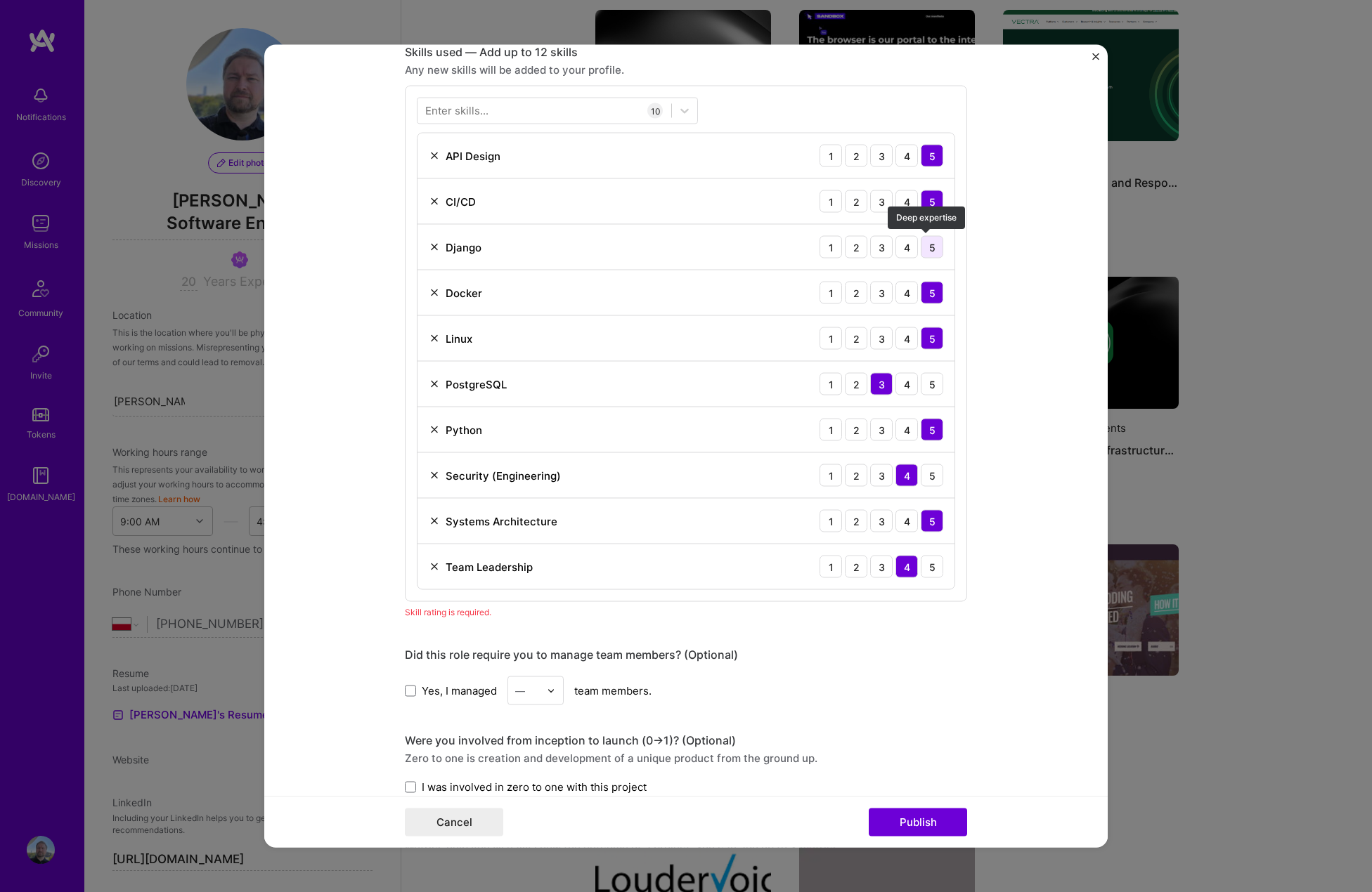
click at [926, 245] on div "5" at bounding box center [932, 247] width 23 height 23
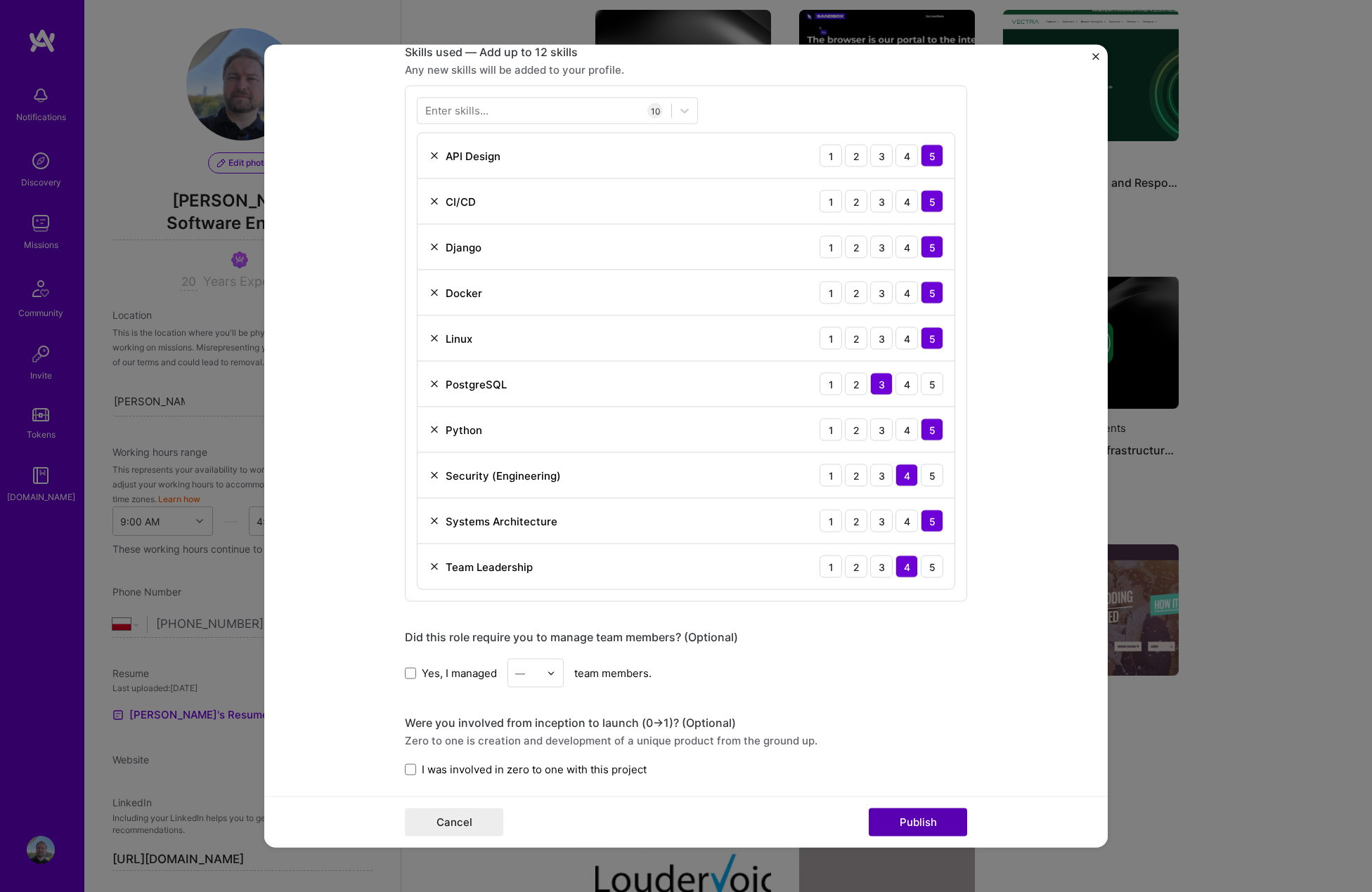
drag, startPoint x: 914, startPoint y: 812, endPoint x: 1164, endPoint y: 769, distance: 253.7
click at [918, 812] on button "Publish" at bounding box center [918, 823] width 99 height 28
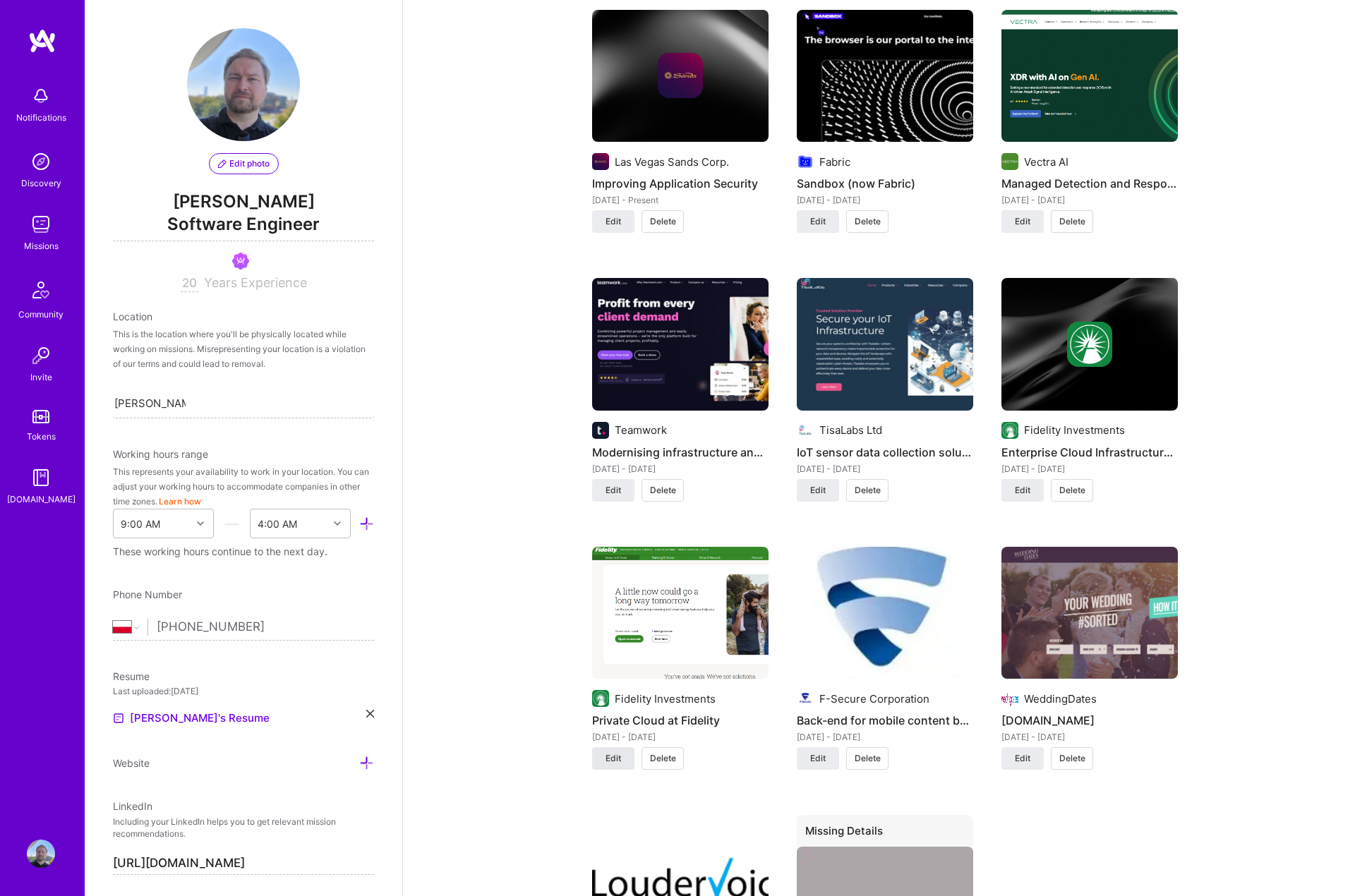
click at [620, 747] on button "Edit" at bounding box center [613, 758] width 43 height 23
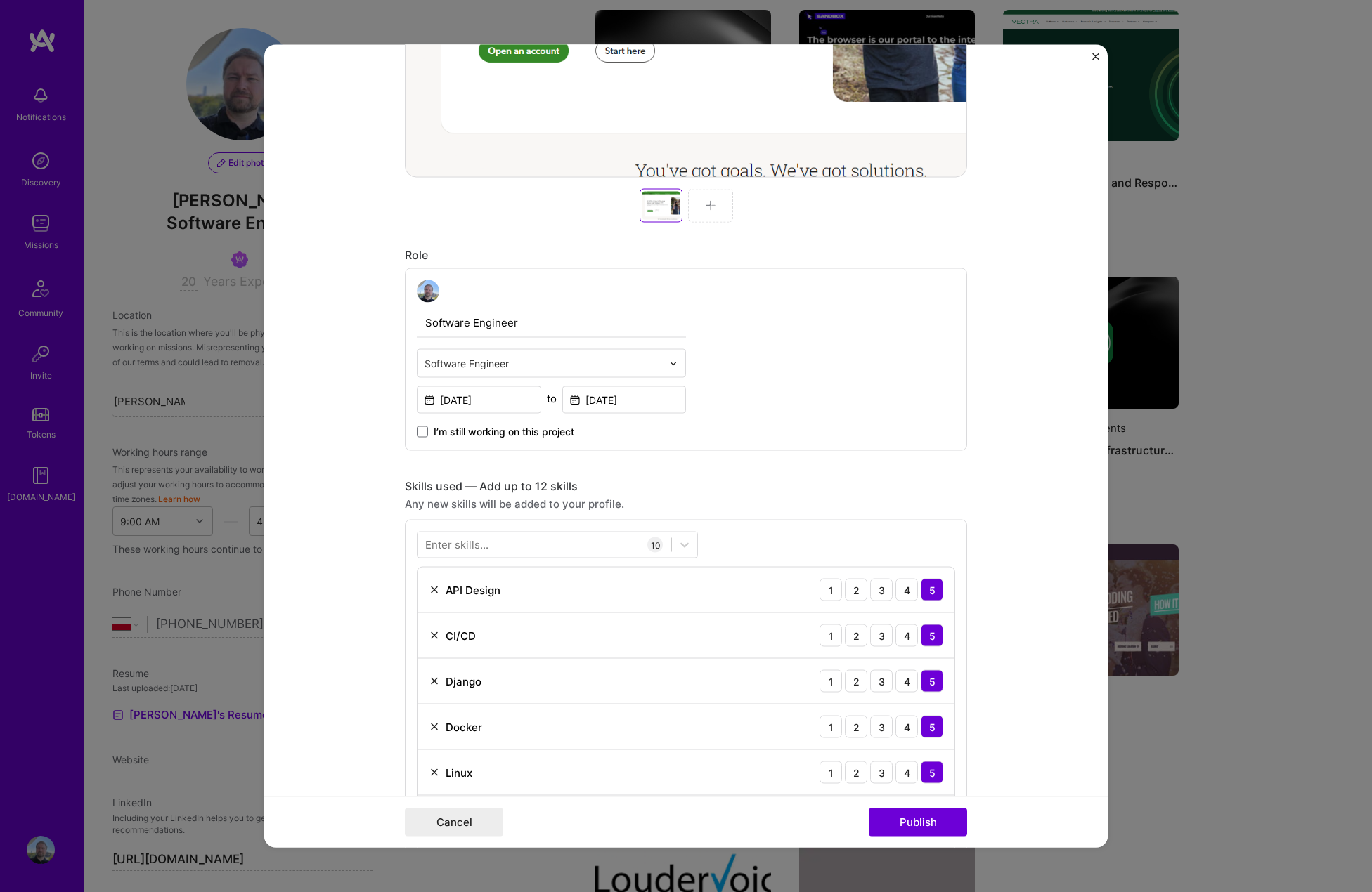
scroll to position [562, 0]
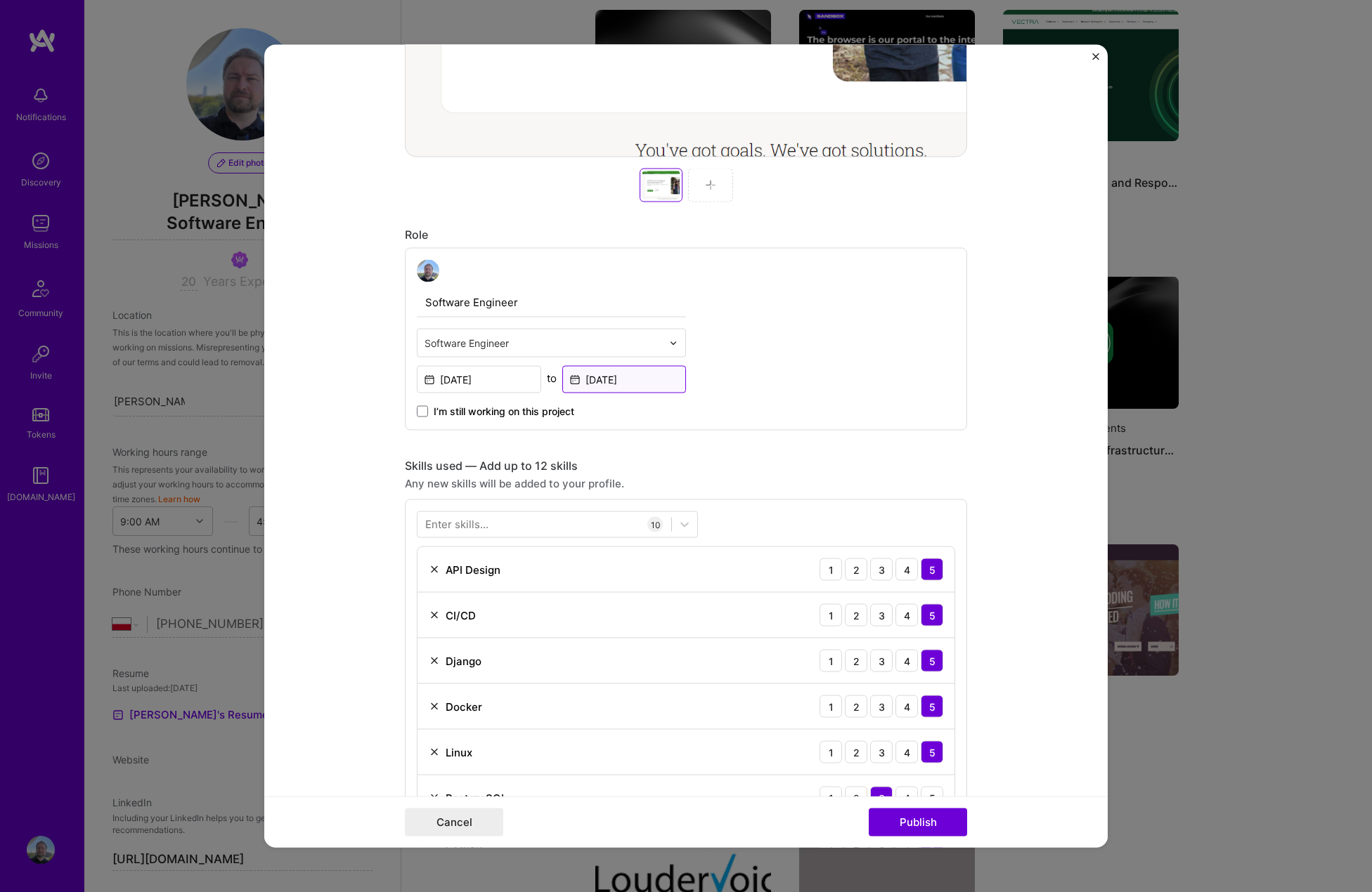
click at [614, 376] on input "[DATE]" at bounding box center [624, 380] width 124 height 28
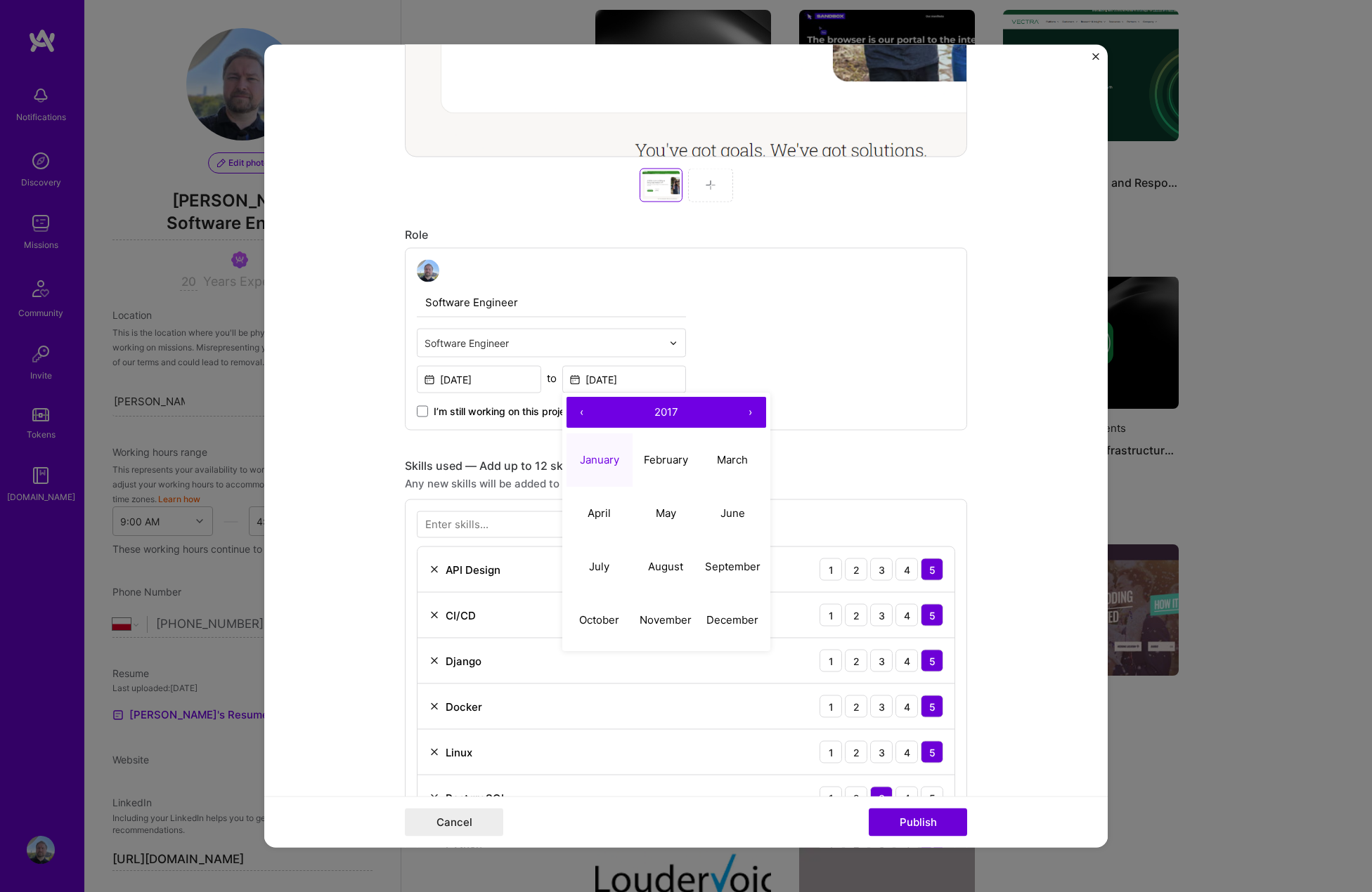
click at [579, 411] on button "‹" at bounding box center [582, 413] width 31 height 31
click at [659, 514] on abbr "May" at bounding box center [666, 513] width 20 height 13
type input "May, 2015"
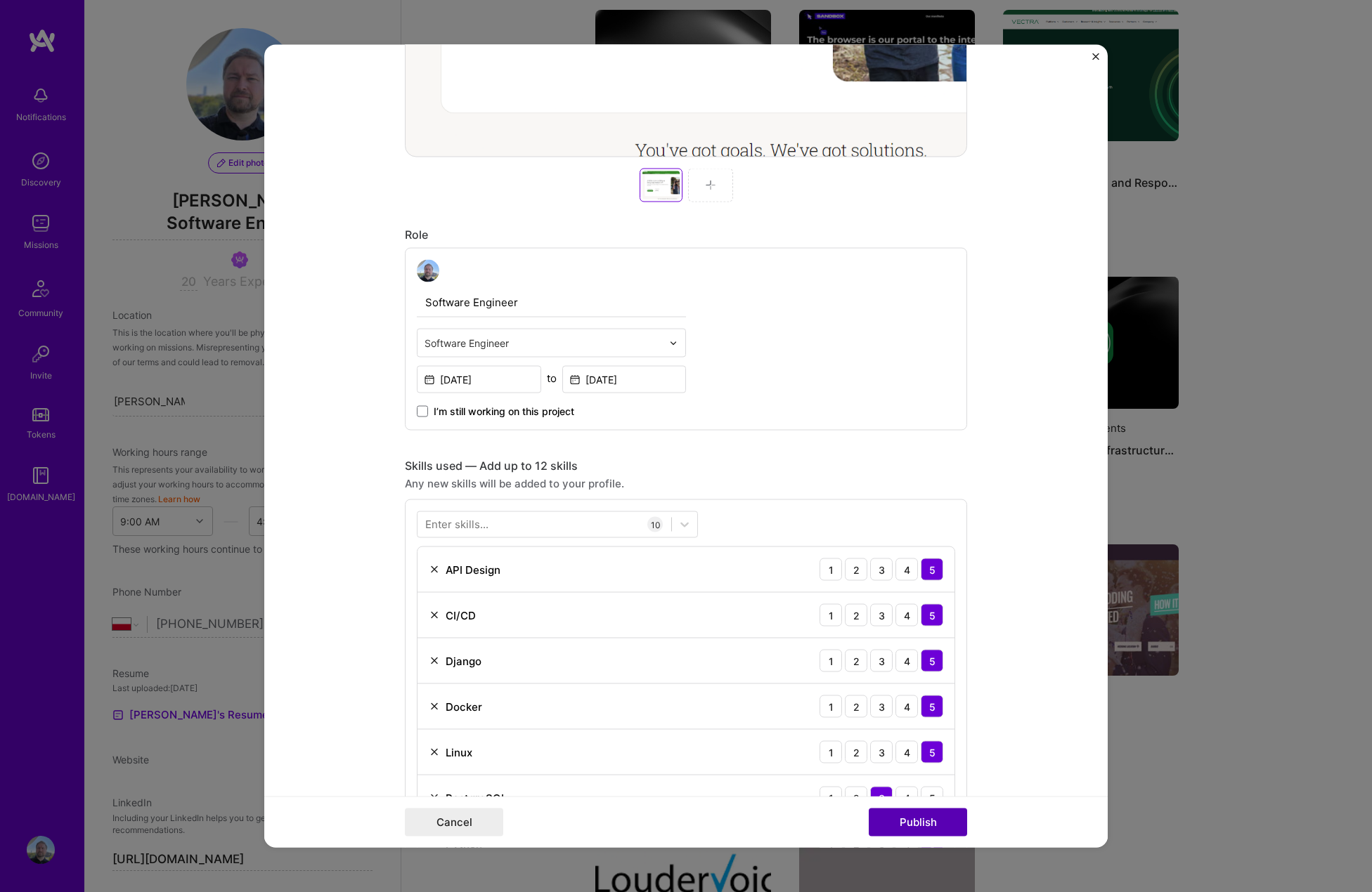
click at [928, 820] on button "Publish" at bounding box center [918, 823] width 99 height 28
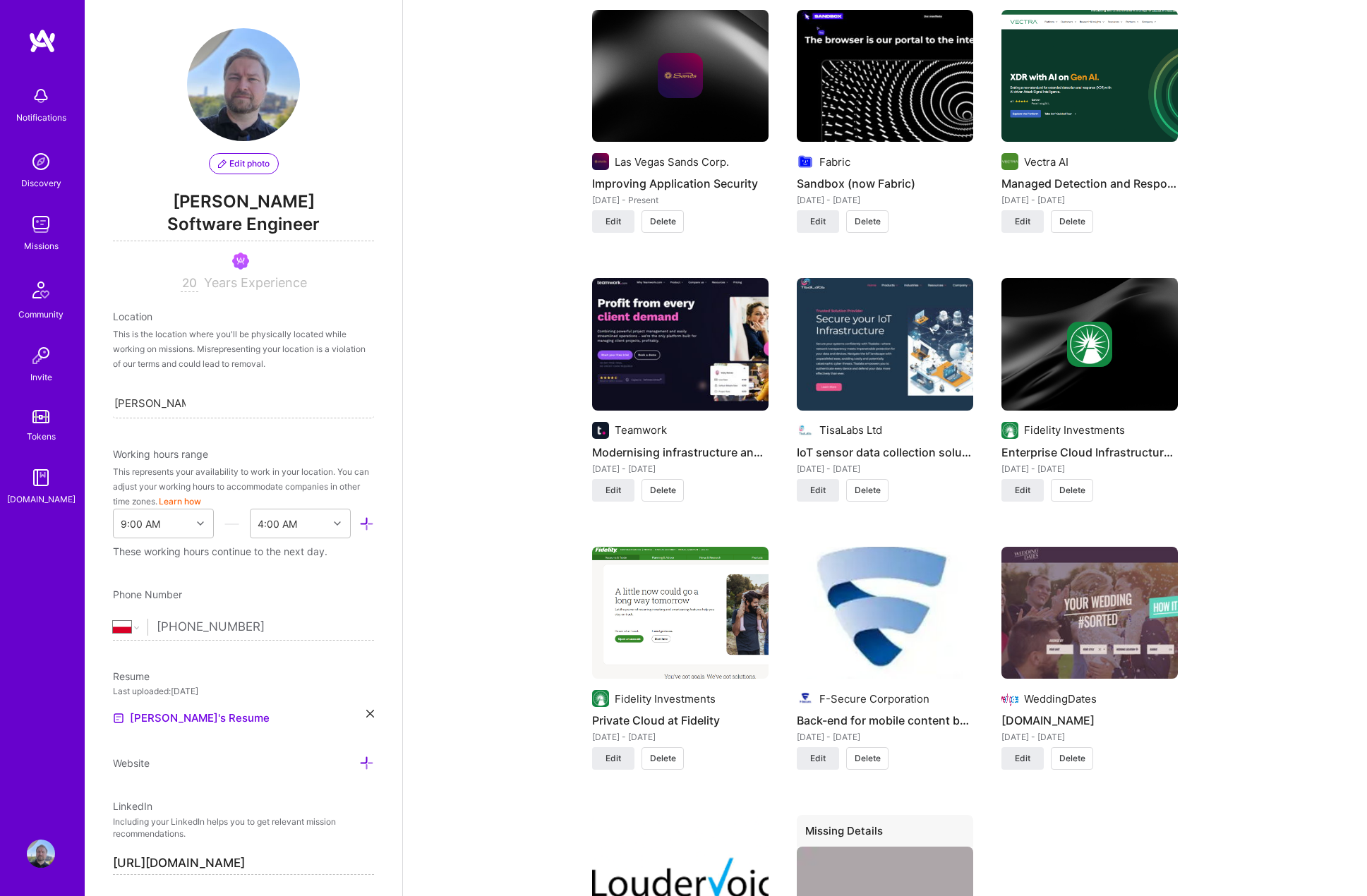
click at [1070, 335] on img at bounding box center [1090, 345] width 45 height 45
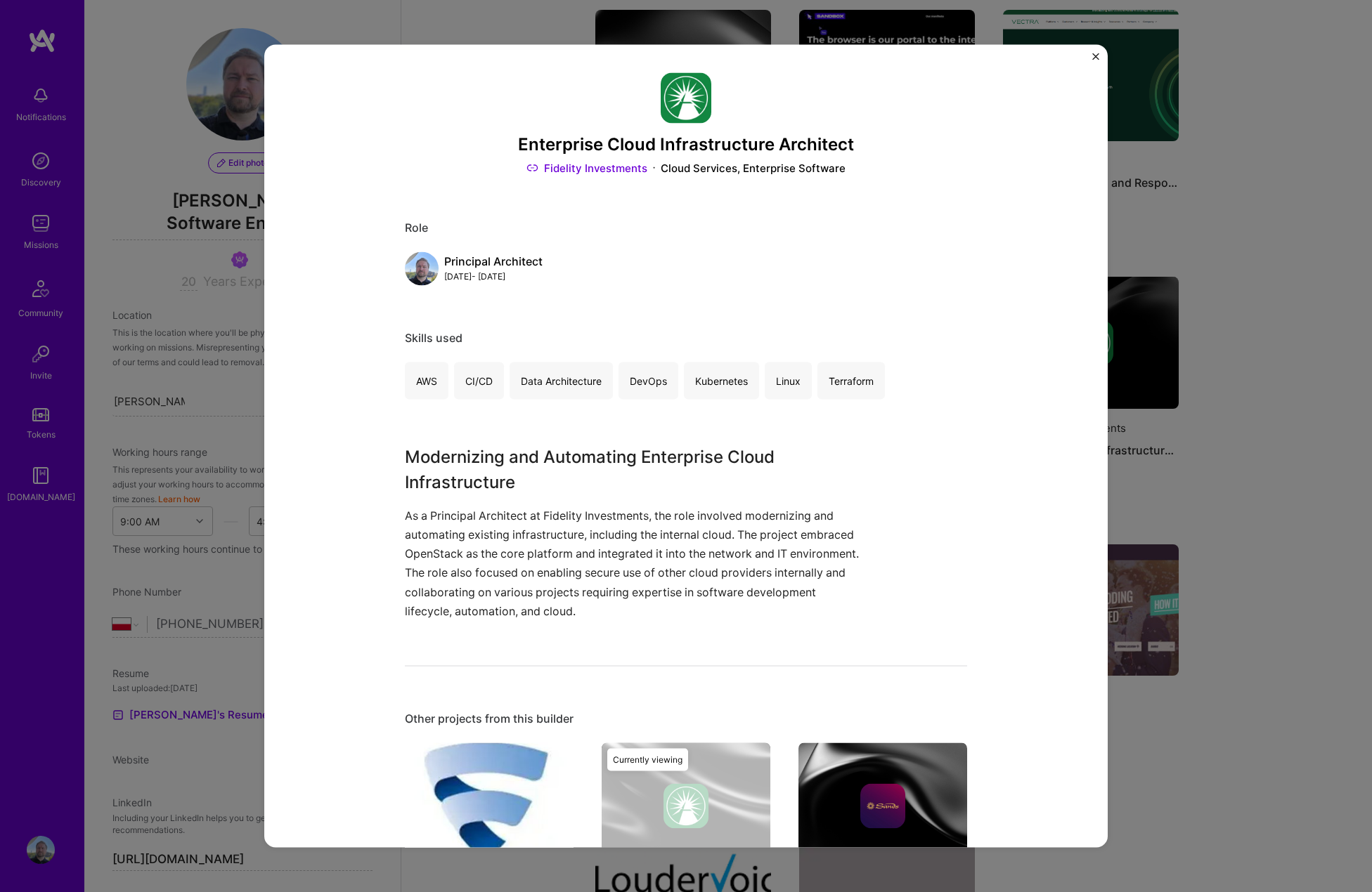
click at [1191, 439] on div "Enterprise Cloud Infrastructure Architect Fidelity Investments Cloud Services, …" at bounding box center [686, 446] width 1372 height 892
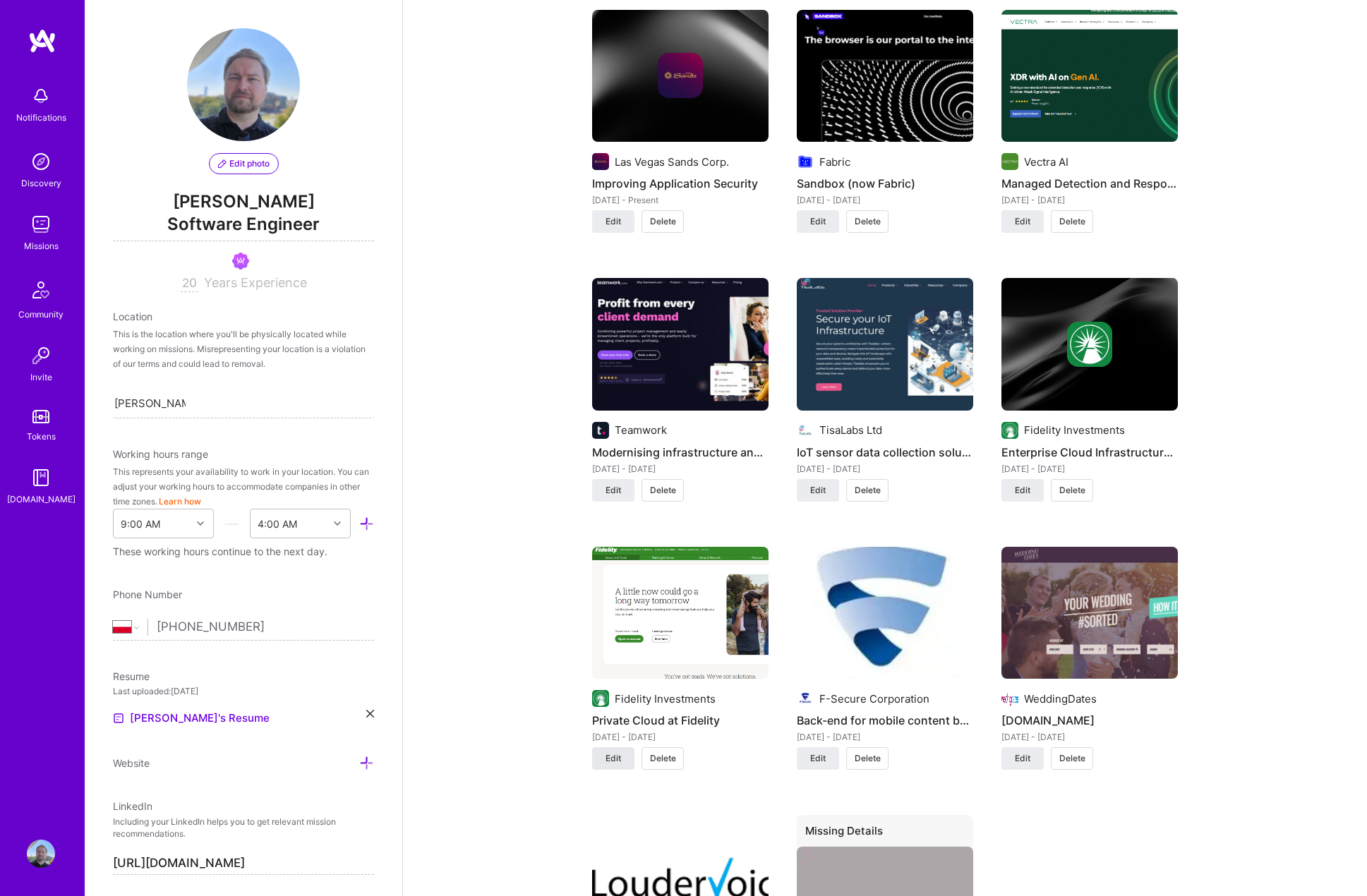
click at [613, 752] on span "Edit" at bounding box center [613, 758] width 15 height 12
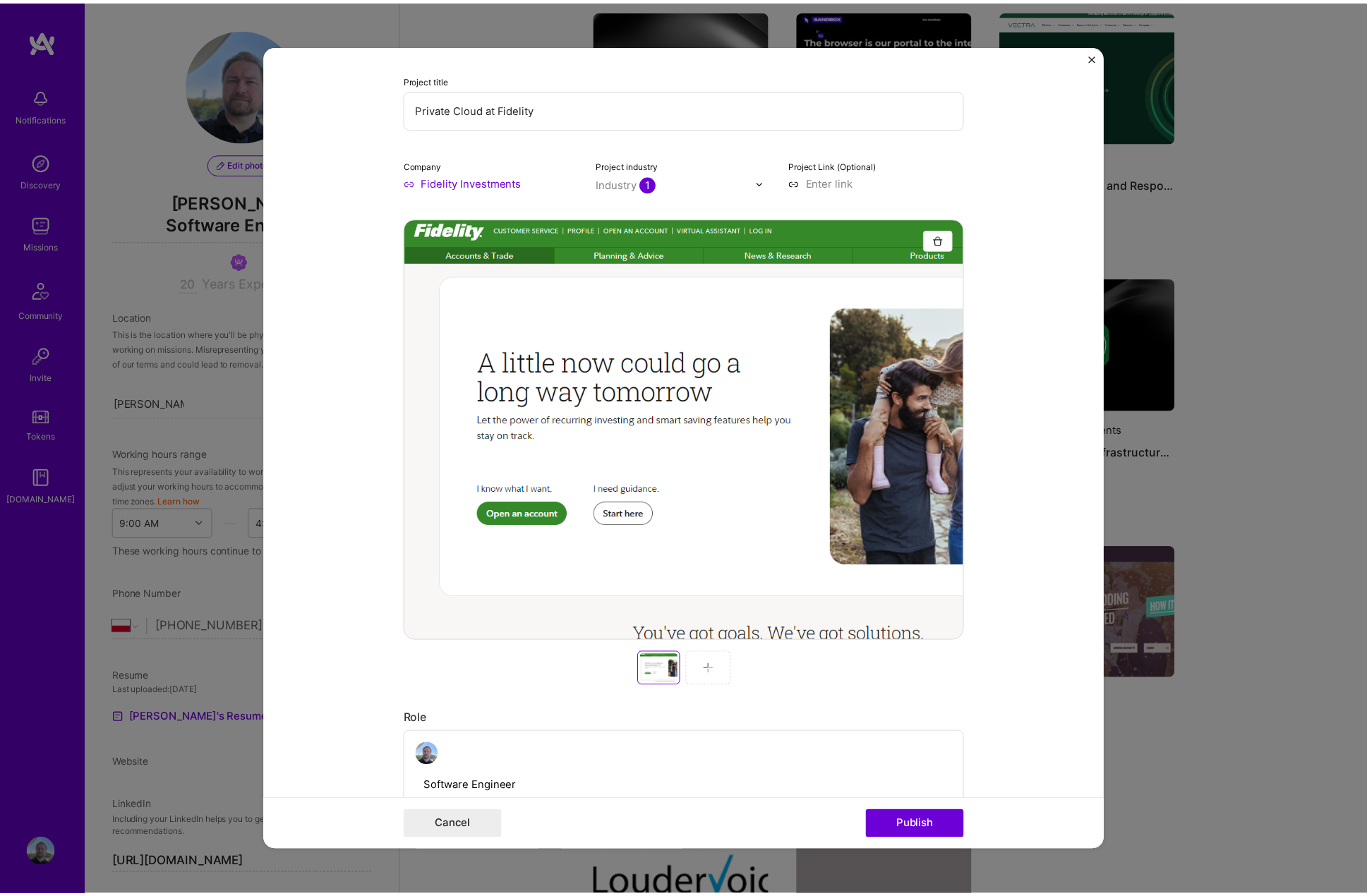
scroll to position [353, 0]
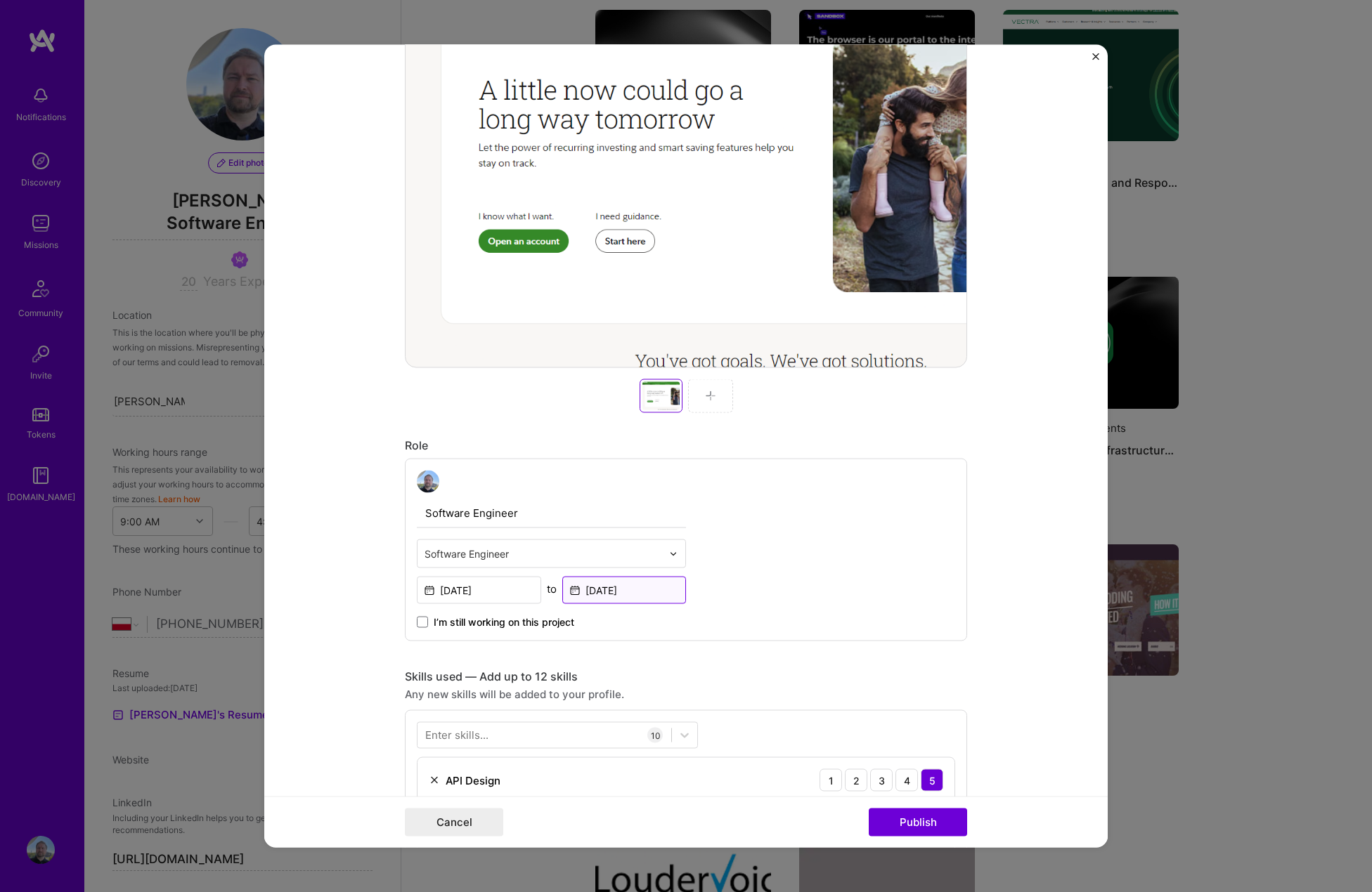
click at [601, 594] on input "May, 2015" at bounding box center [624, 591] width 124 height 28
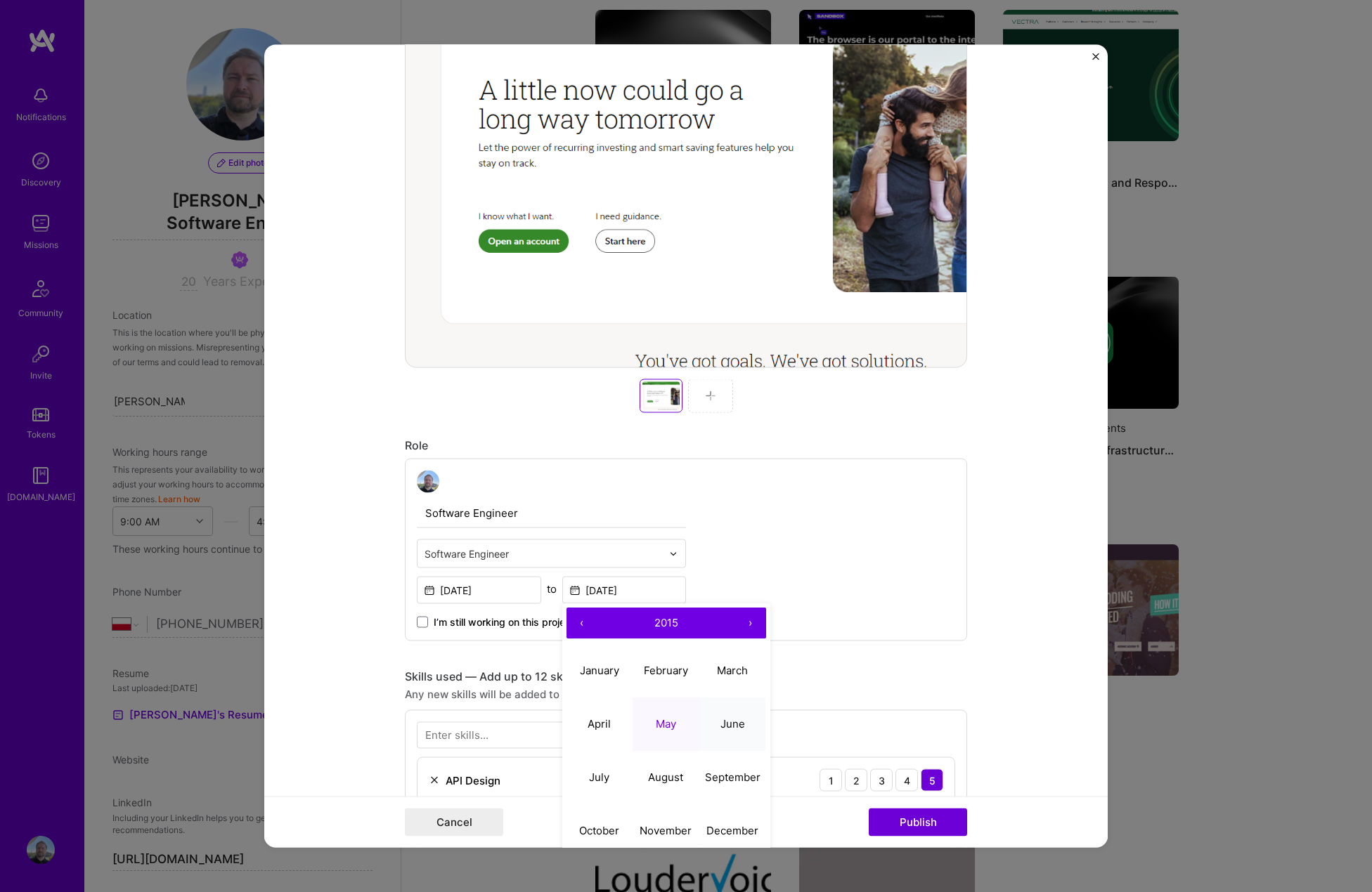
click at [724, 723] on abbr "June" at bounding box center [733, 724] width 25 height 13
type input "[DATE]"
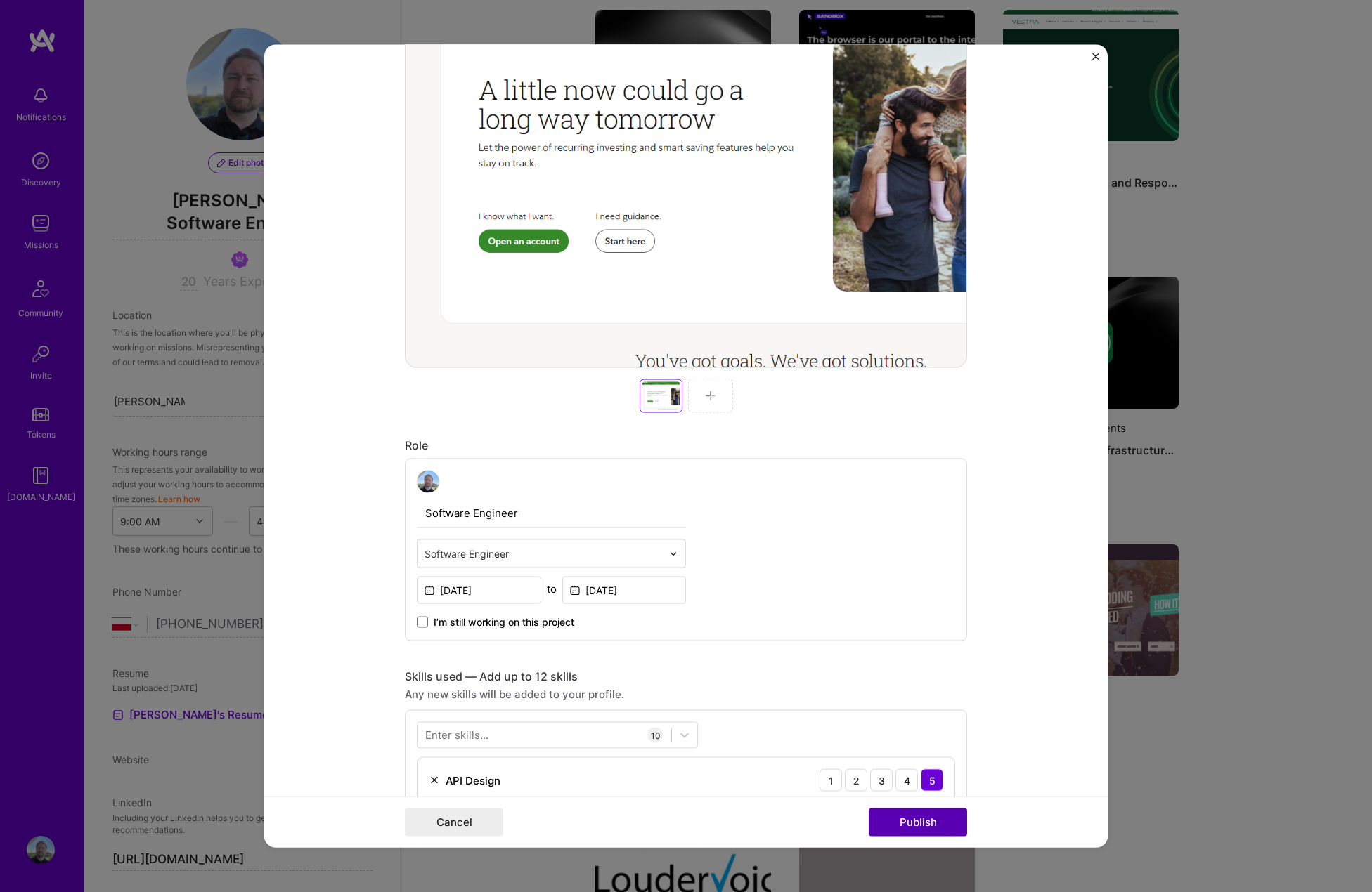
click at [911, 817] on button "Publish" at bounding box center [918, 823] width 99 height 28
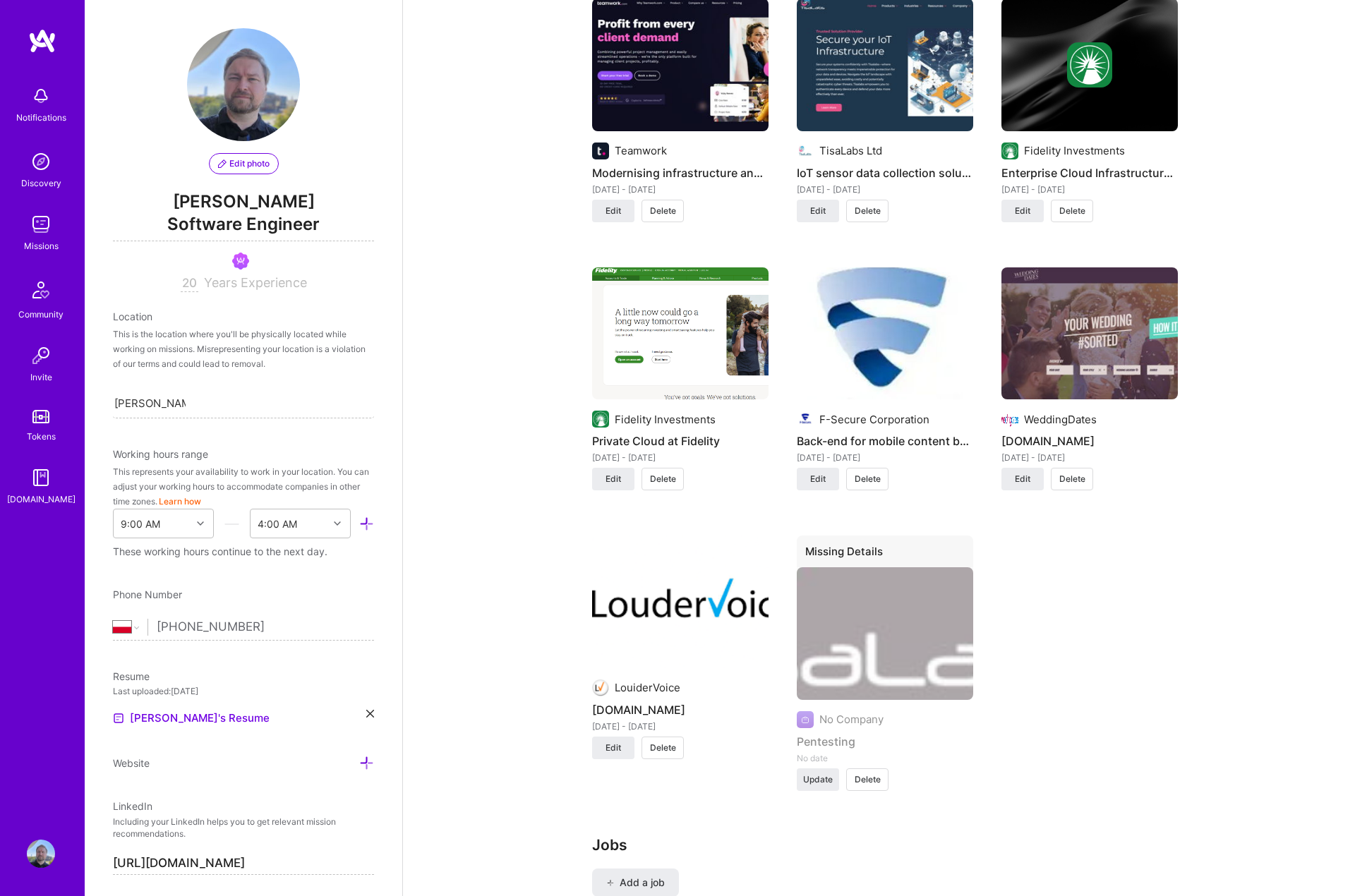
scroll to position [2047, 0]
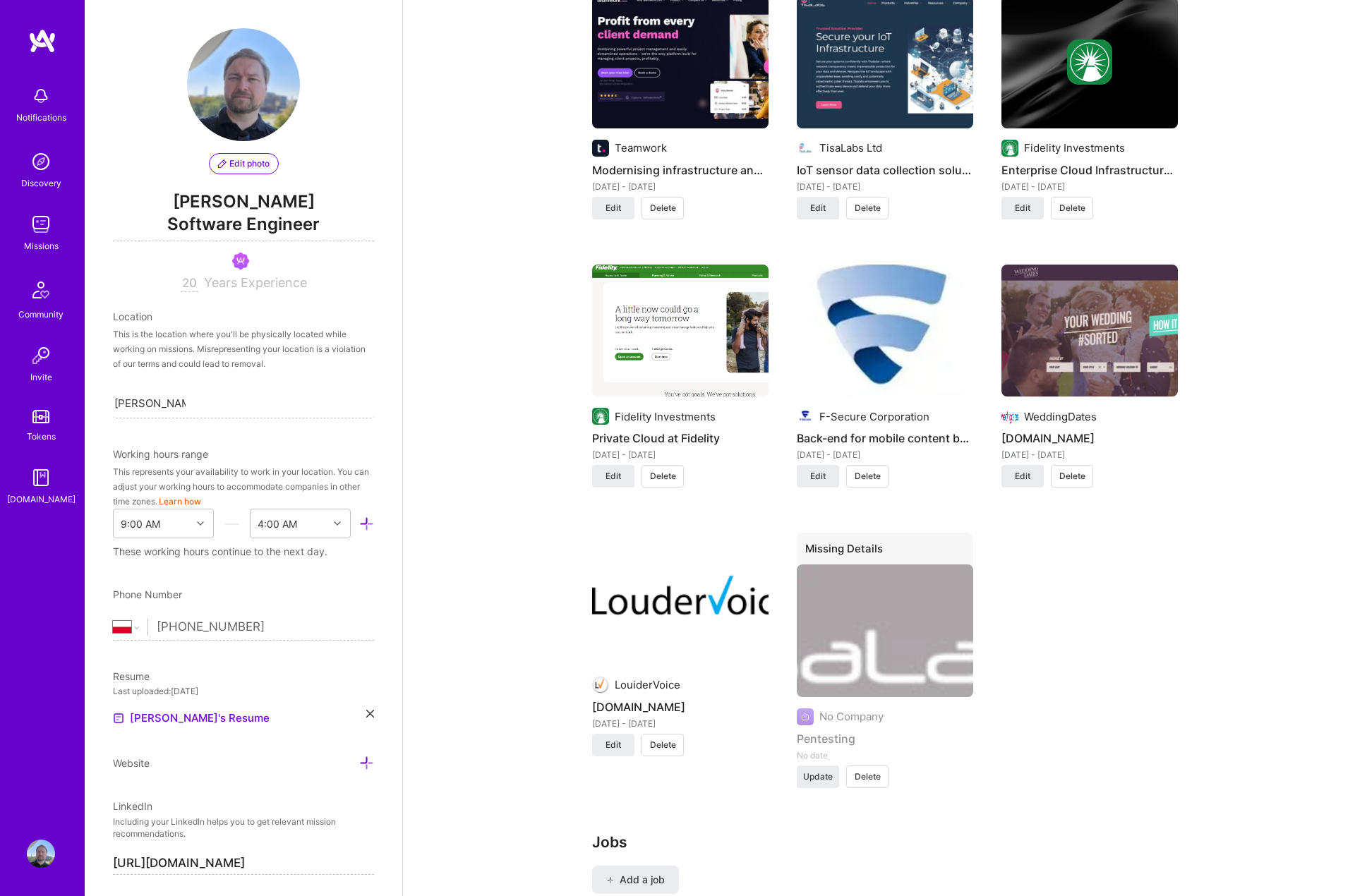
click at [872, 771] on span "Delete" at bounding box center [868, 776] width 26 height 12
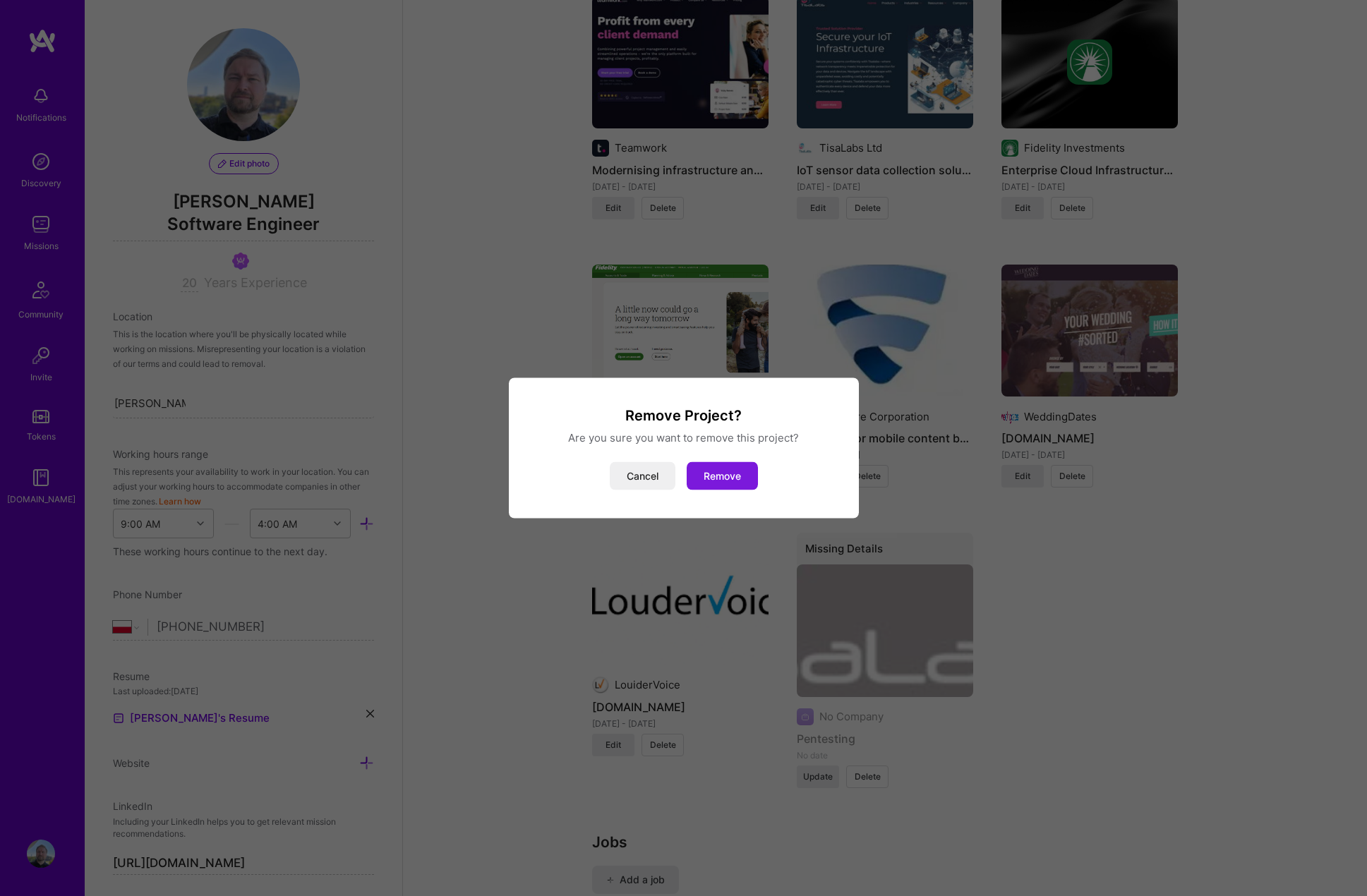
click at [725, 476] on button "Remove" at bounding box center [722, 476] width 71 height 28
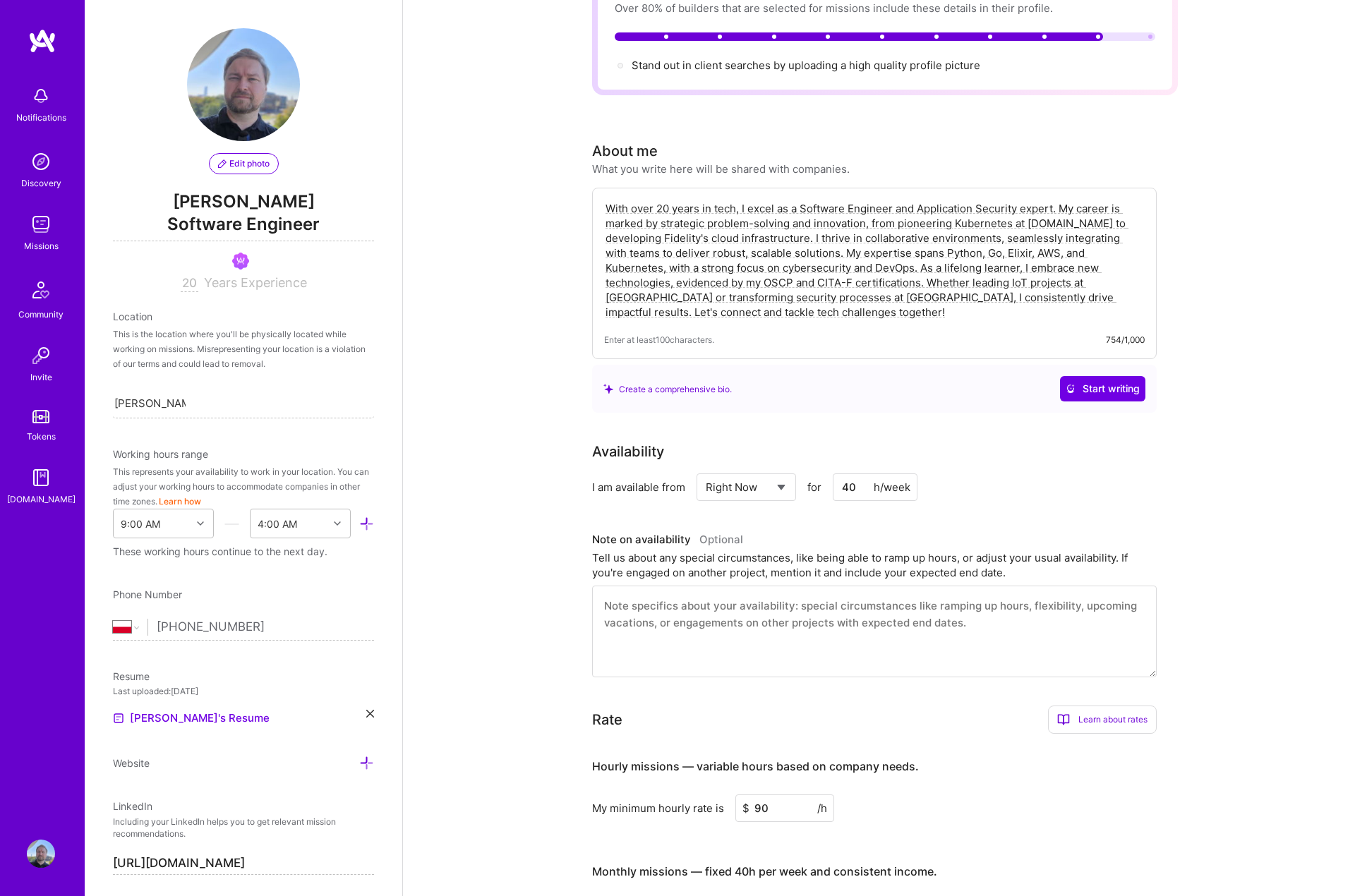
scroll to position [0, 0]
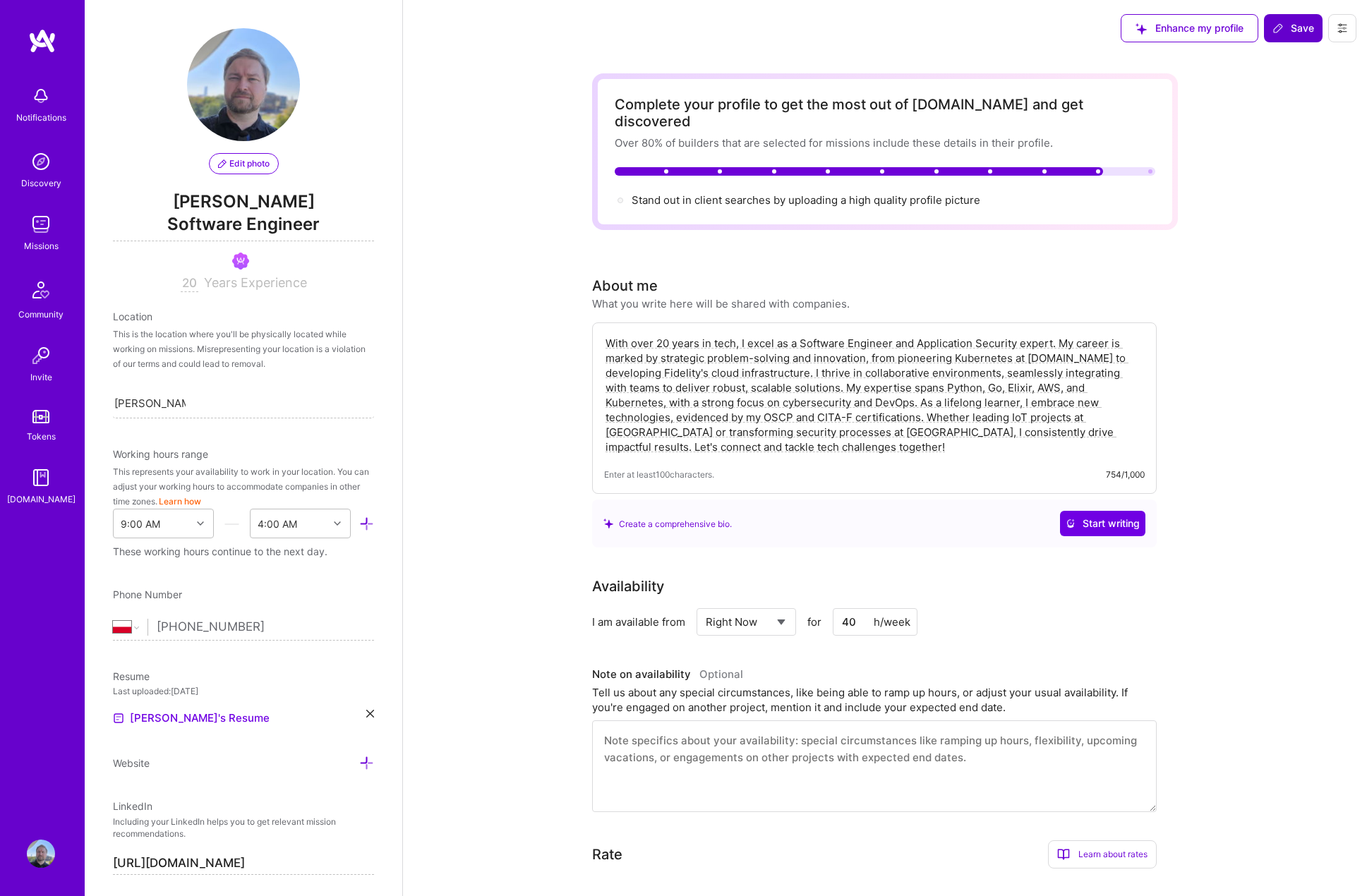
click at [1286, 37] on button "Save" at bounding box center [1293, 28] width 59 height 28
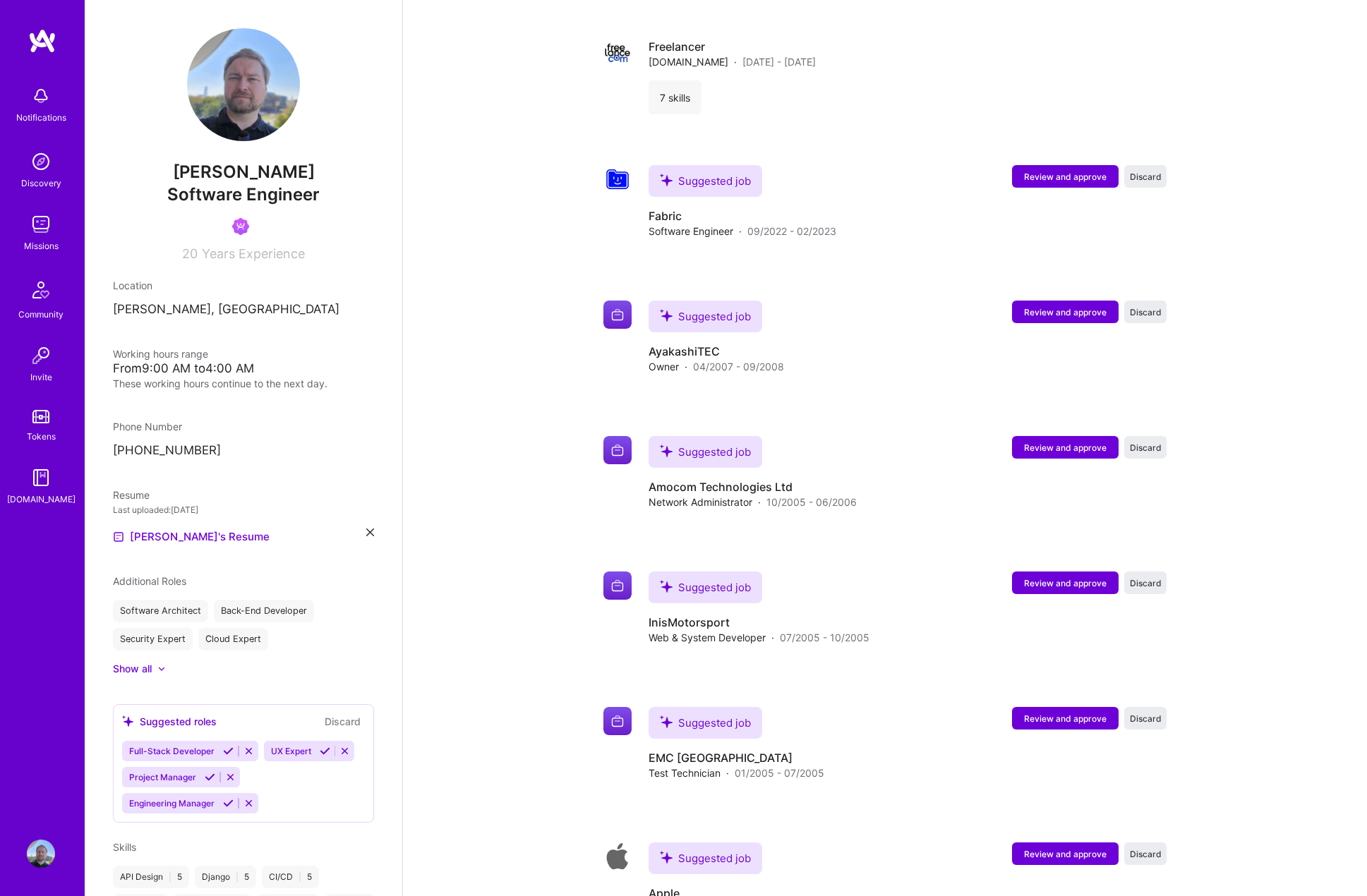
scroll to position [4446, 0]
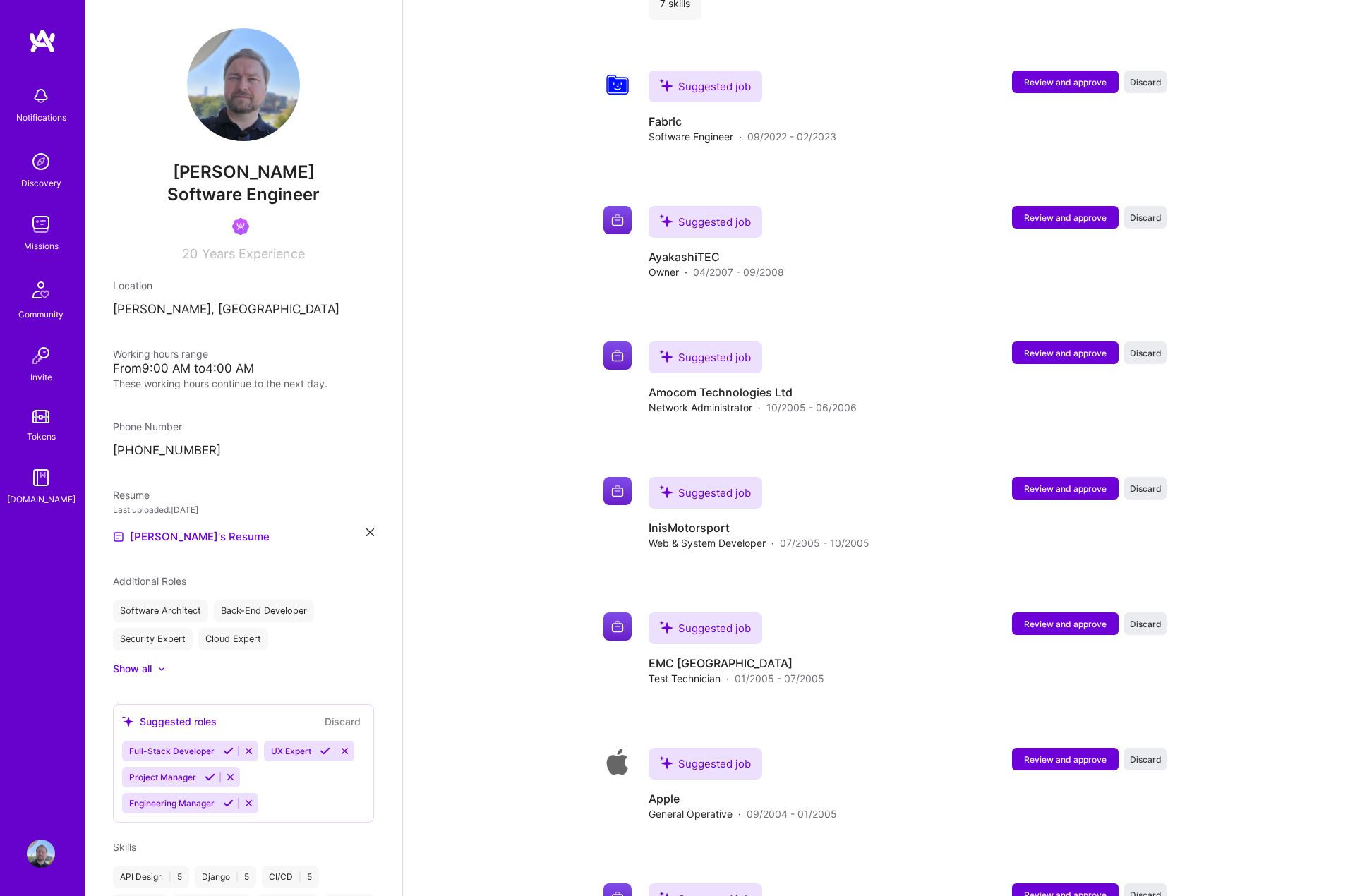
click at [45, 241] on div "Missions" at bounding box center [41, 246] width 34 height 15
